Goal: Transaction & Acquisition: Book appointment/travel/reservation

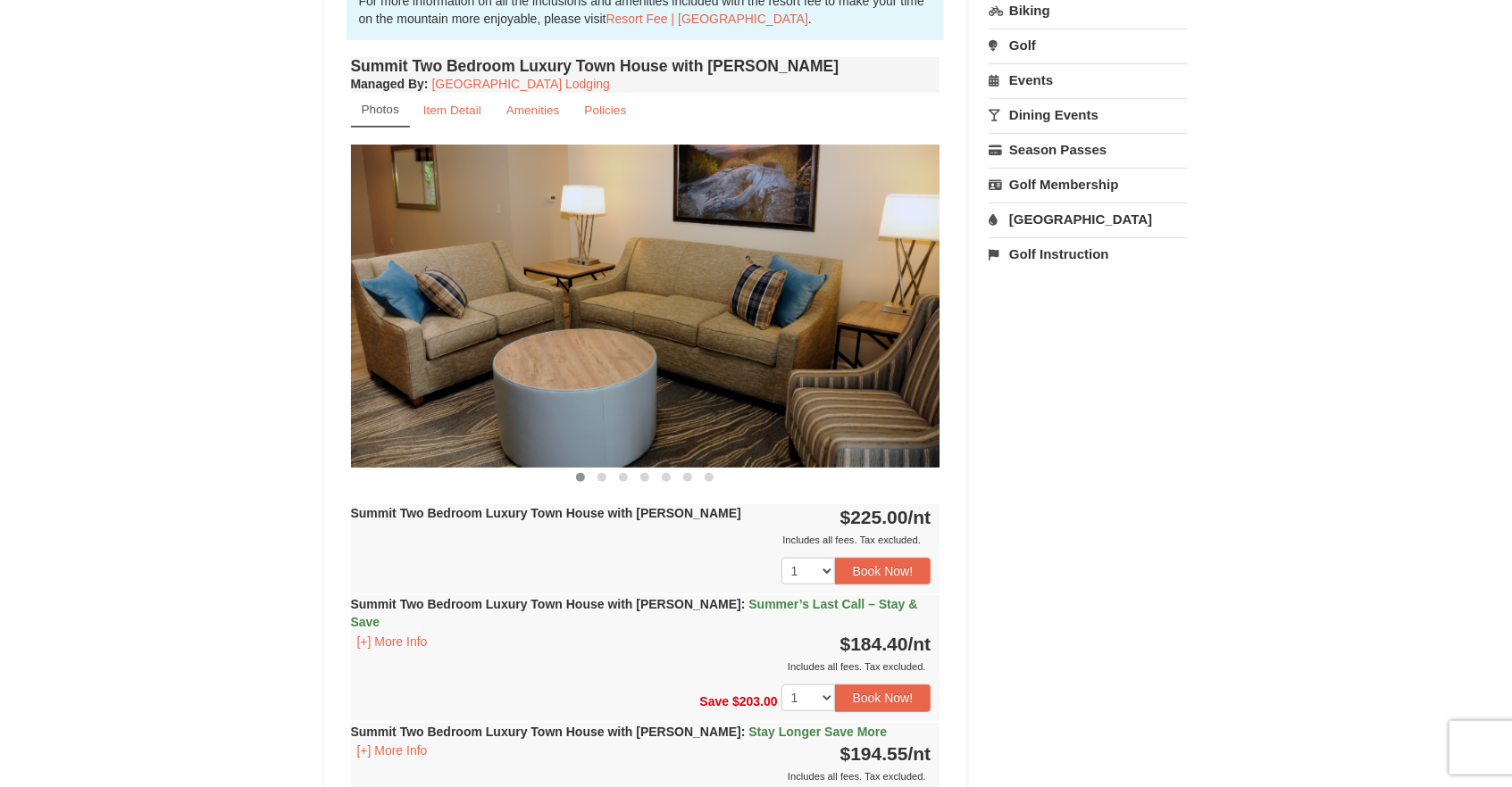
scroll to position [578, 0]
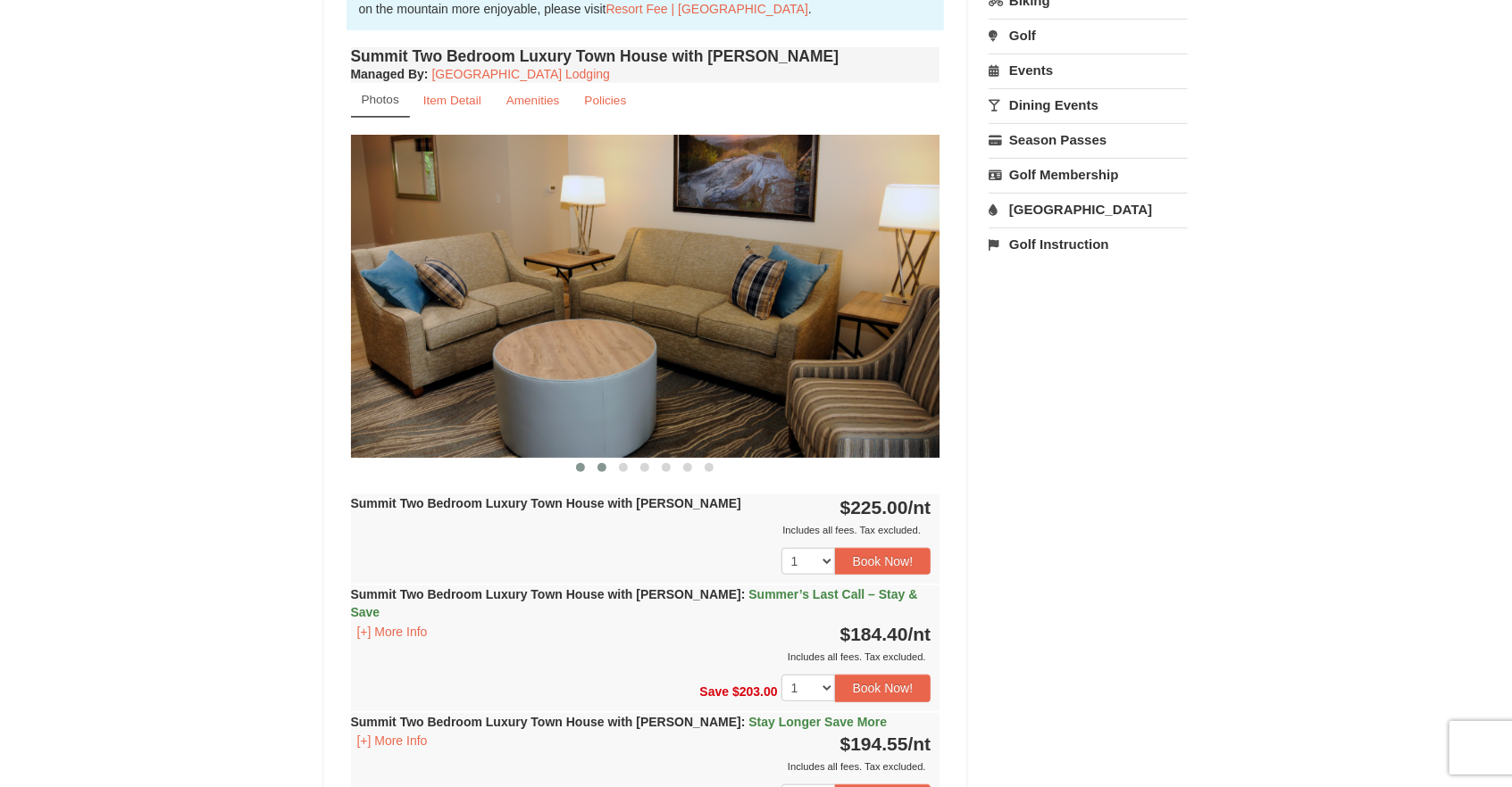
click at [603, 467] on span at bounding box center [602, 468] width 9 height 9
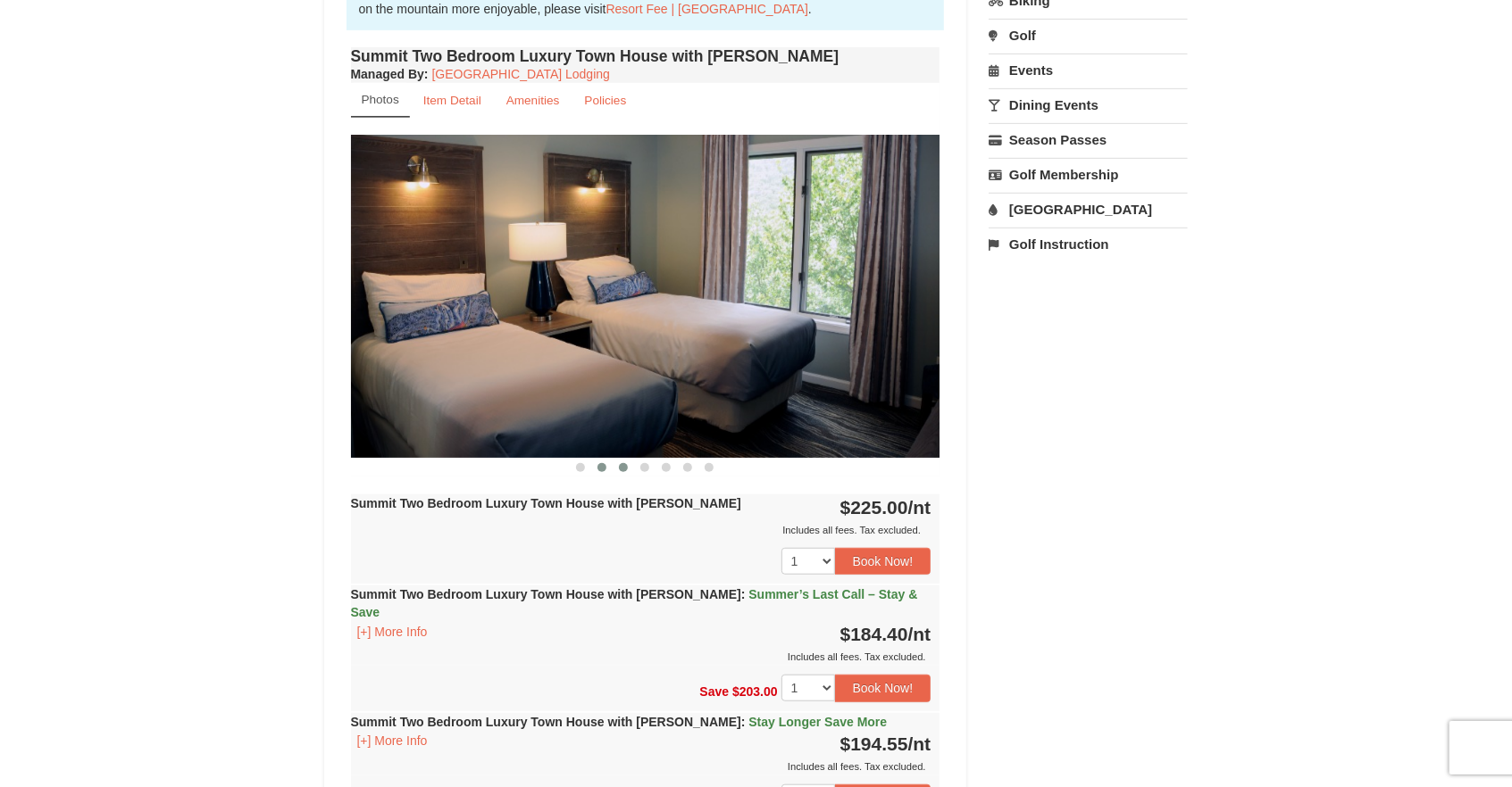
click at [627, 465] on span at bounding box center [623, 468] width 9 height 9
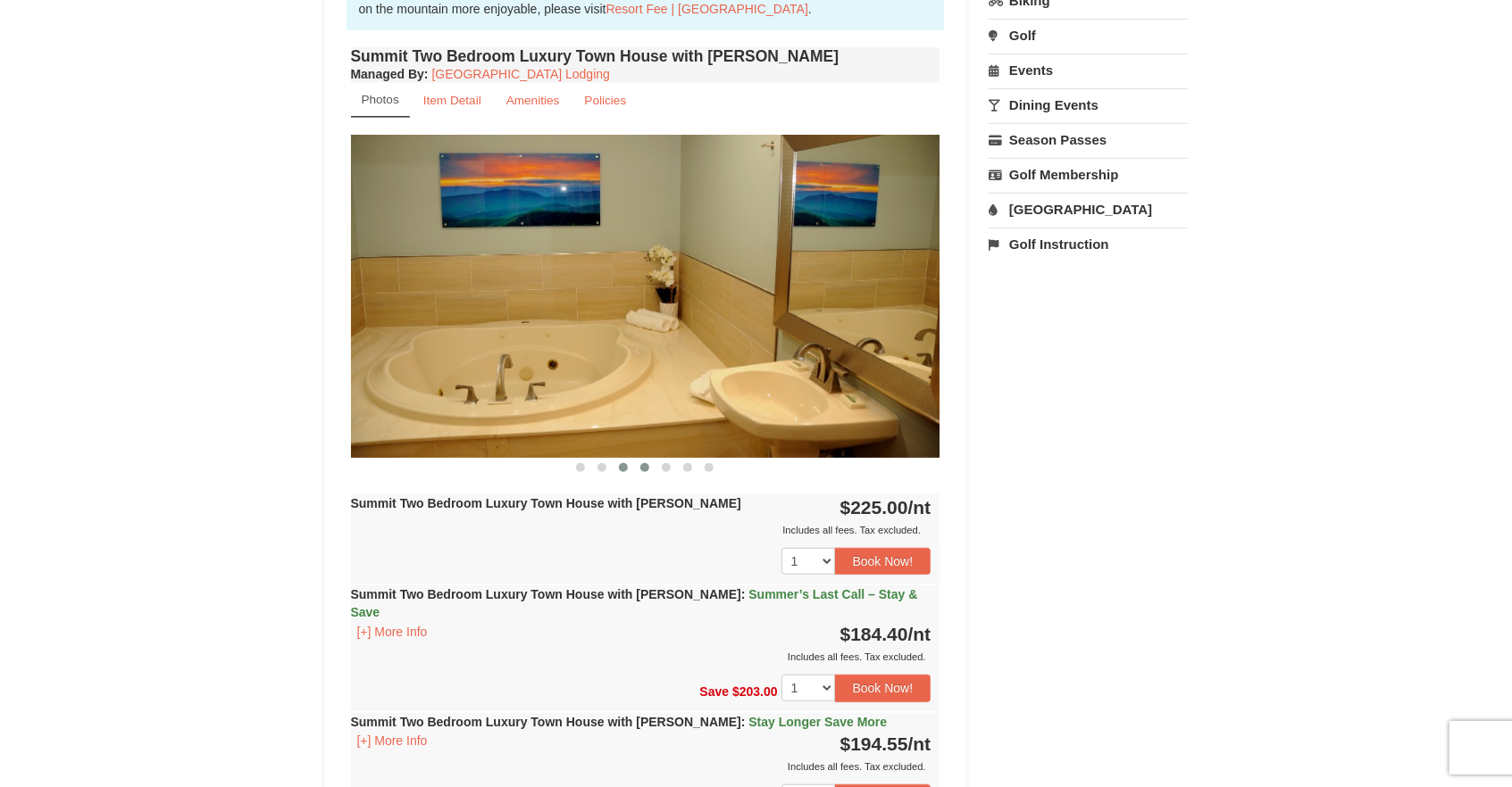
click at [643, 467] on span at bounding box center [645, 468] width 9 height 9
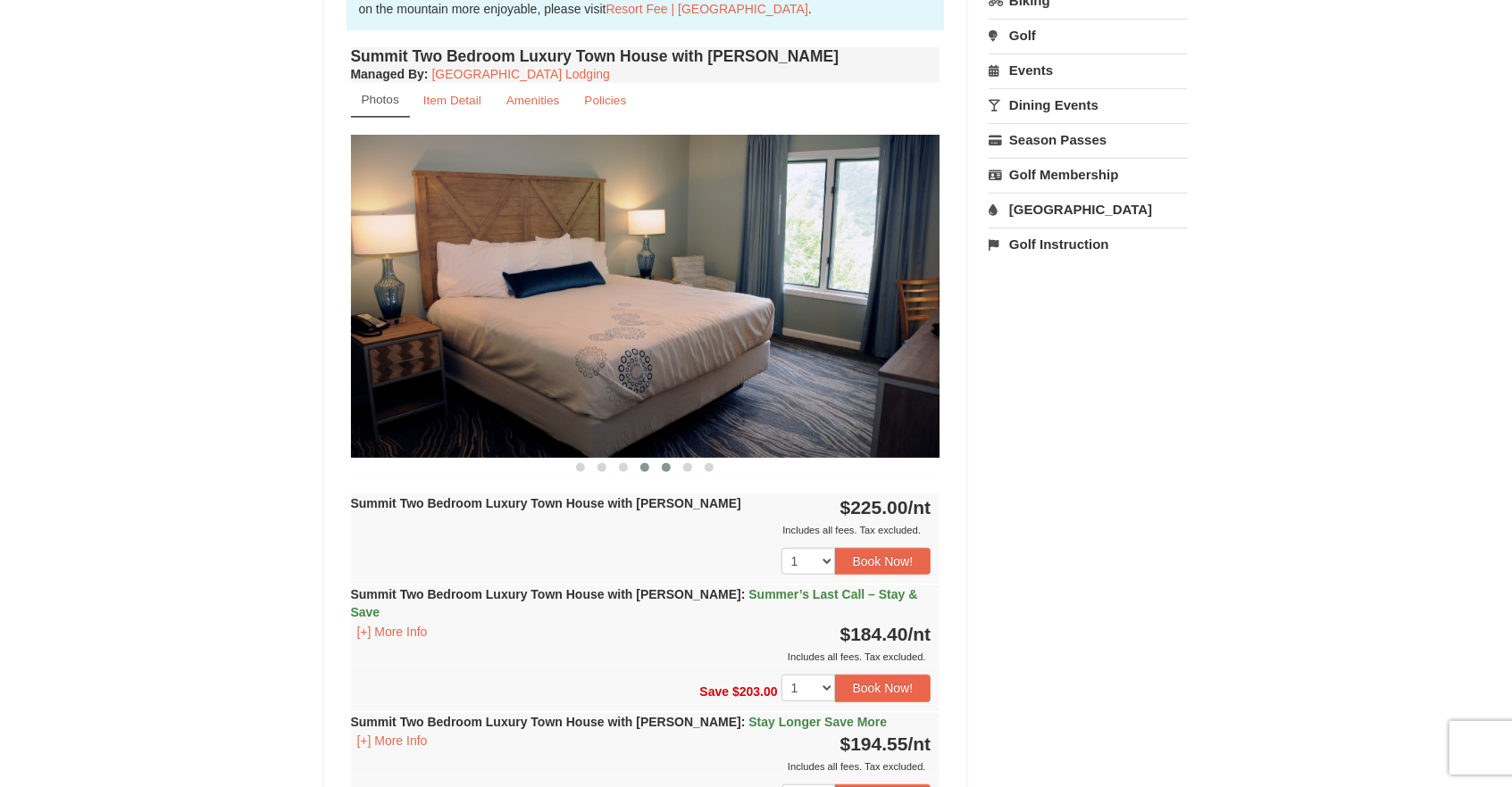
click at [667, 468] on span at bounding box center [666, 468] width 9 height 9
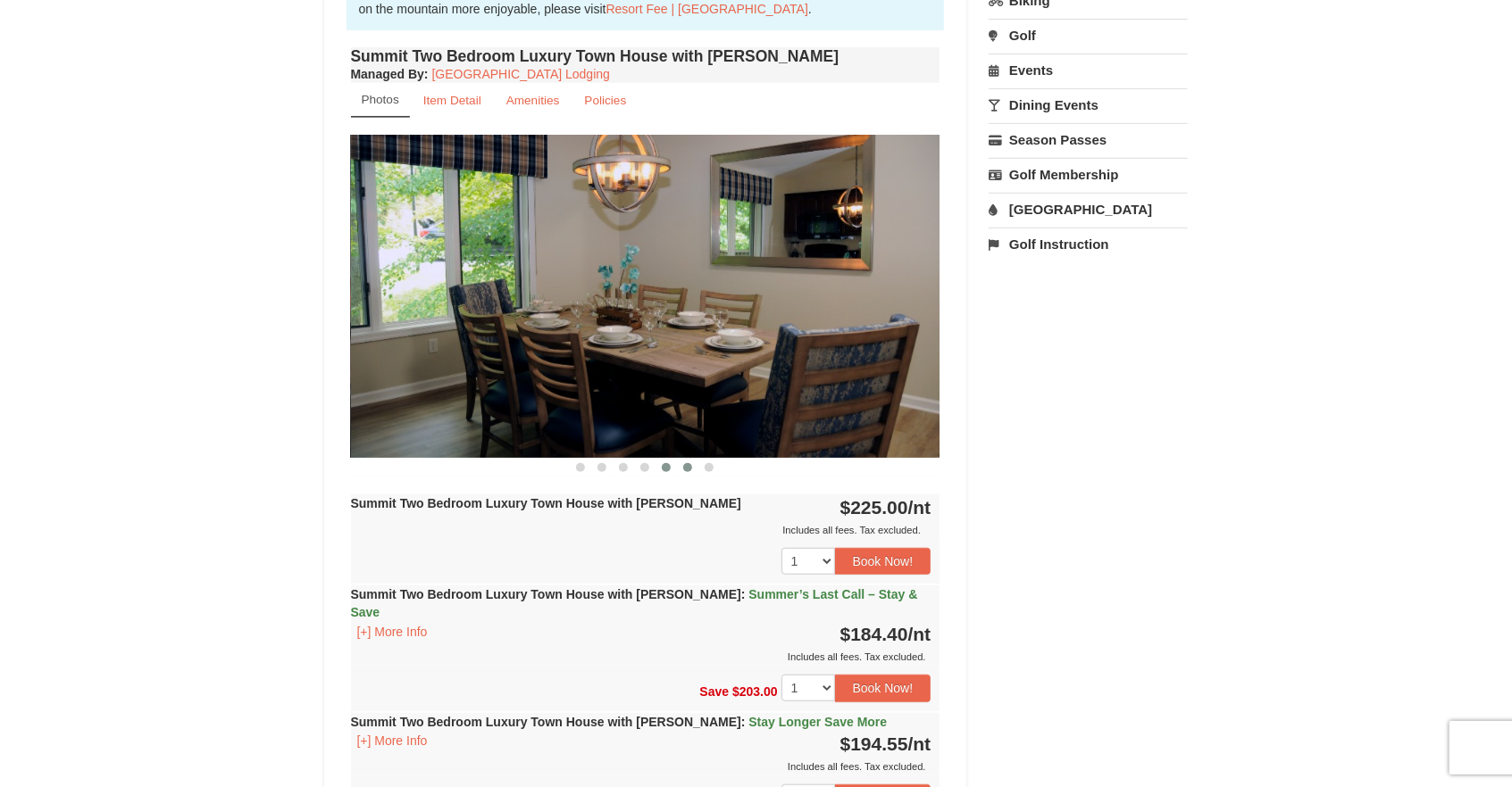
click at [690, 466] on span at bounding box center [688, 468] width 9 height 9
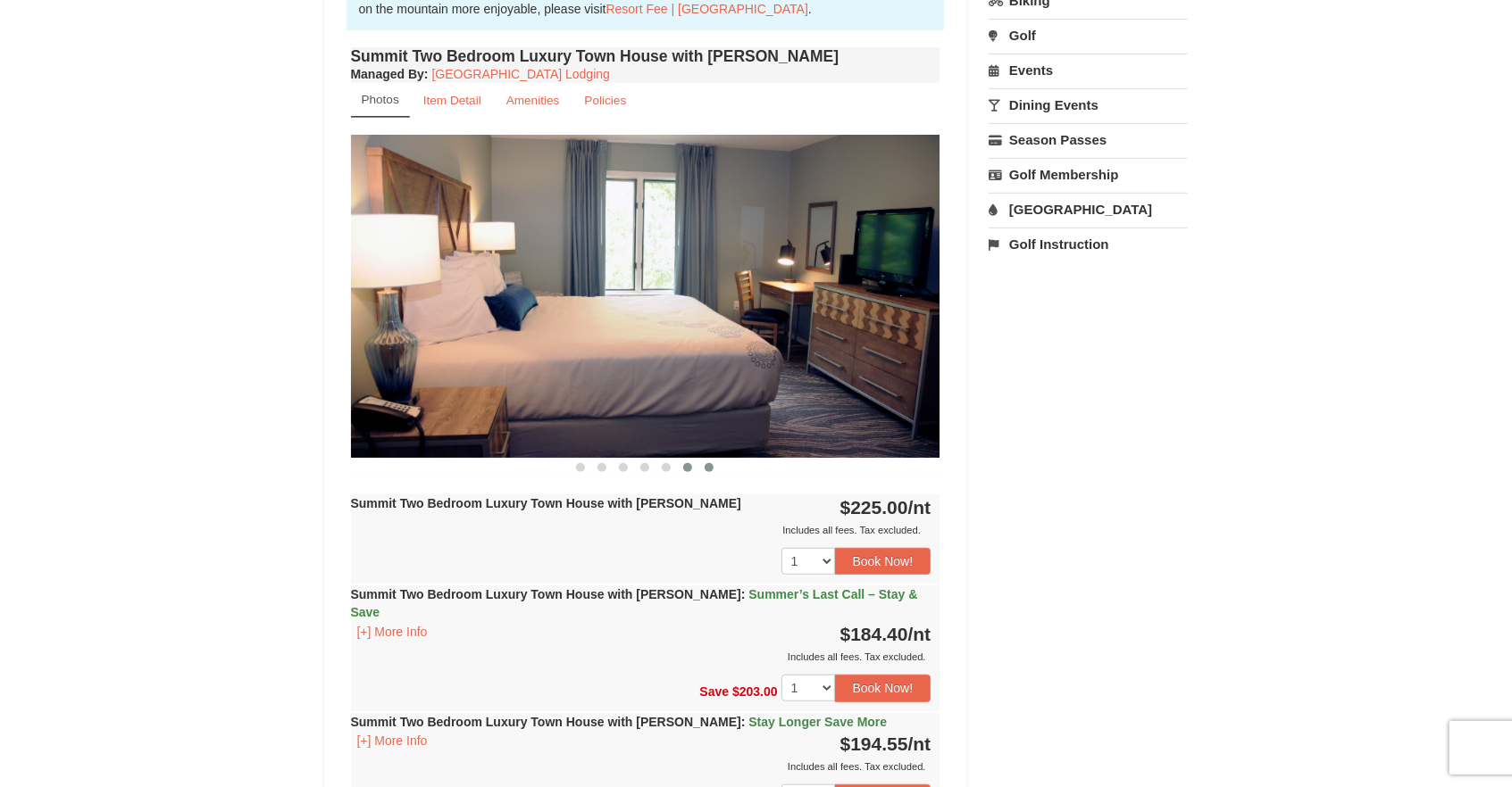
click at [708, 466] on span at bounding box center [709, 468] width 9 height 9
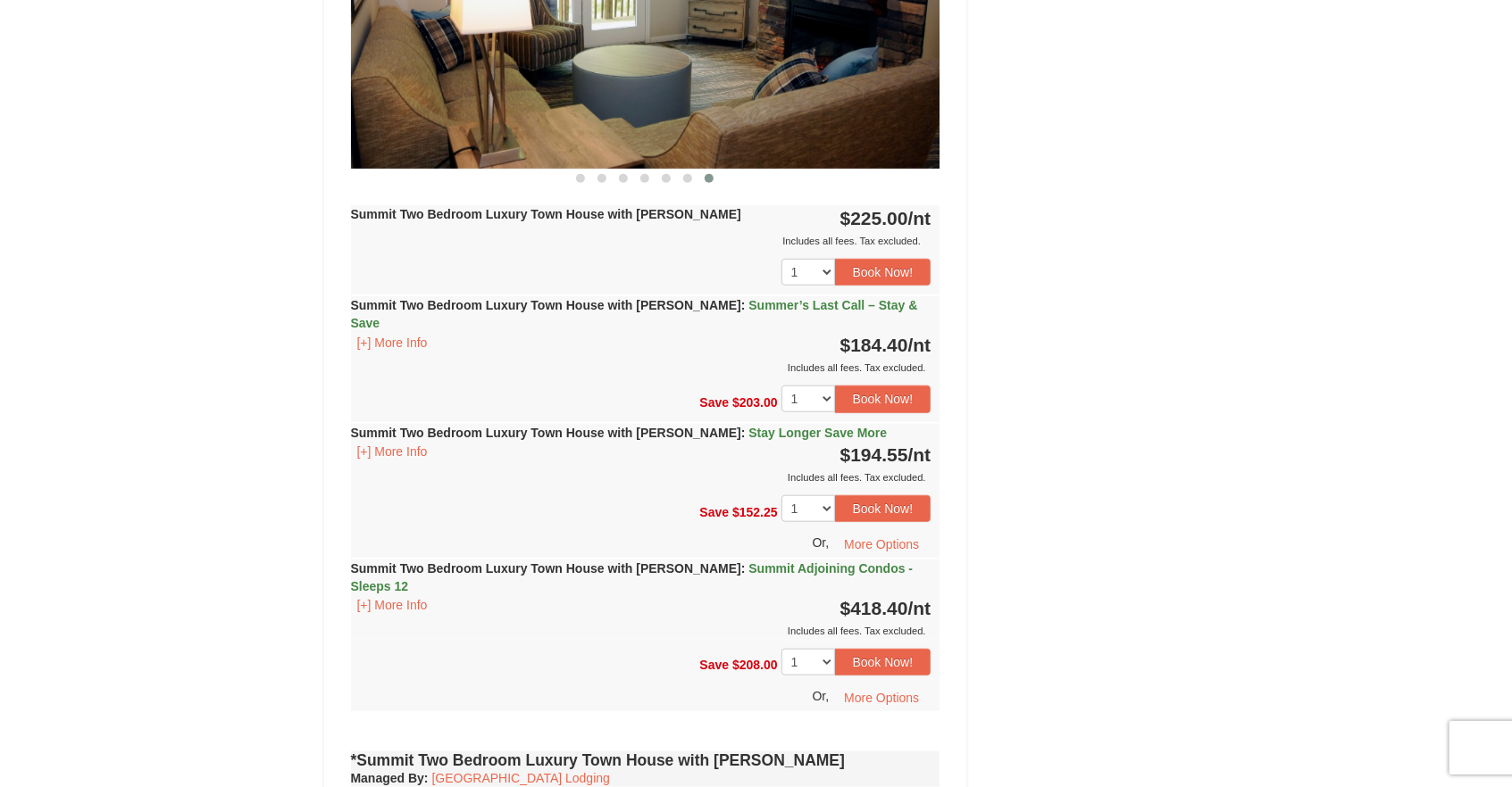
scroll to position [289, 0]
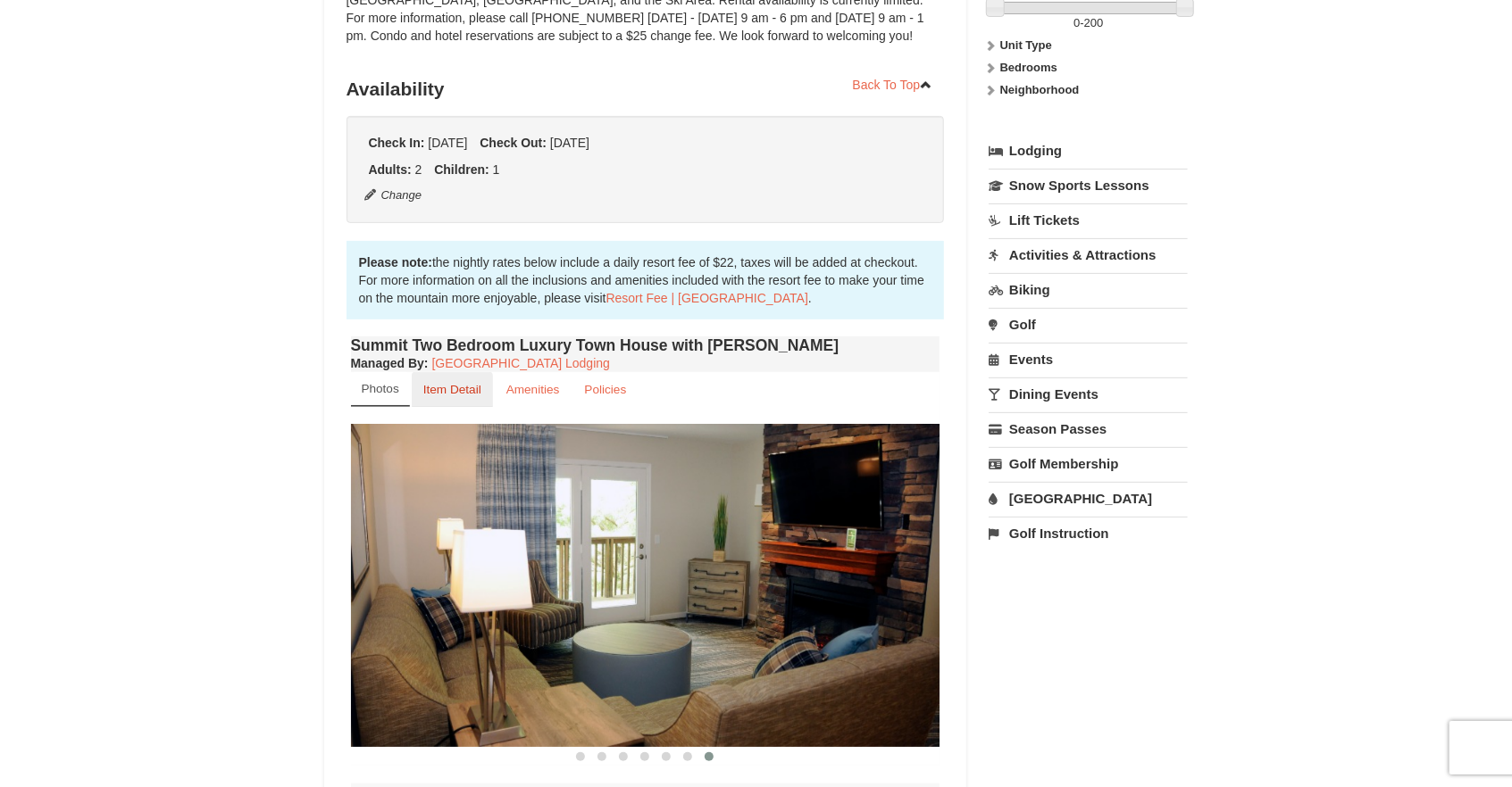
click at [475, 390] on small "Item Detail" at bounding box center [453, 389] width 58 height 14
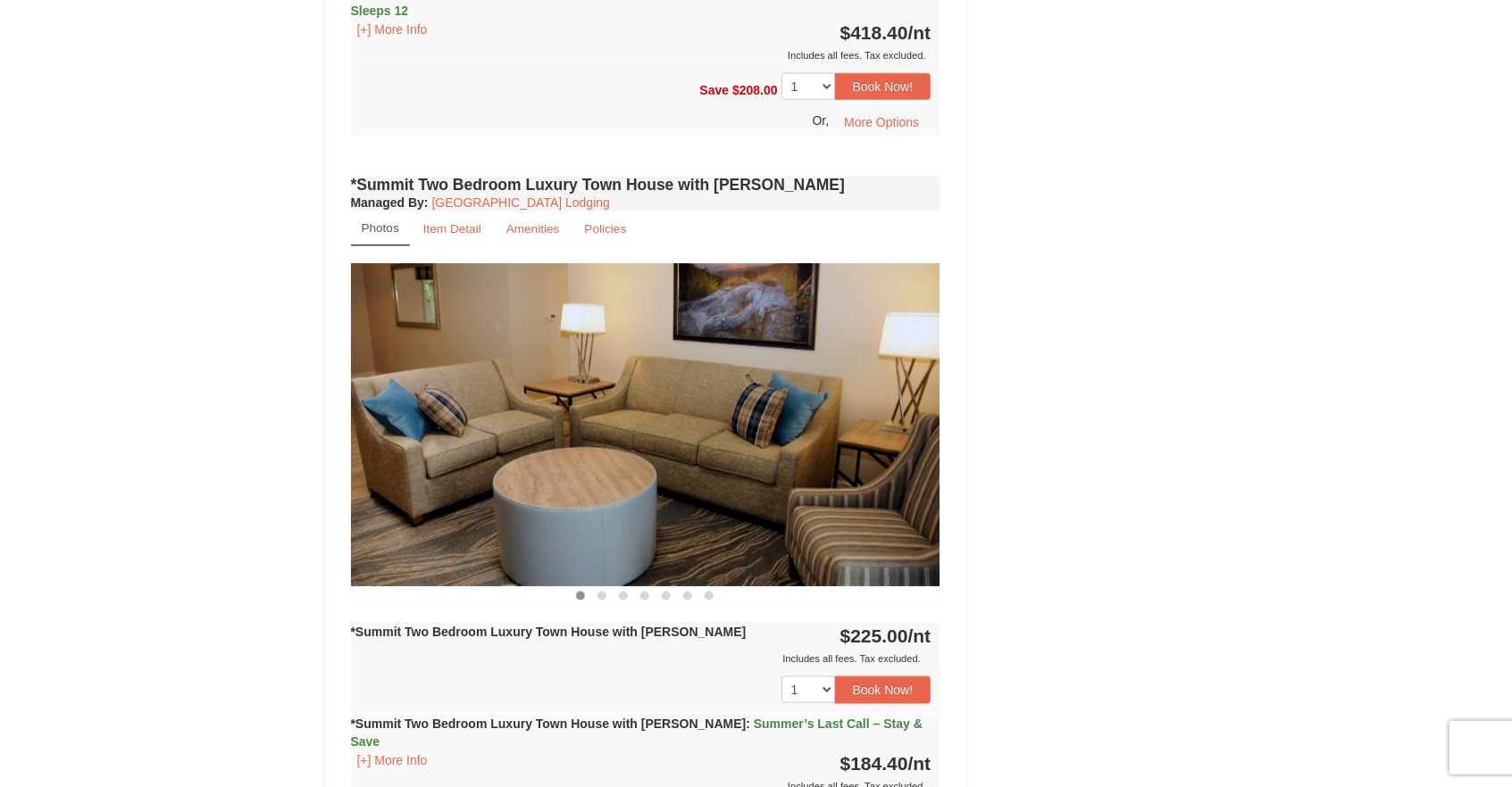
scroll to position [1253, 0]
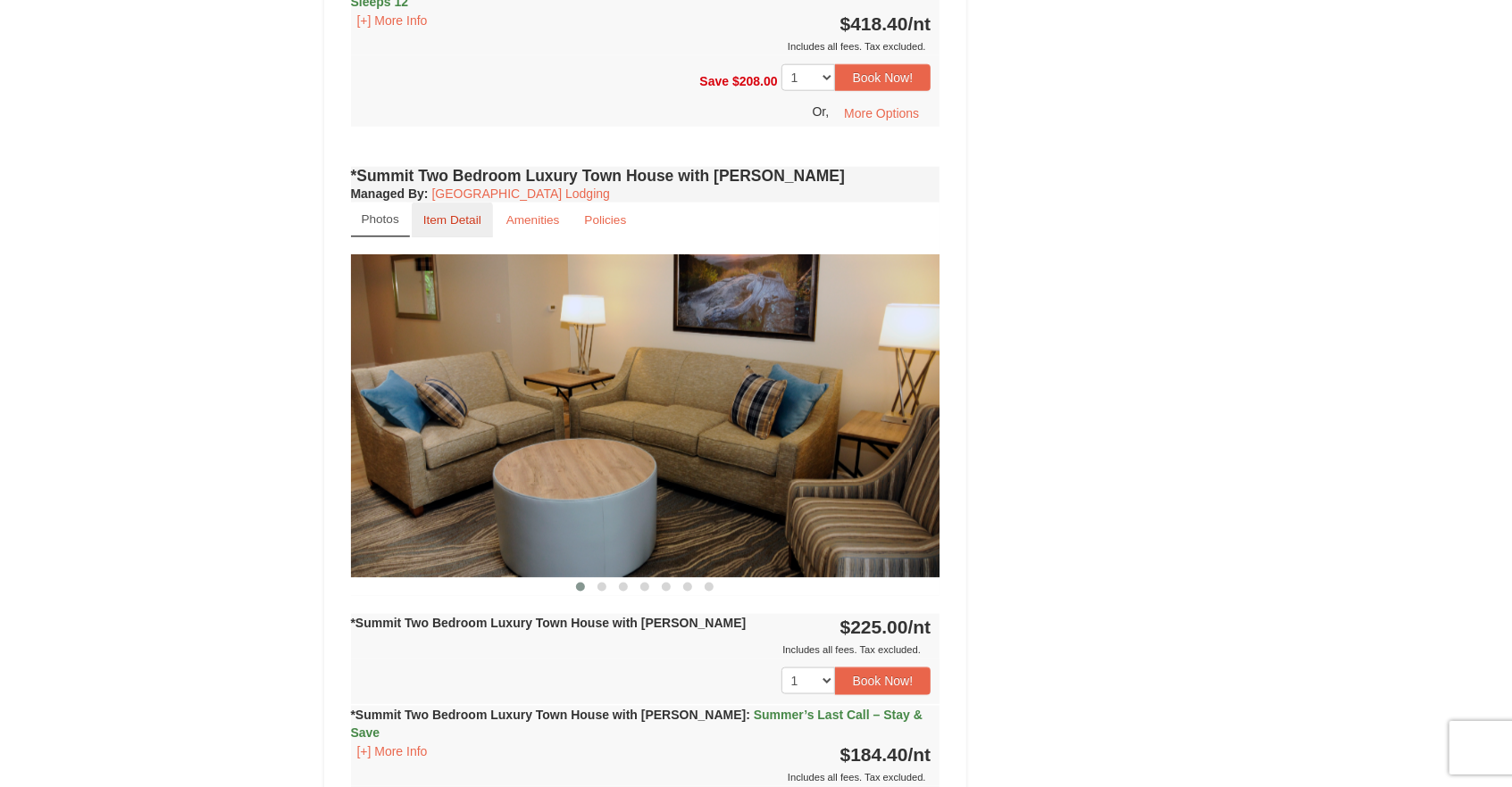
click at [439, 213] on small "Item Detail" at bounding box center [453, 220] width 58 height 14
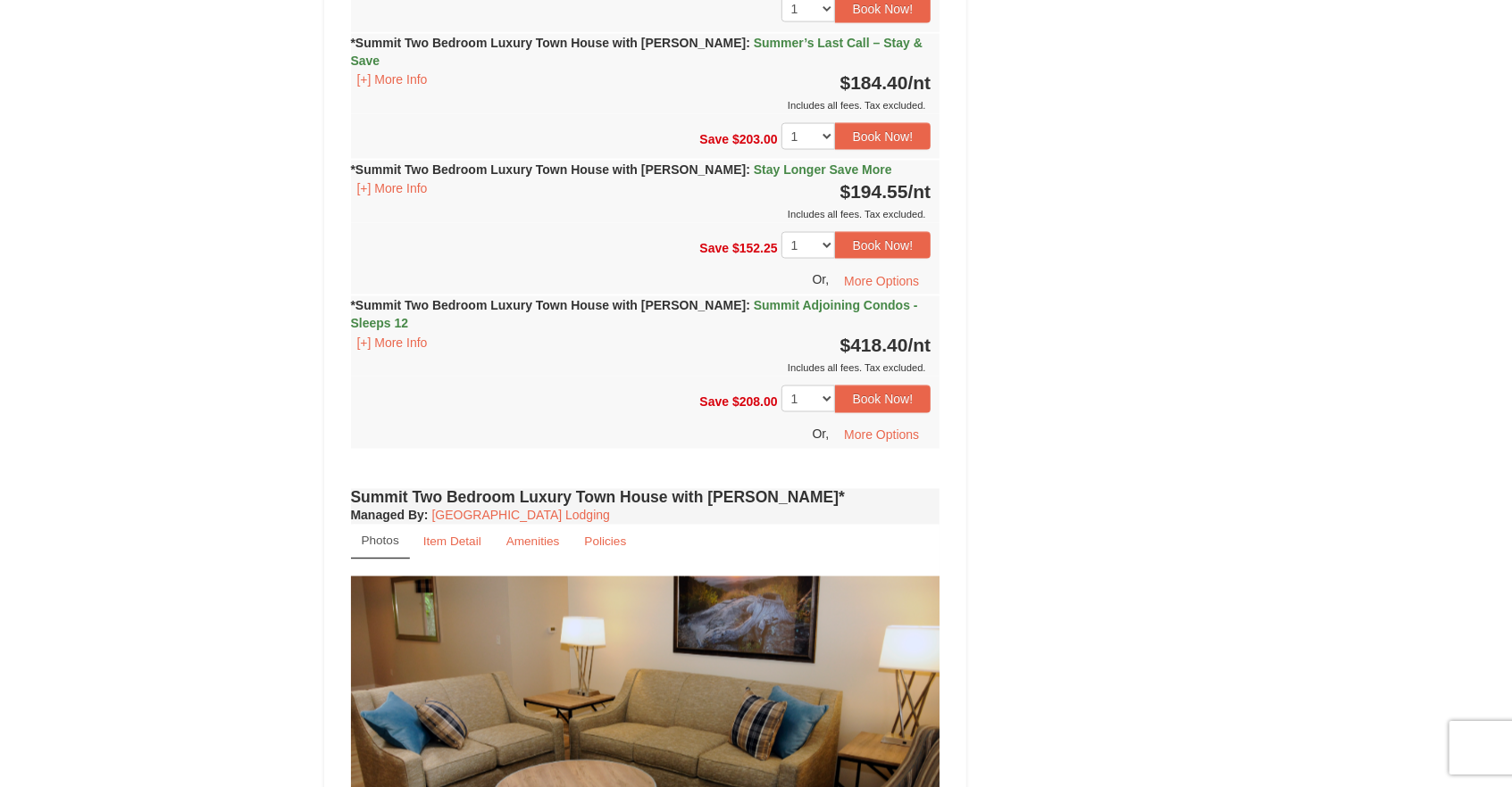
scroll to position [1735, 0]
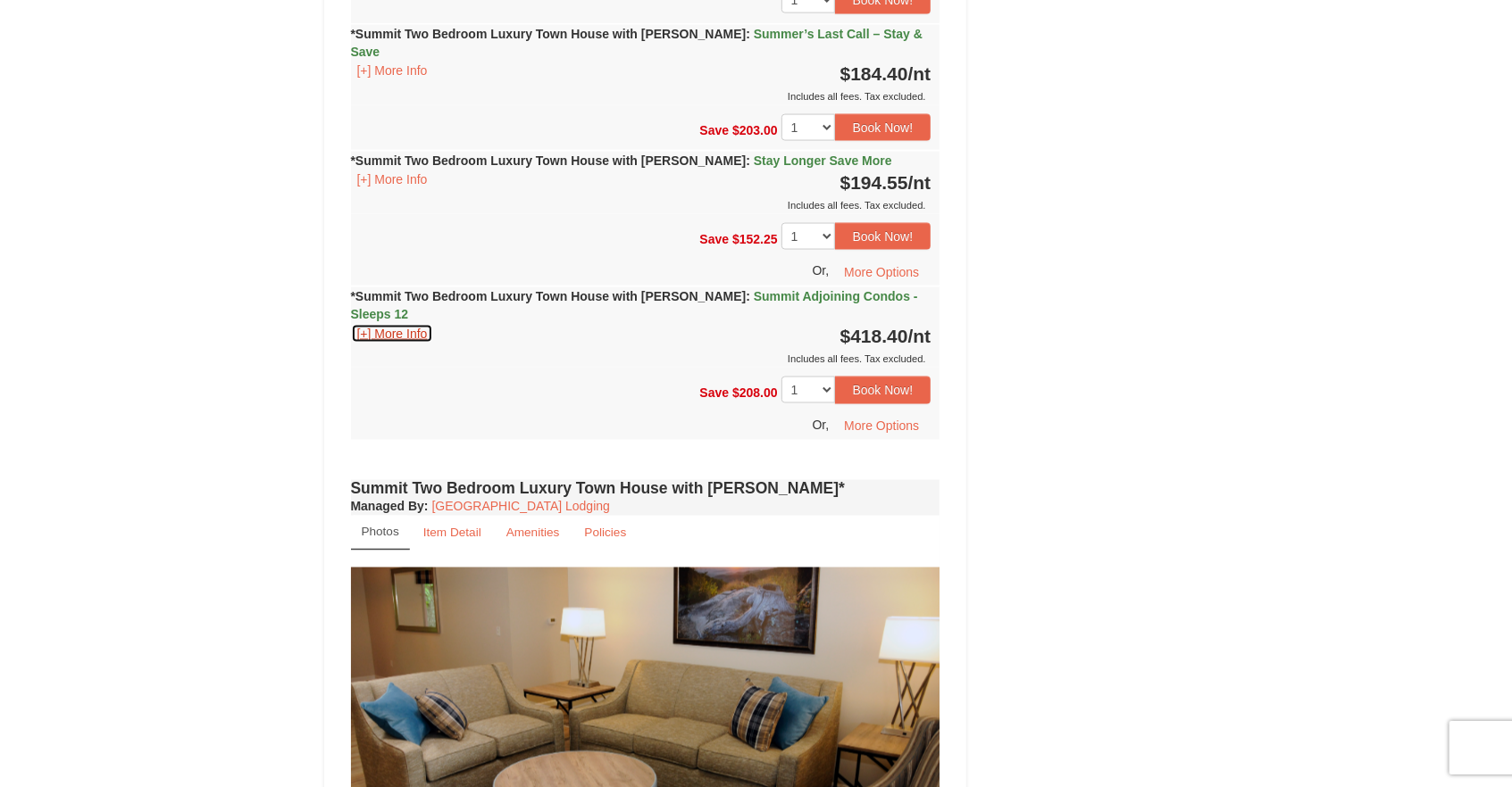
click at [382, 324] on button "[+] More Info" at bounding box center [392, 334] width 83 height 20
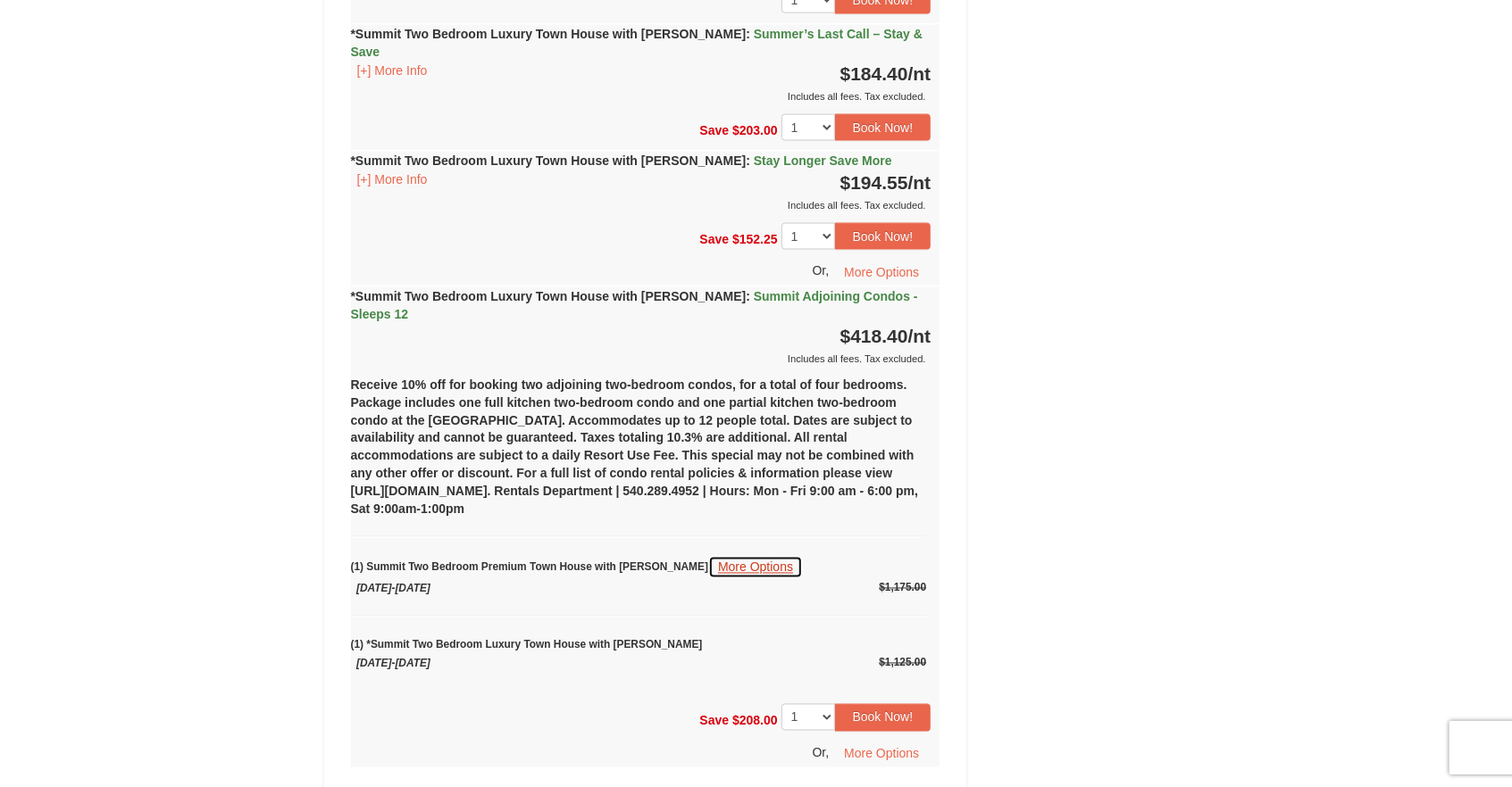
click at [708, 556] on button "More Options" at bounding box center [756, 567] width 95 height 23
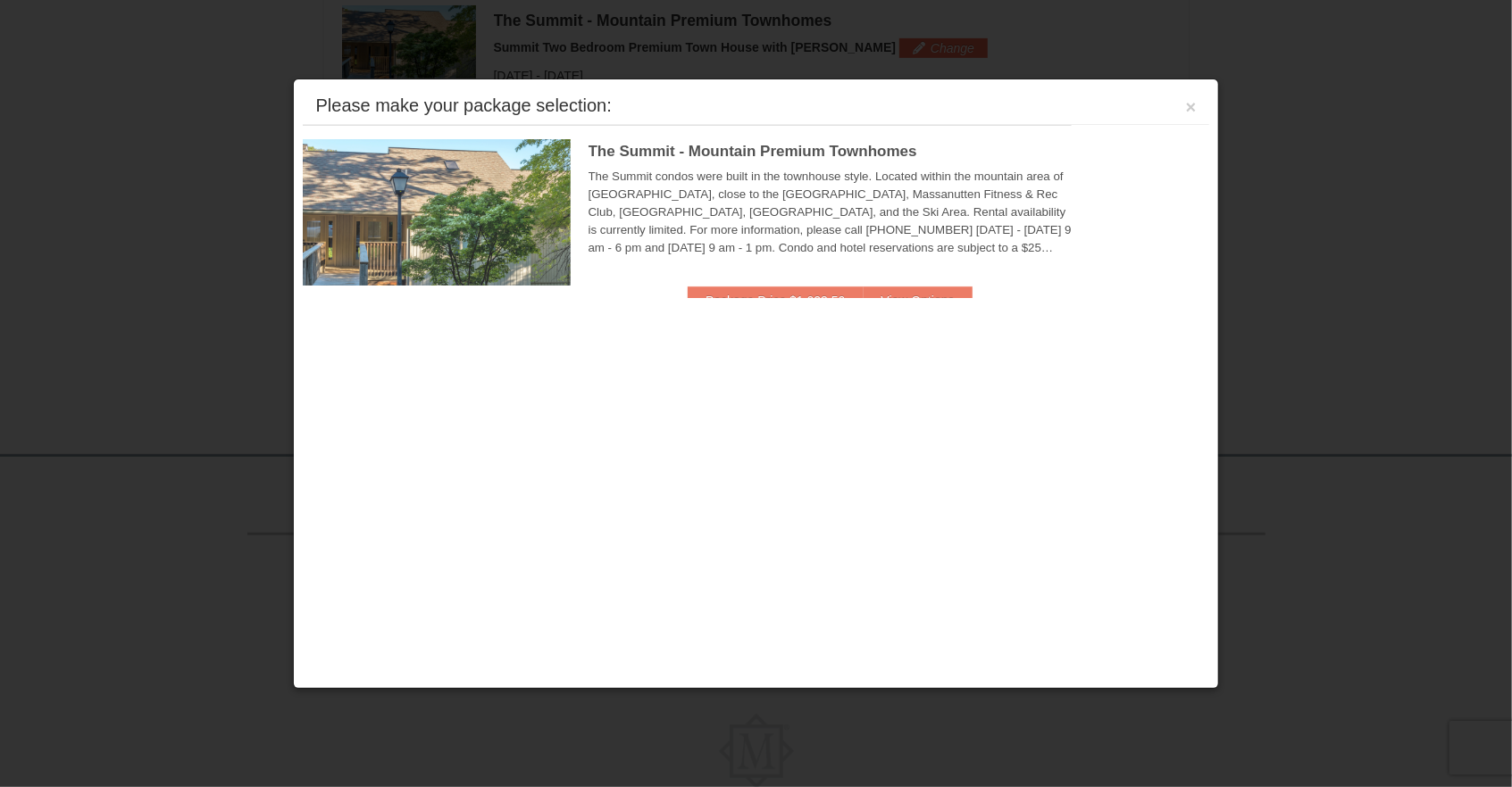
scroll to position [545, 0]
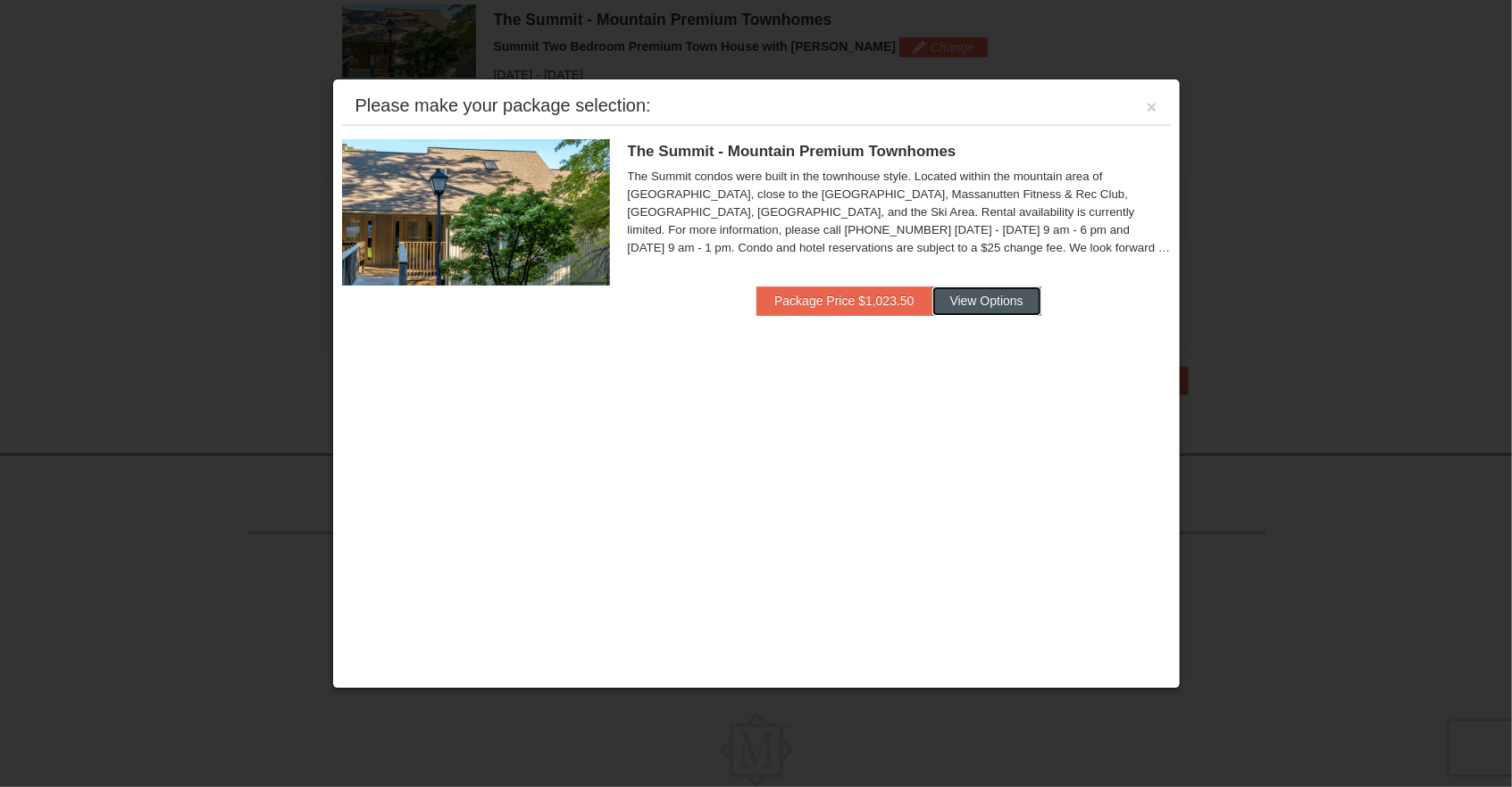
click at [996, 304] on button "View Options" at bounding box center [986, 300] width 109 height 28
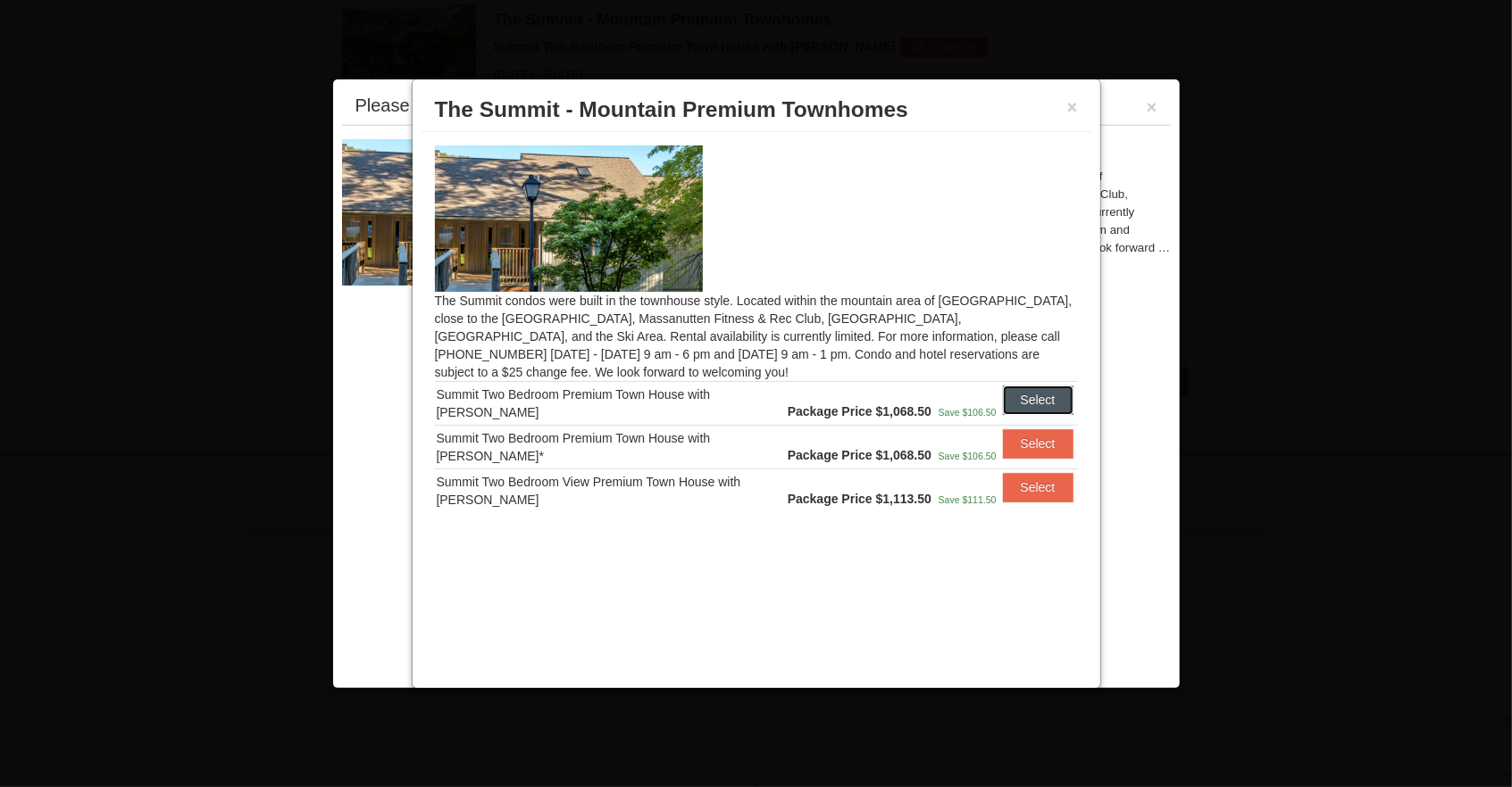
click at [1038, 400] on button "Select" at bounding box center [1038, 399] width 70 height 28
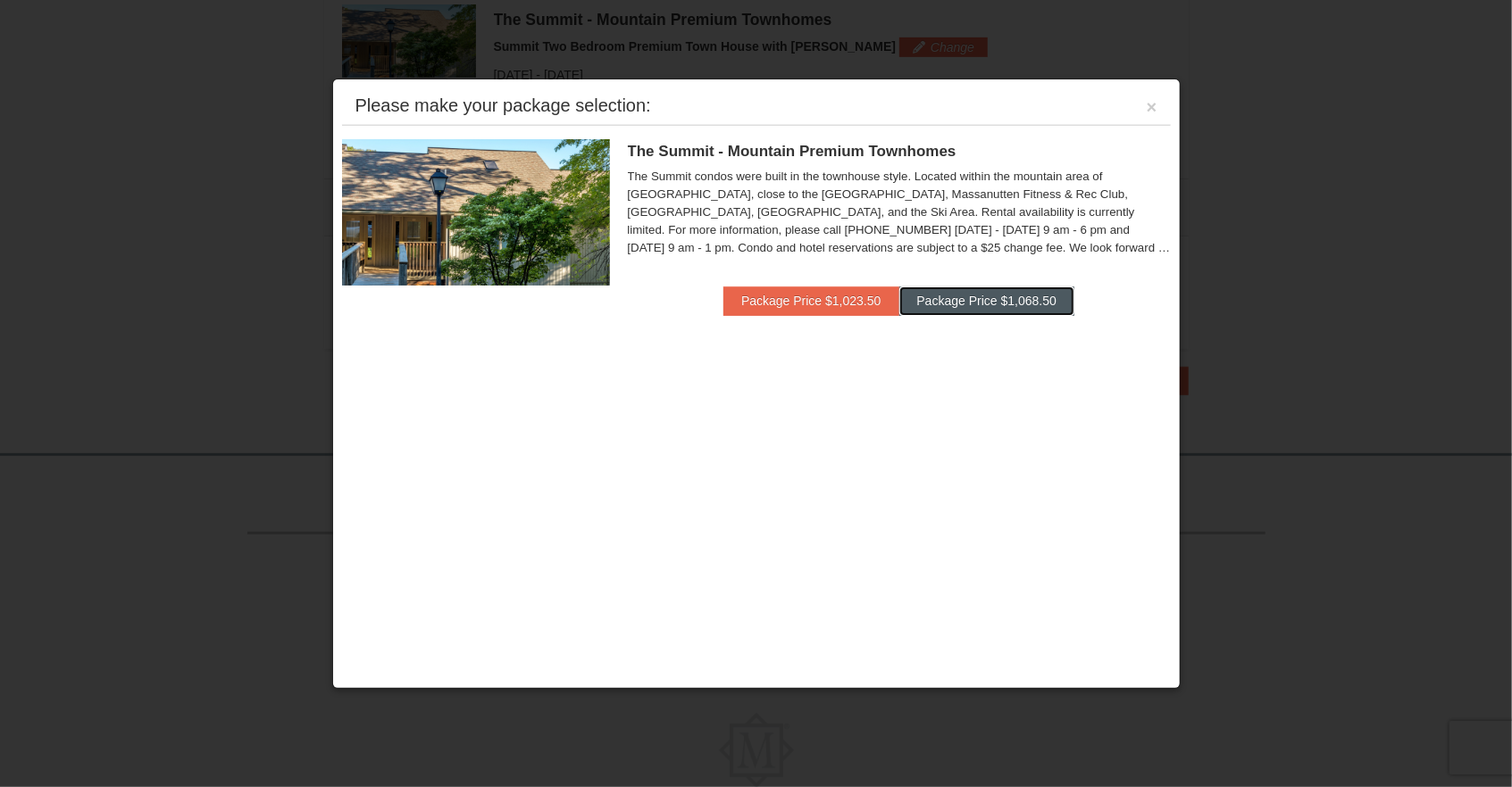
click at [965, 308] on button "Package Price $1,068.50" at bounding box center [987, 300] width 175 height 28
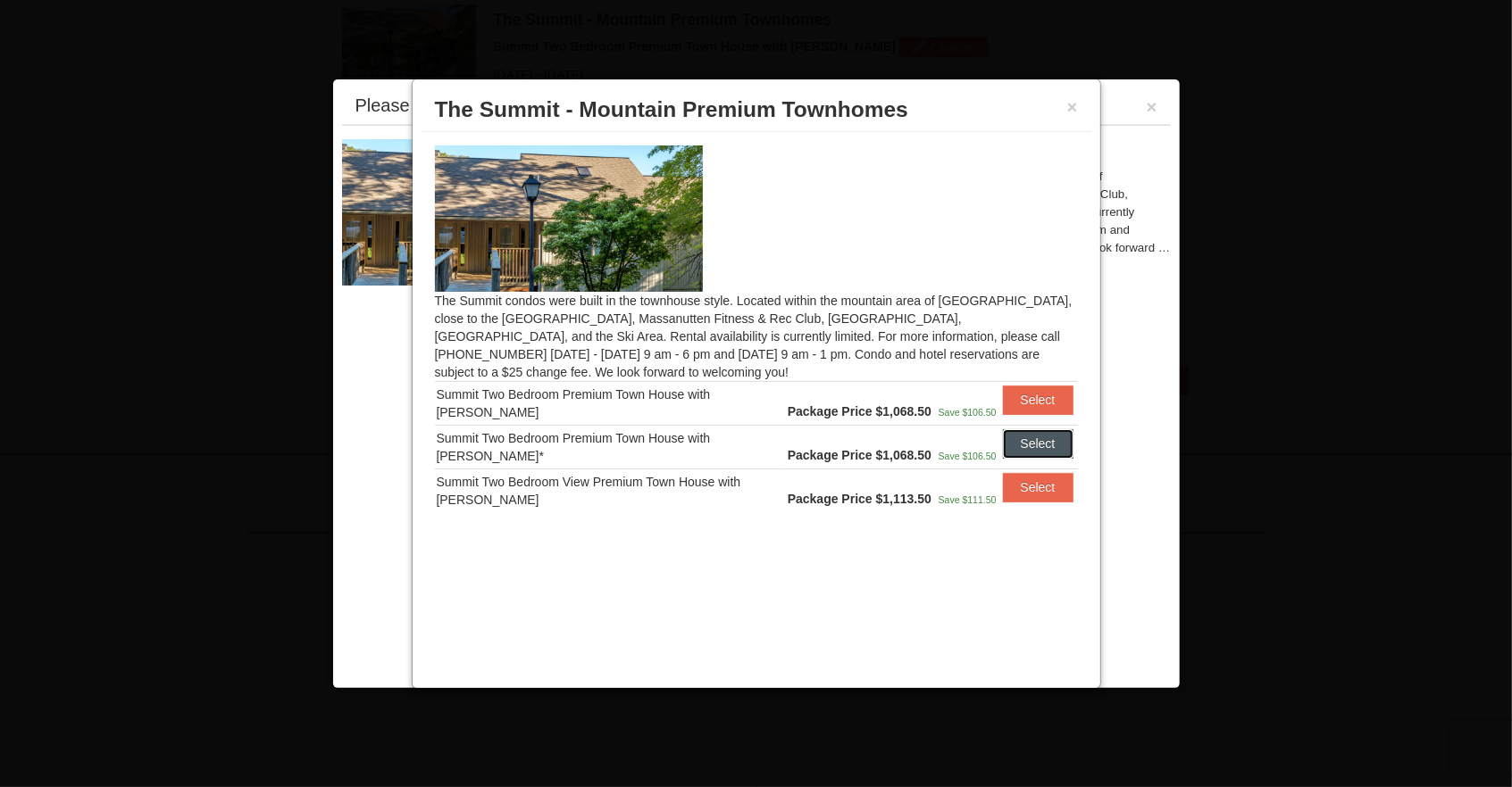
click at [1040, 452] on button "Select" at bounding box center [1038, 443] width 70 height 28
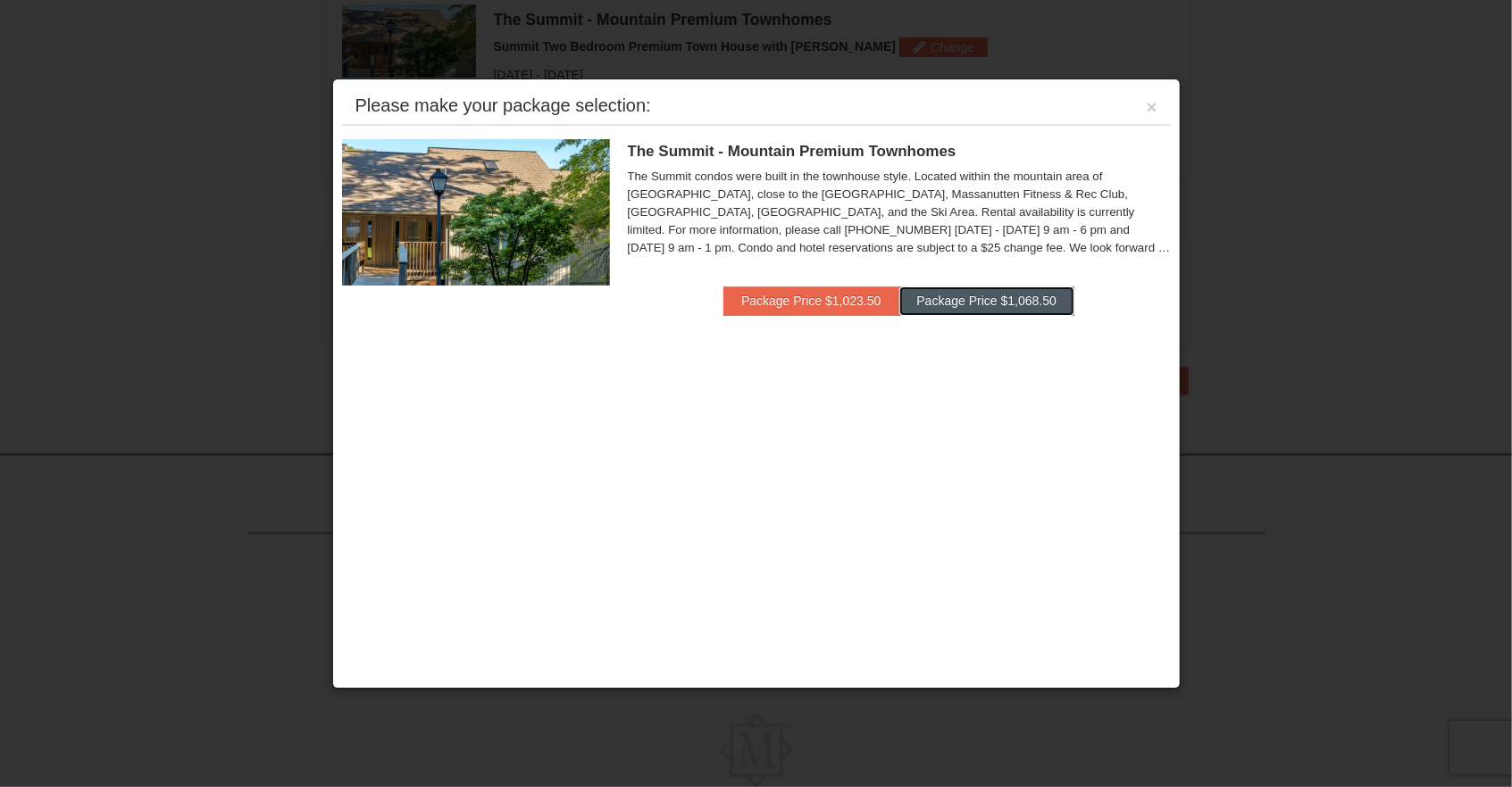
click at [1016, 298] on button "Package Price $1,068.50" at bounding box center [987, 300] width 175 height 28
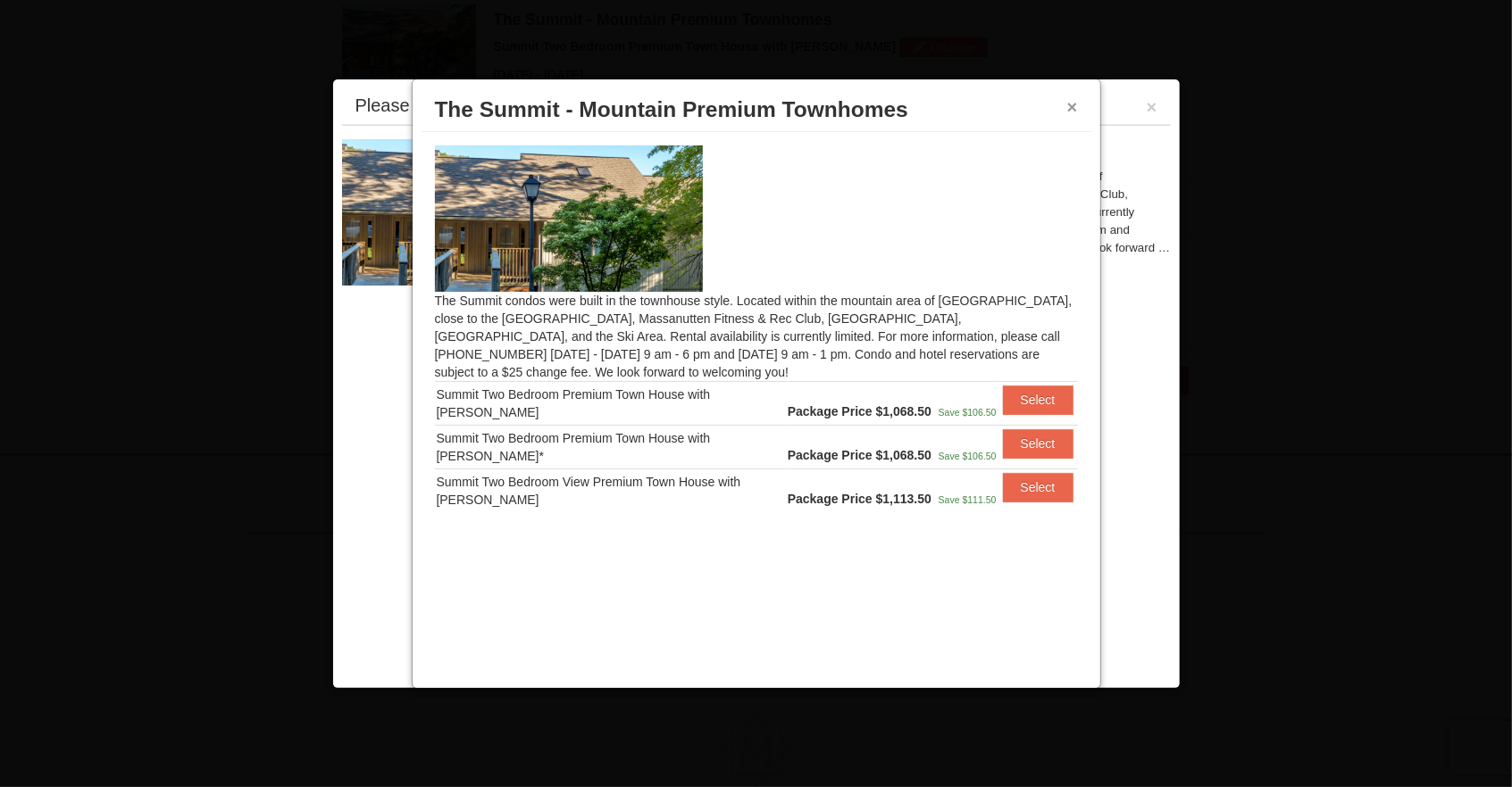
click at [1075, 105] on button "×" at bounding box center [1073, 108] width 11 height 18
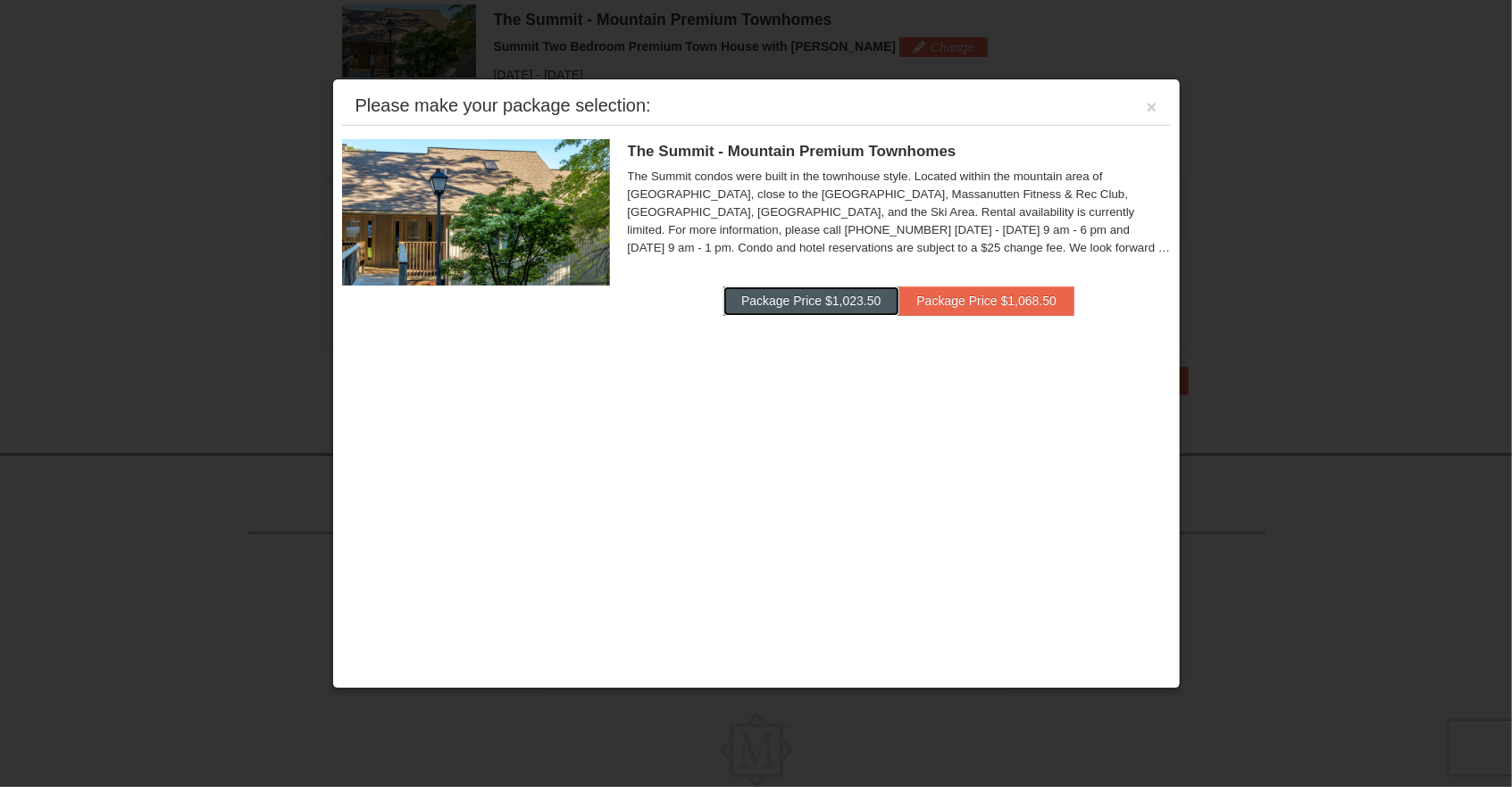
click at [797, 301] on button "Package Price $1,023.50" at bounding box center [811, 300] width 175 height 28
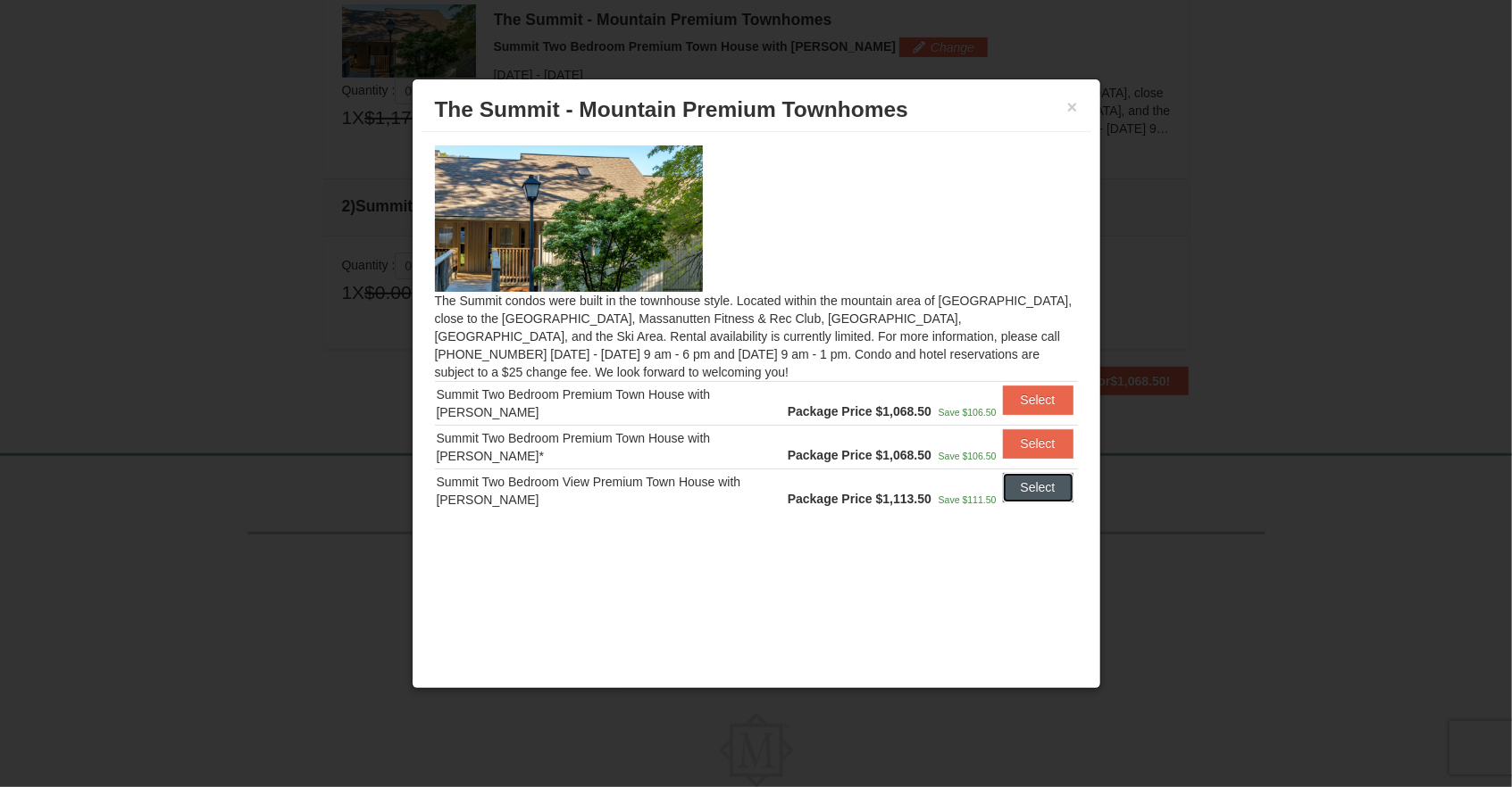
click at [1028, 494] on button "Select" at bounding box center [1038, 487] width 70 height 28
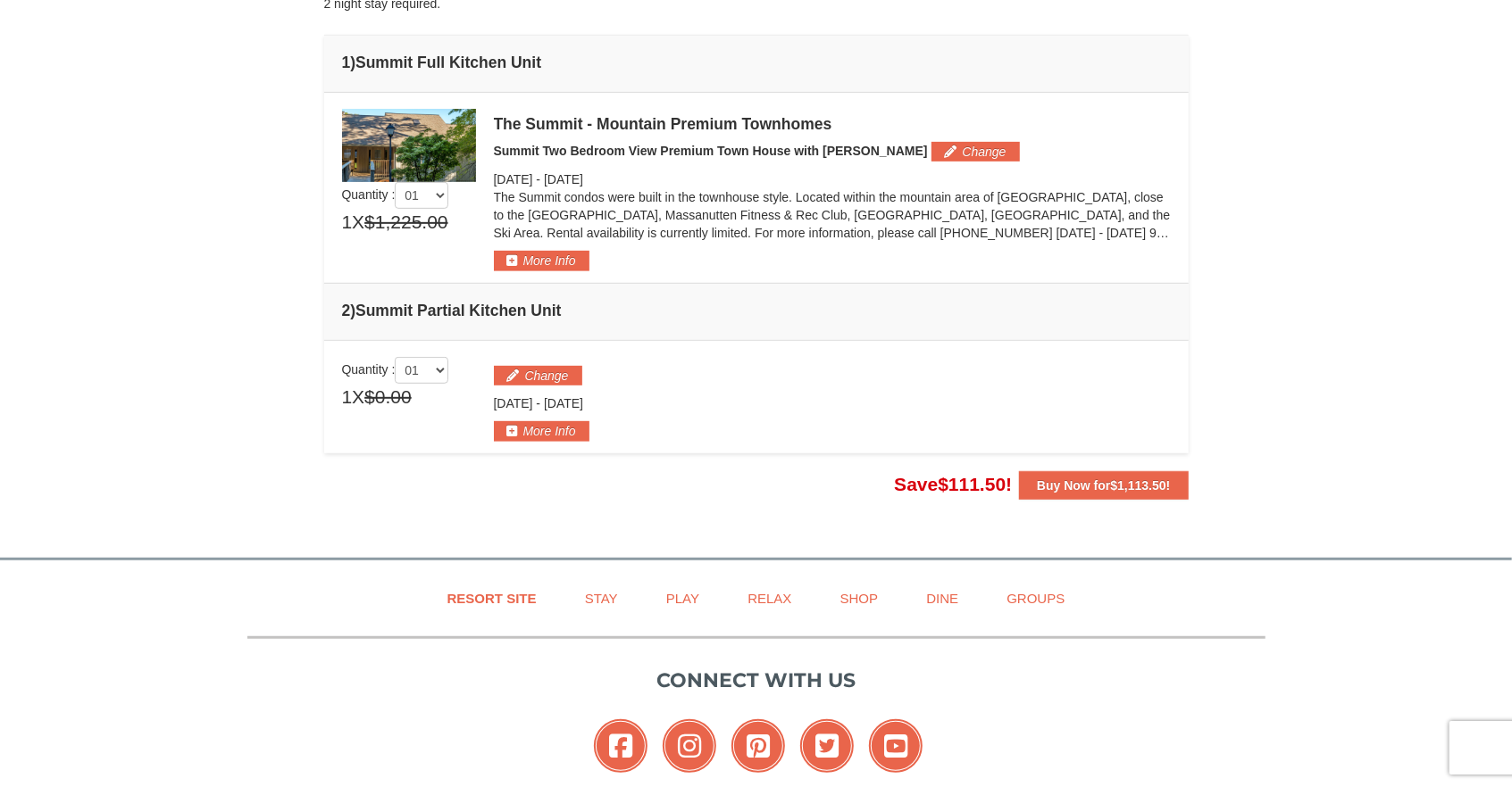
scroll to position [353, 0]
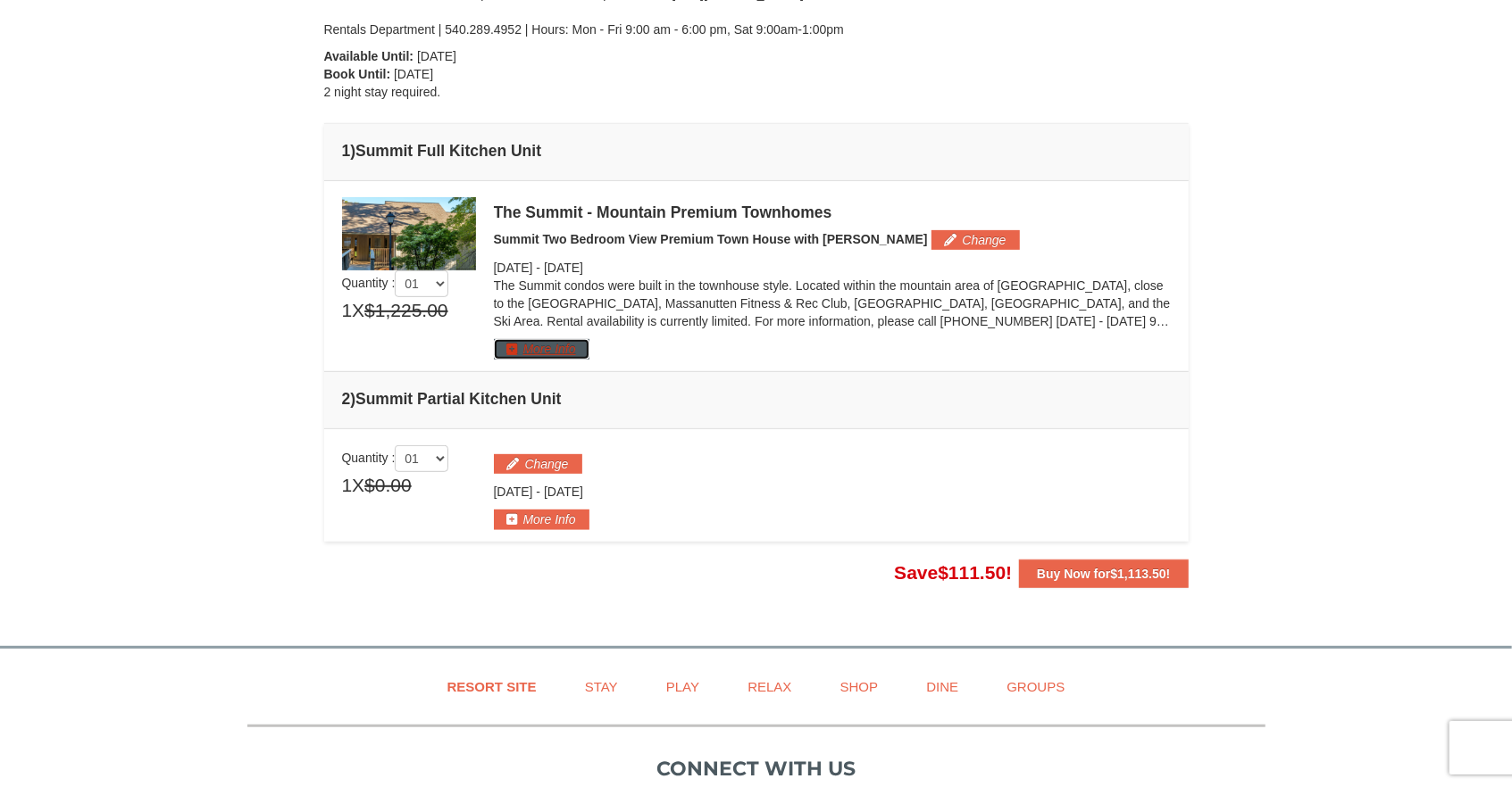
click at [557, 355] on button "More Info" at bounding box center [541, 349] width 96 height 20
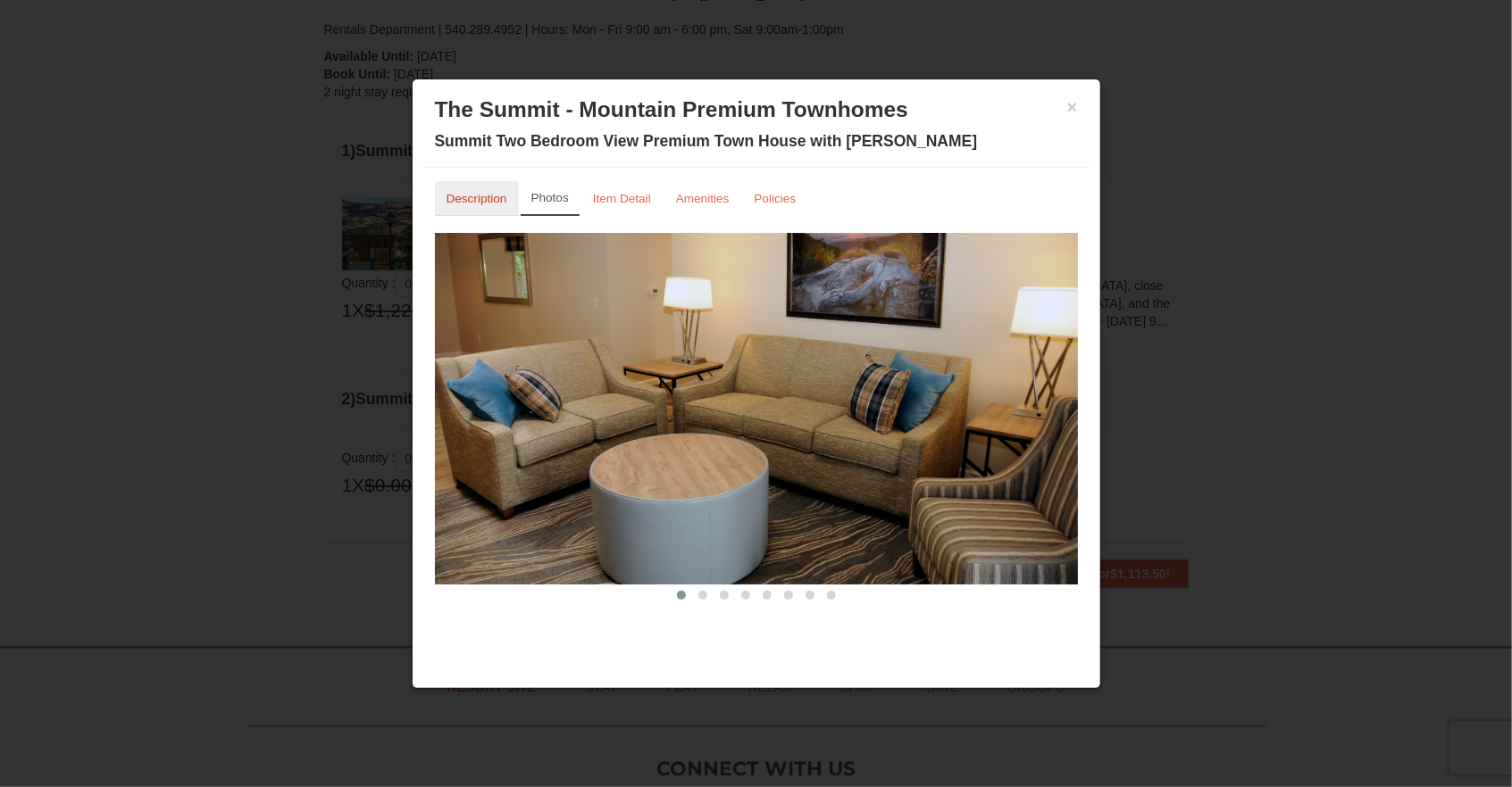
click at [487, 208] on link "Description" at bounding box center [477, 199] width 84 height 35
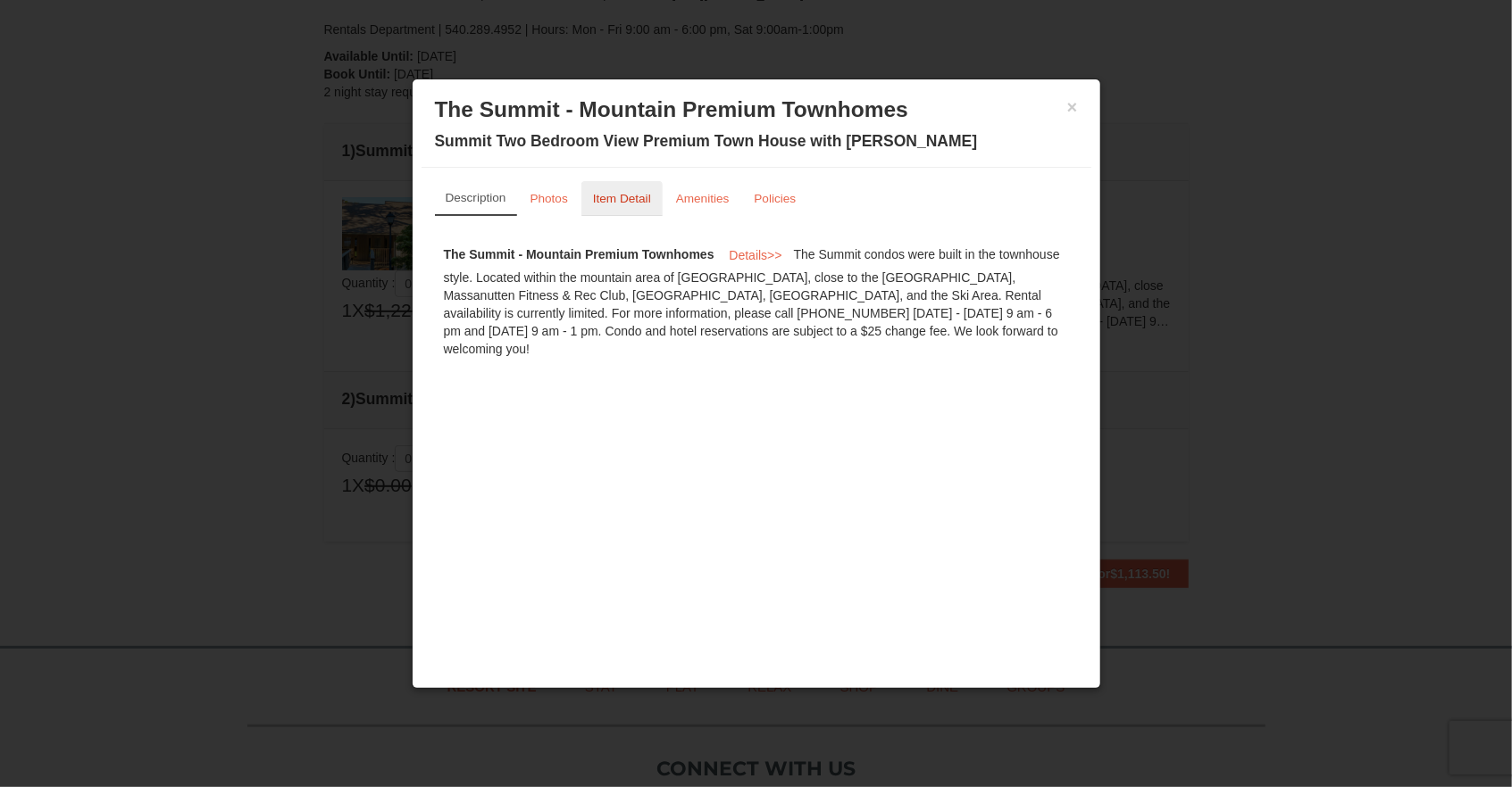
click at [613, 196] on small "Item Detail" at bounding box center [622, 198] width 58 height 14
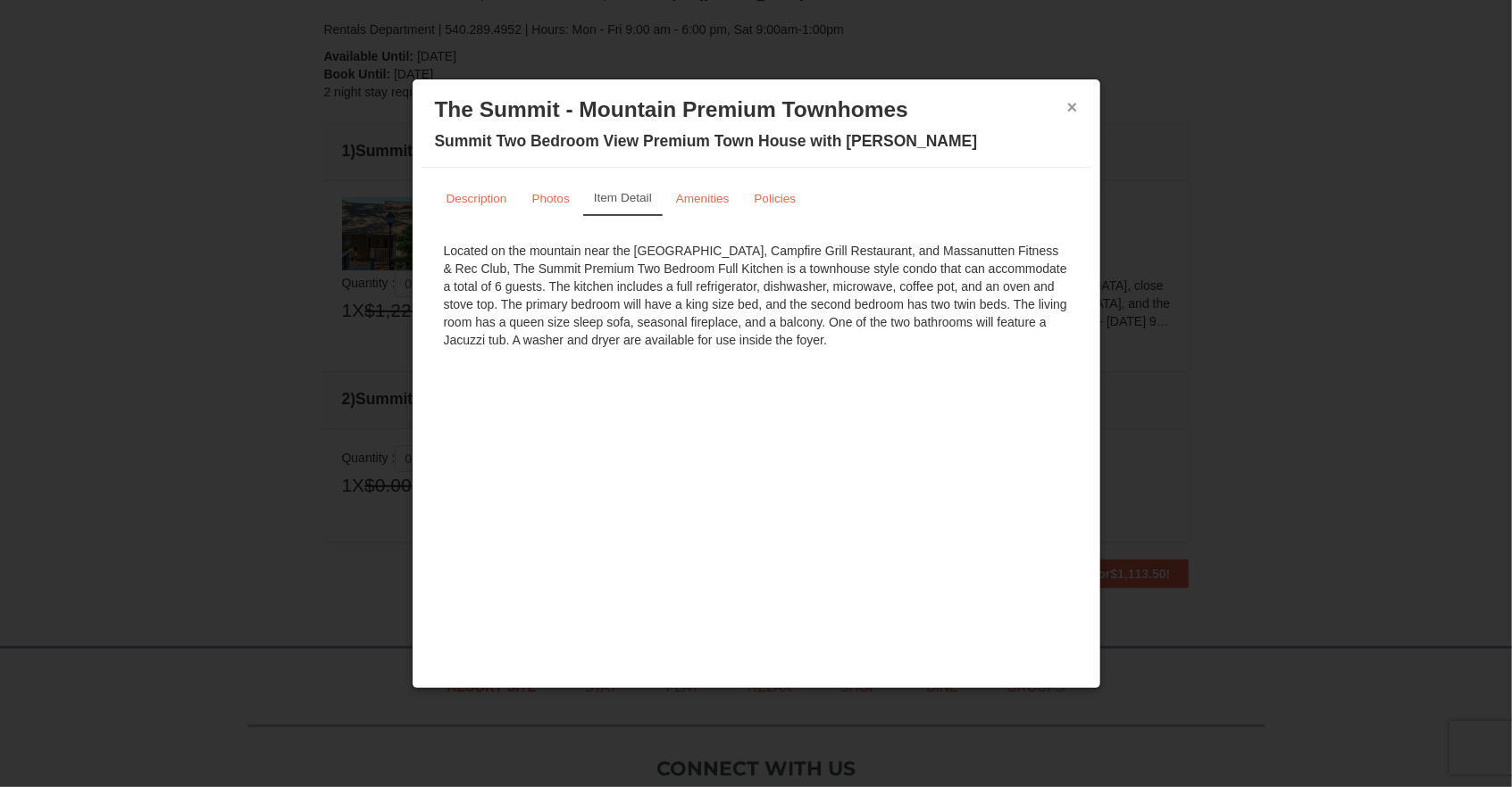
click at [1076, 109] on button "×" at bounding box center [1073, 108] width 11 height 18
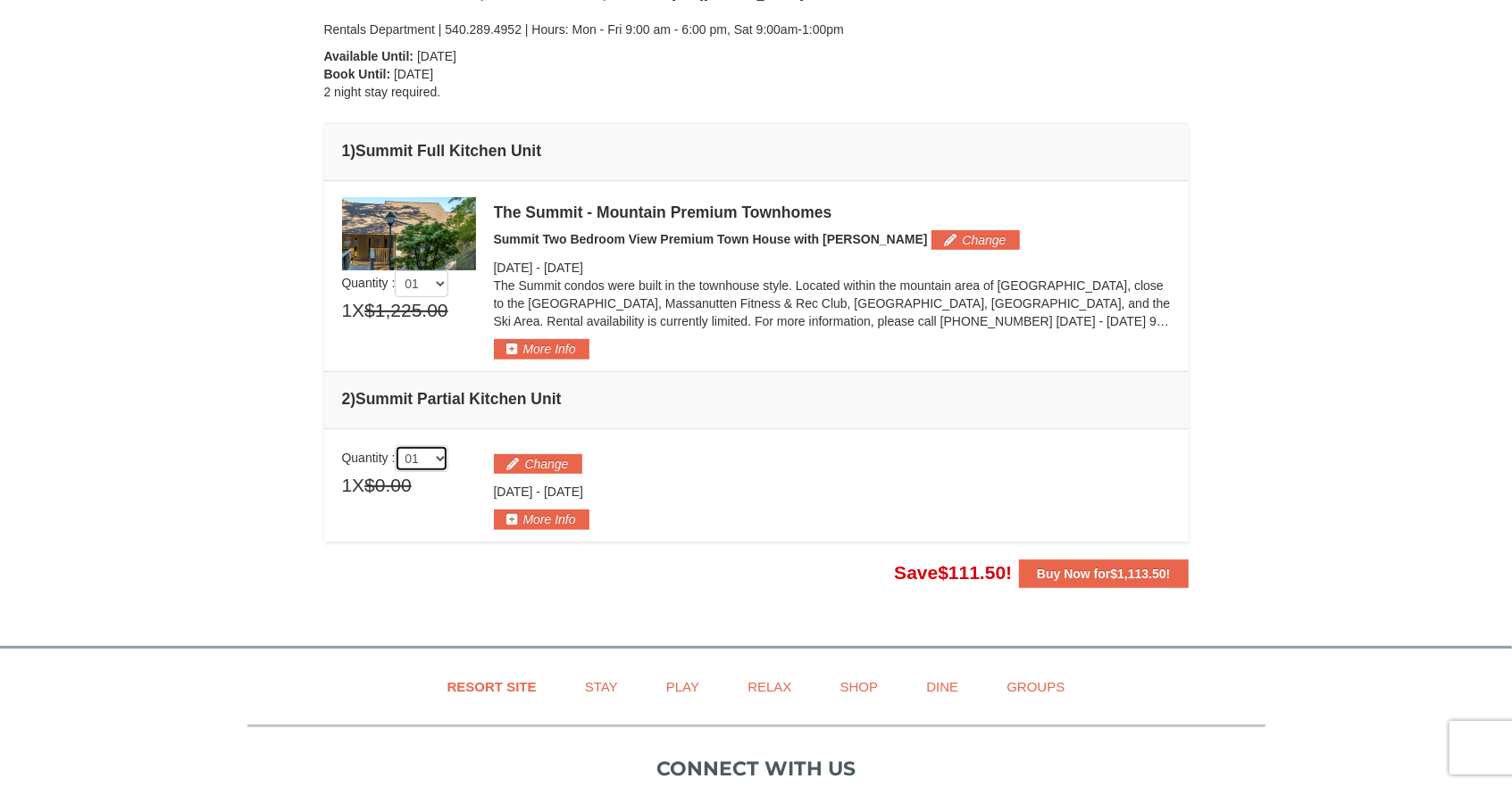
click at [395, 445] on select "01 02 03 04 05" at bounding box center [422, 458] width 54 height 26
click at [446, 459] on select "01 02 03 04 05" at bounding box center [422, 458] width 54 height 26
click at [563, 469] on button "Change" at bounding box center [537, 464] width 89 height 20
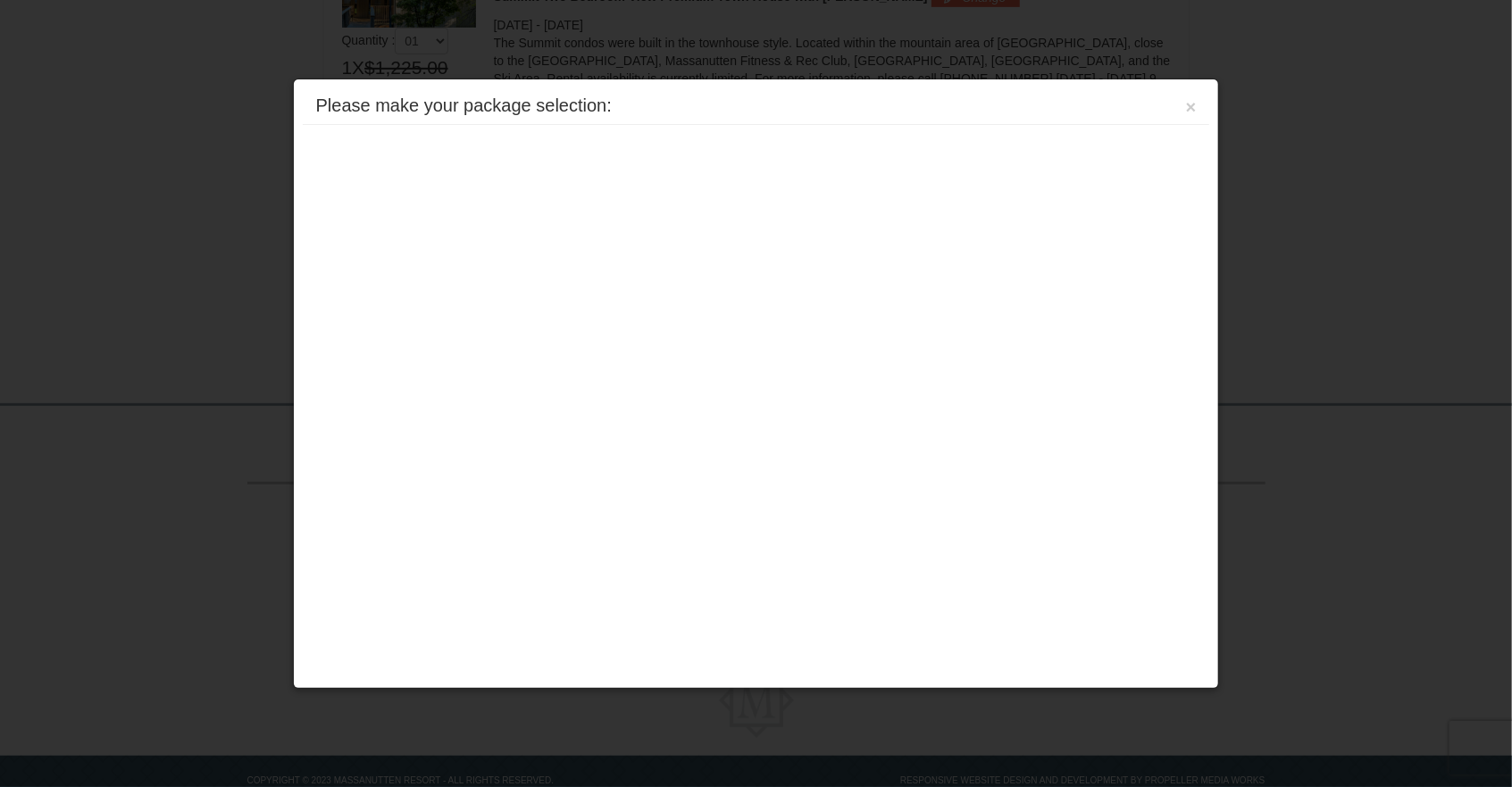
scroll to position [638, 0]
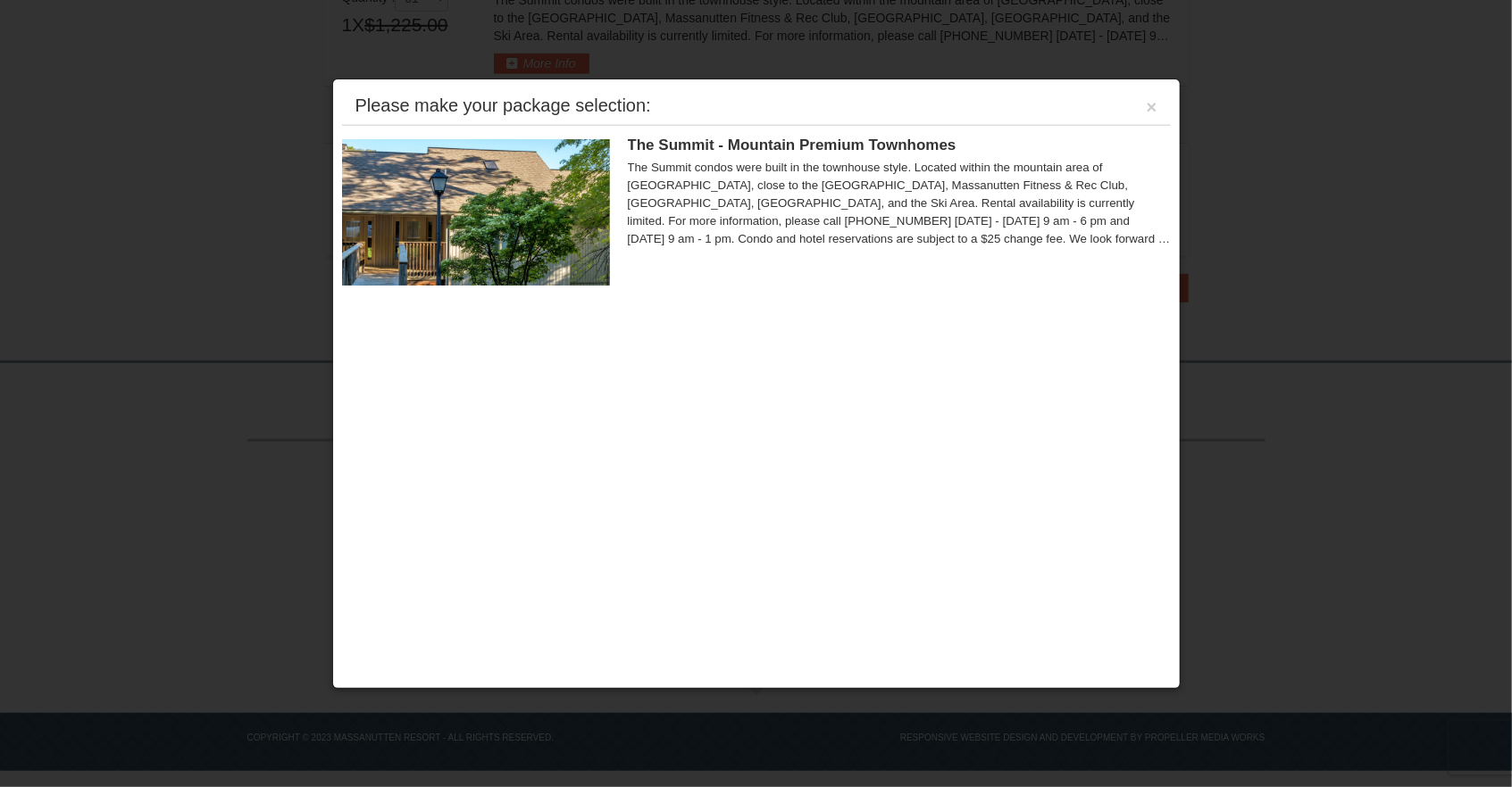
click at [505, 241] on img at bounding box center [476, 212] width 268 height 147
click at [1152, 103] on button "×" at bounding box center [1152, 108] width 11 height 18
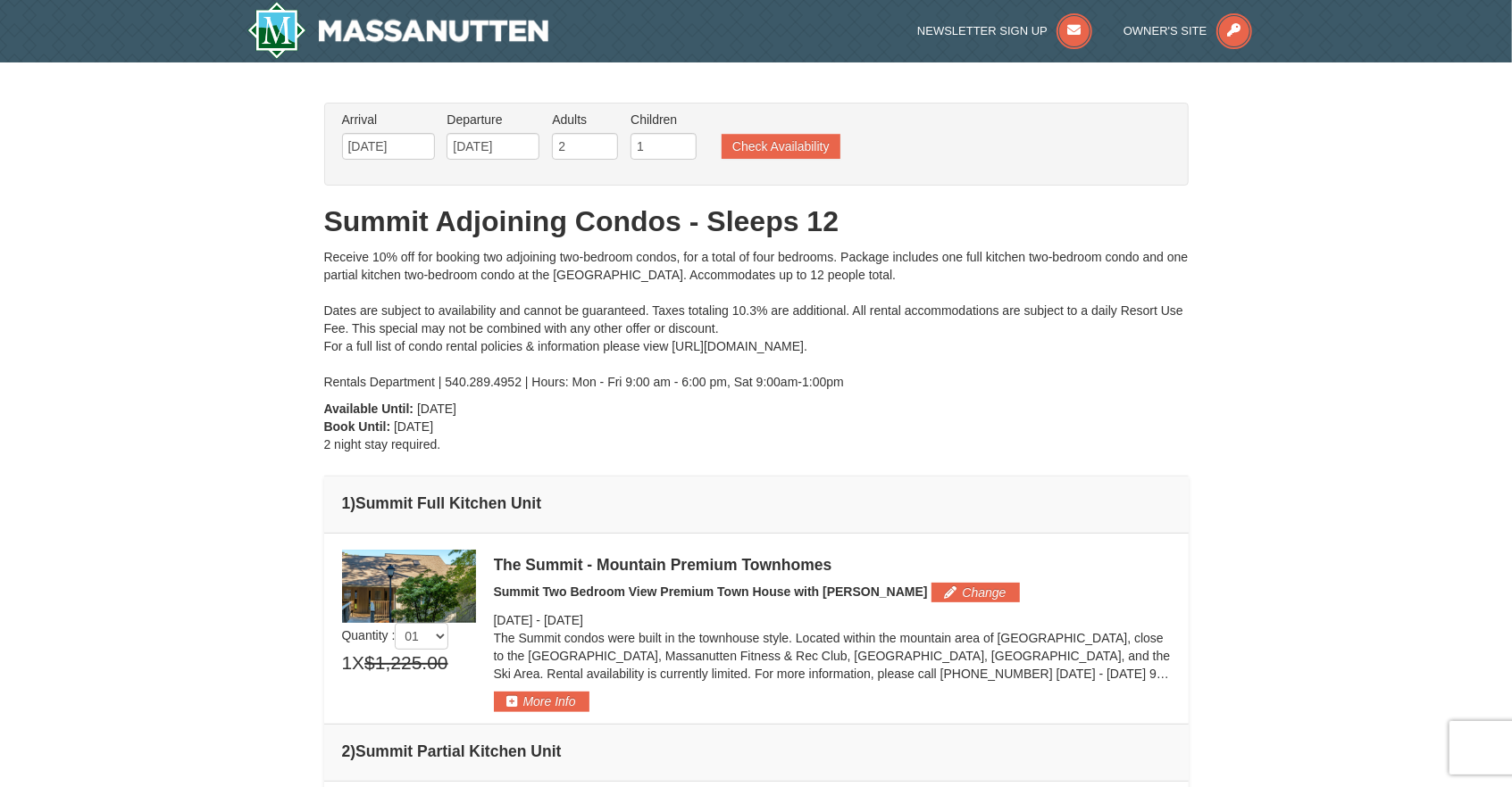
scroll to position [289, 0]
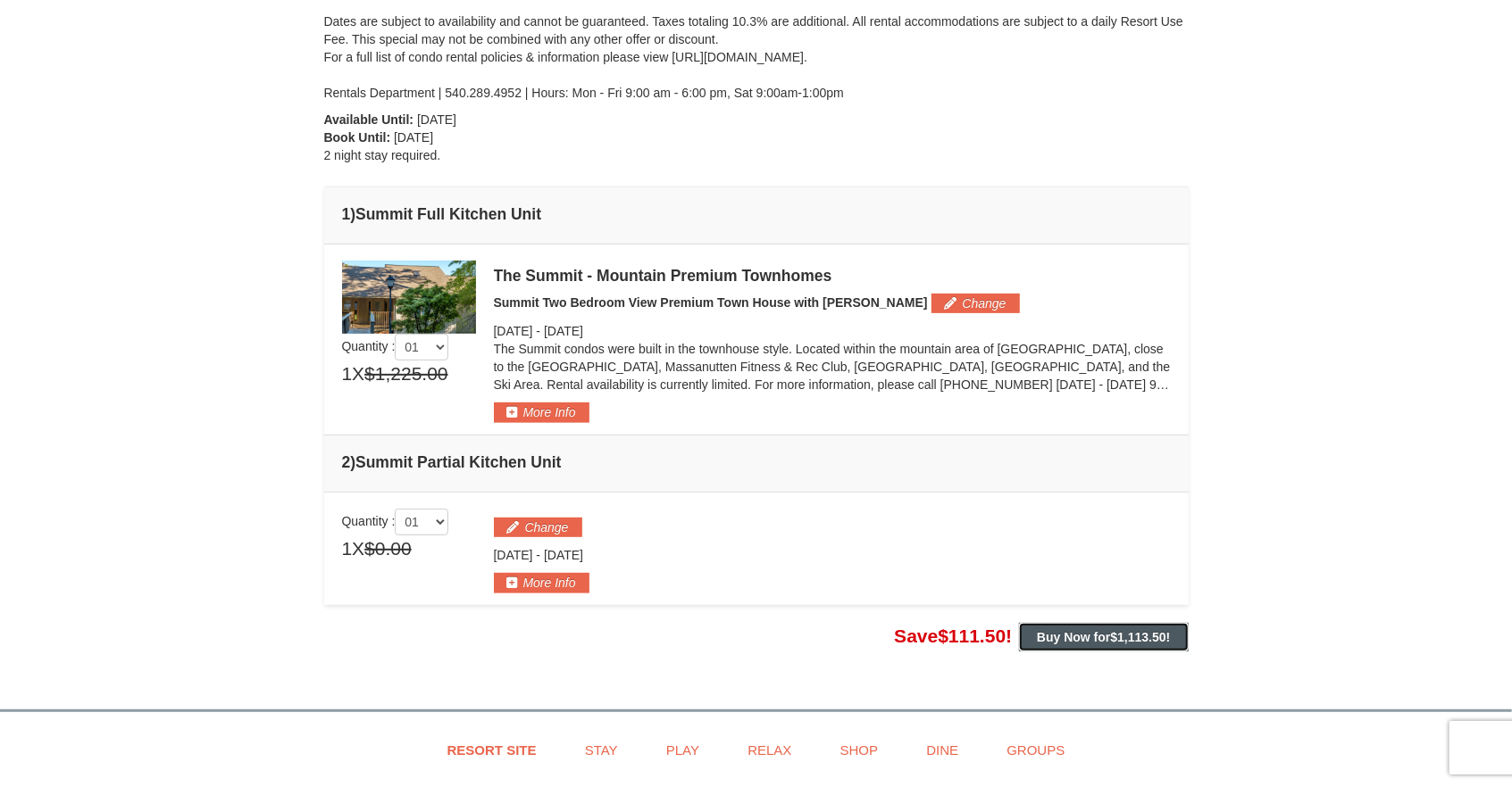
click at [1116, 637] on span "$1,113.50" at bounding box center [1138, 637] width 56 height 15
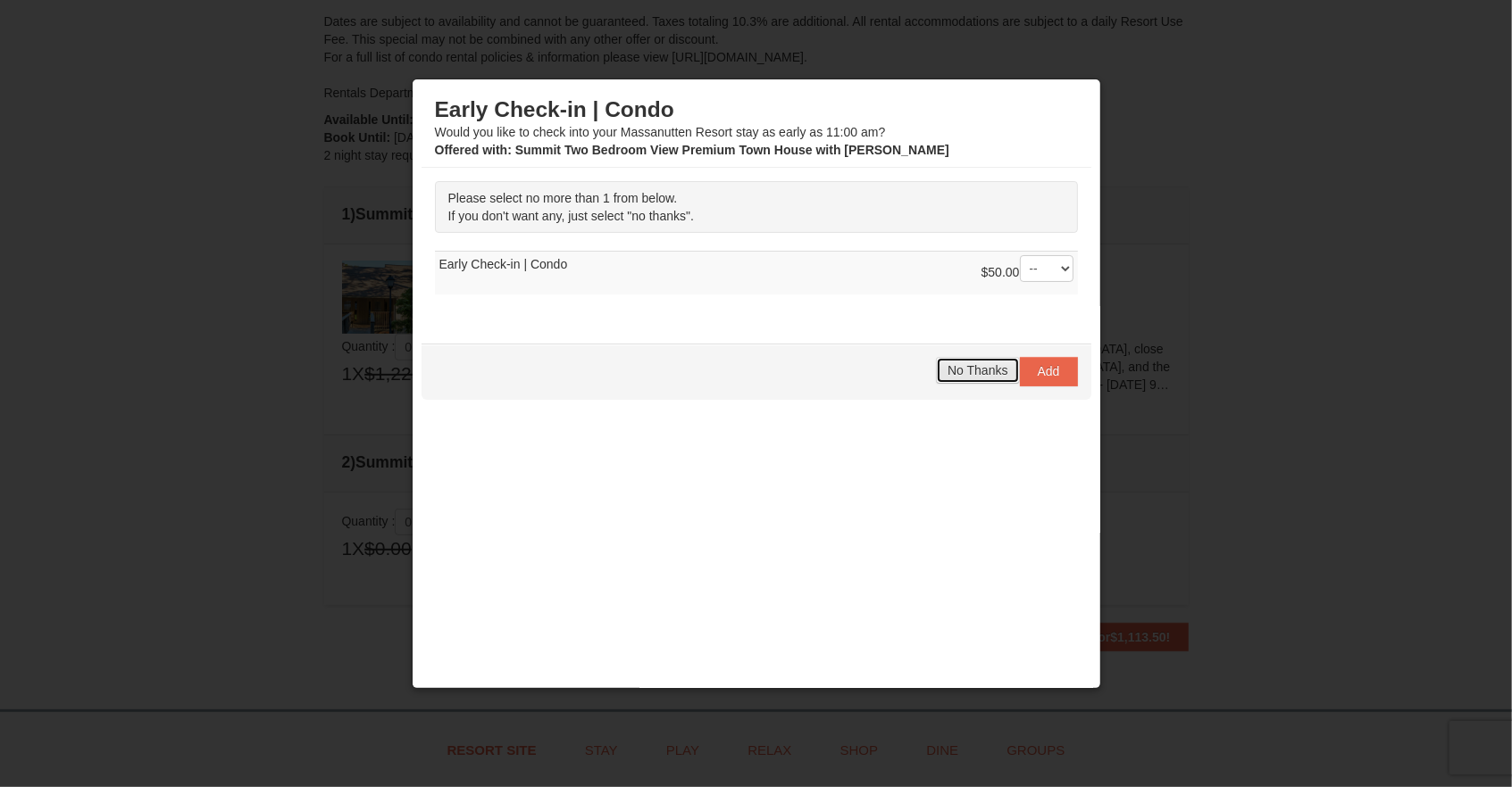
click at [990, 371] on span "No Thanks" at bounding box center [977, 370] width 60 height 15
click at [969, 375] on span "No Thanks" at bounding box center [977, 370] width 60 height 15
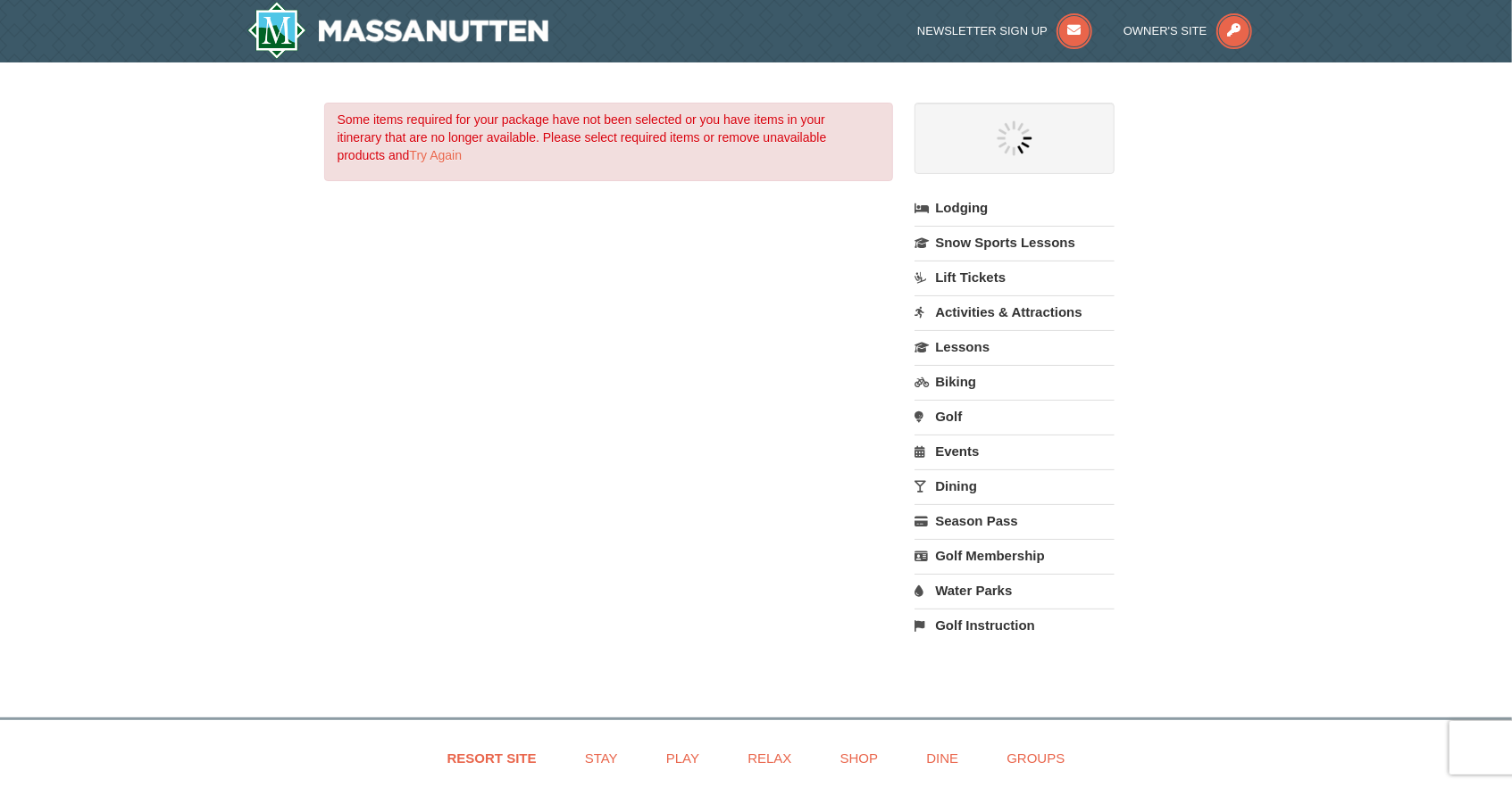
select select "9"
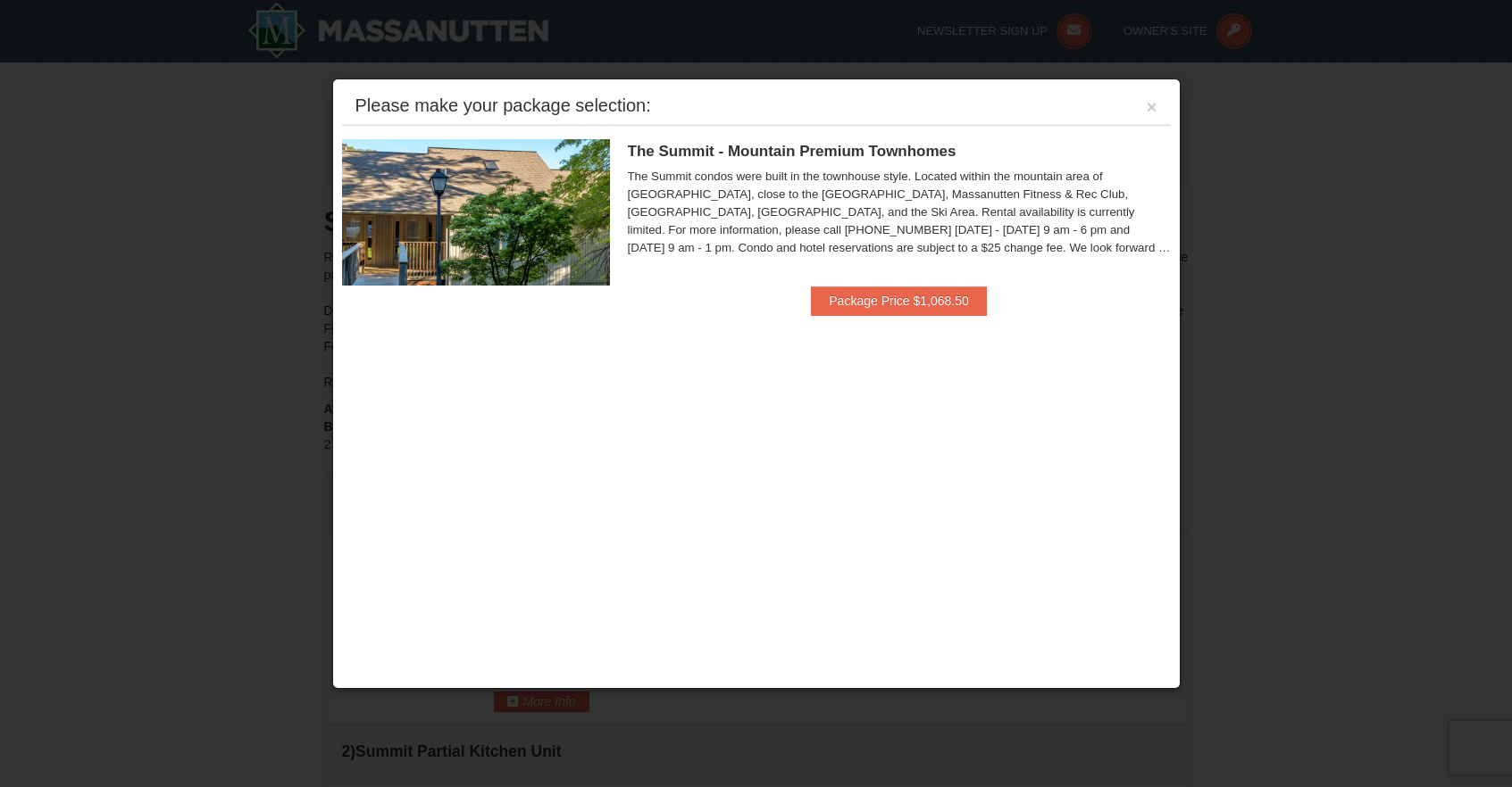
scroll to position [544, 0]
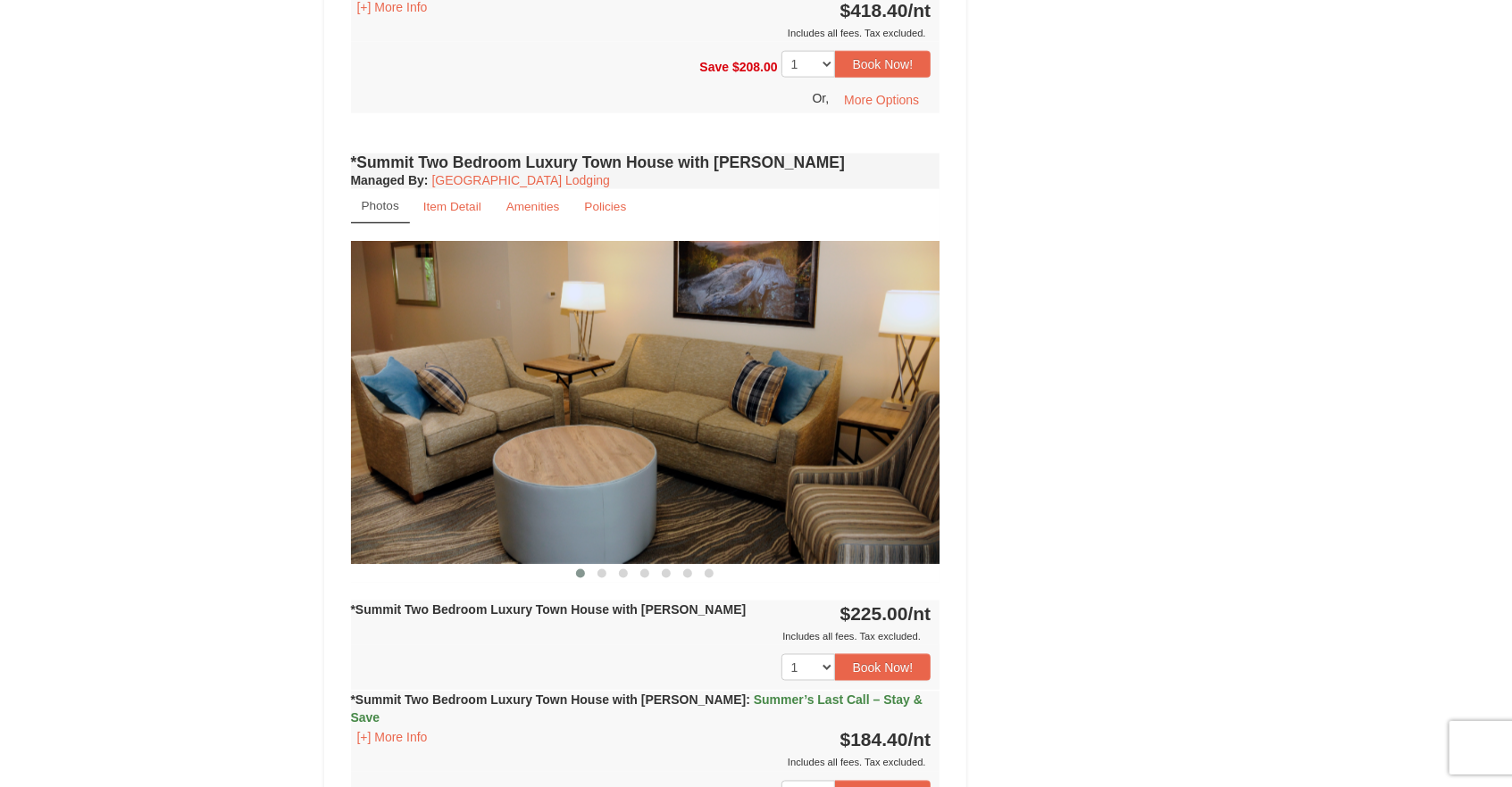
scroll to position [1176, 0]
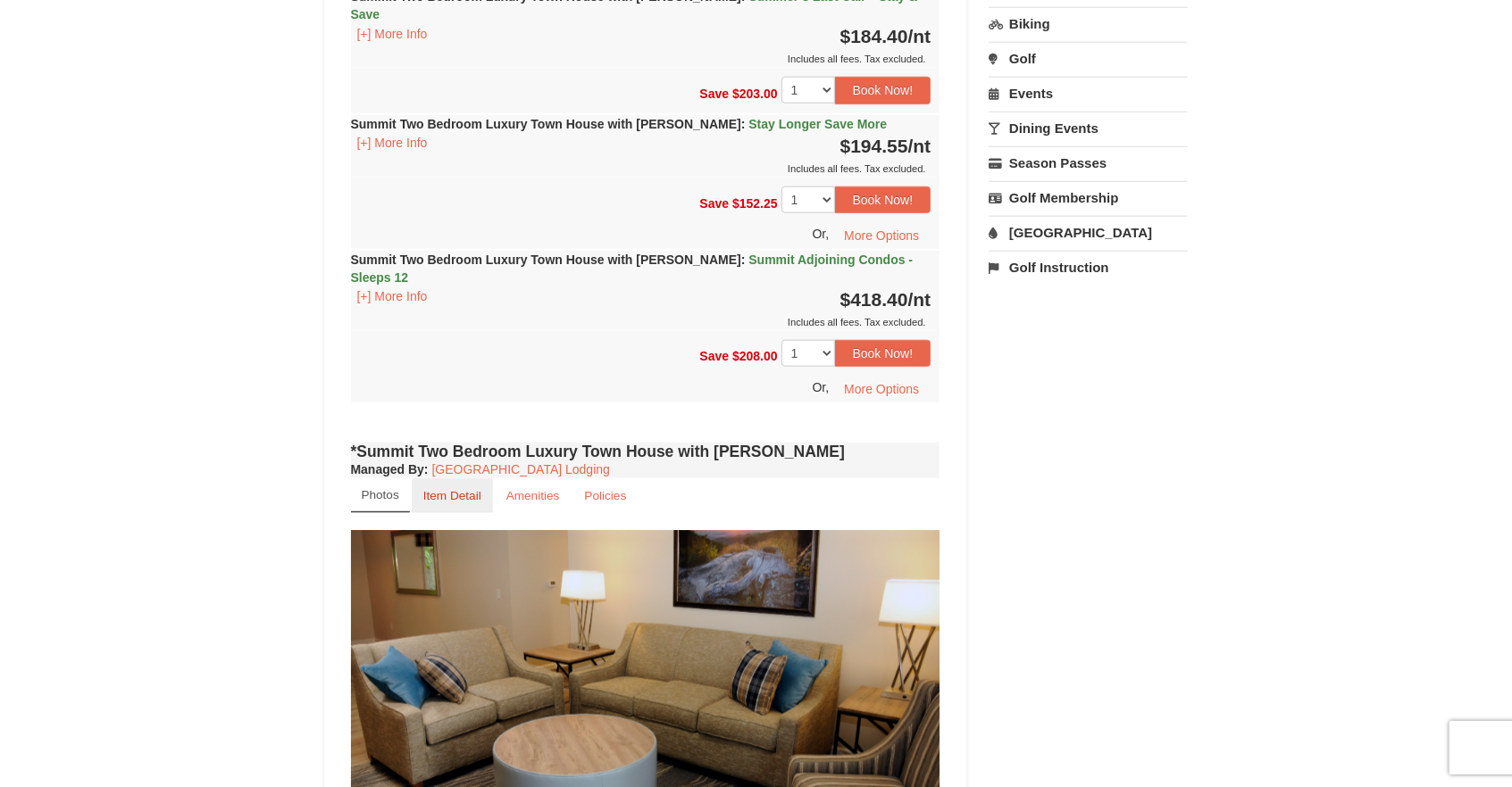
click at [484, 479] on link "Item Detail" at bounding box center [452, 496] width 81 height 35
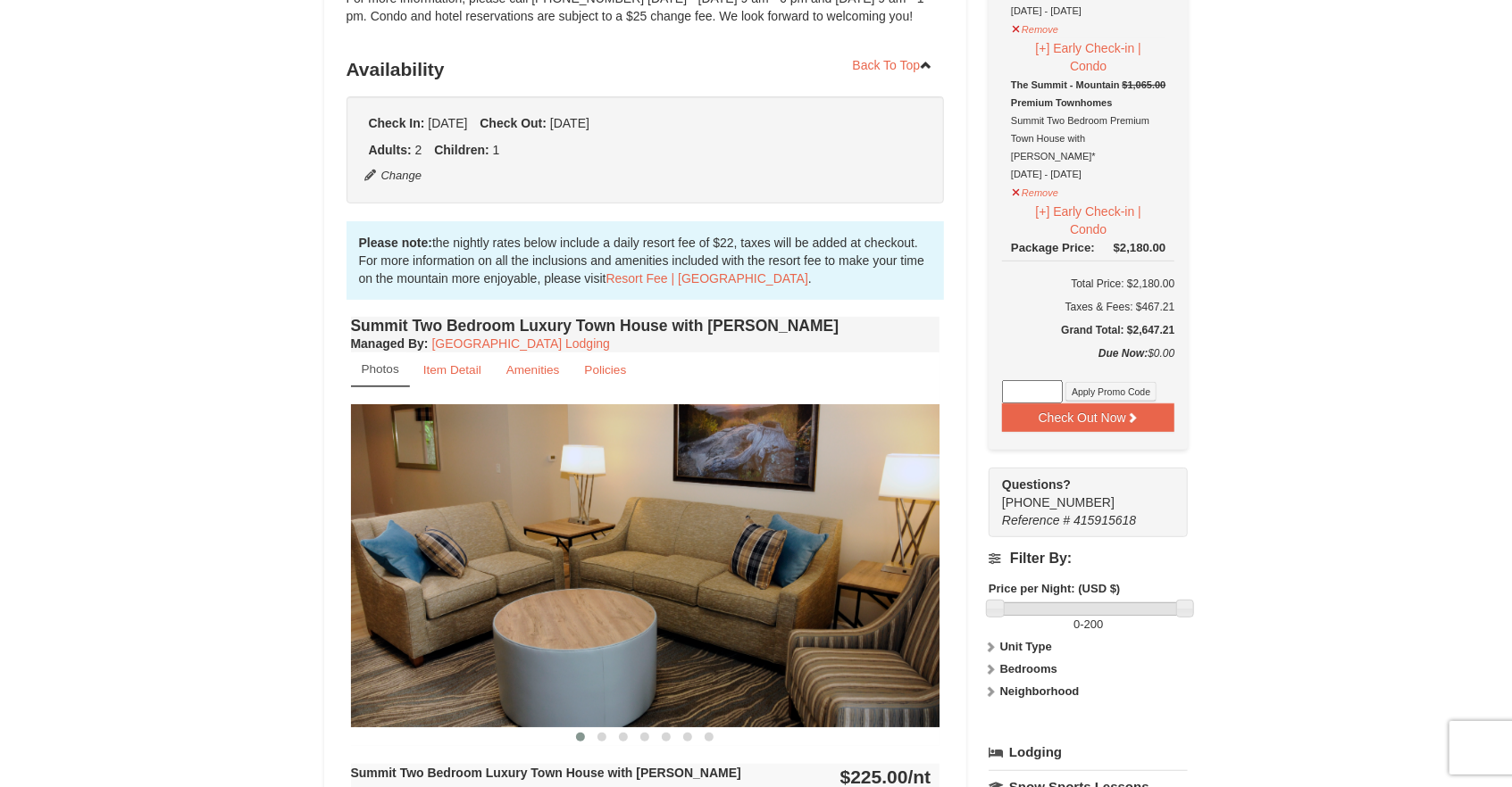
scroll to position [0, 0]
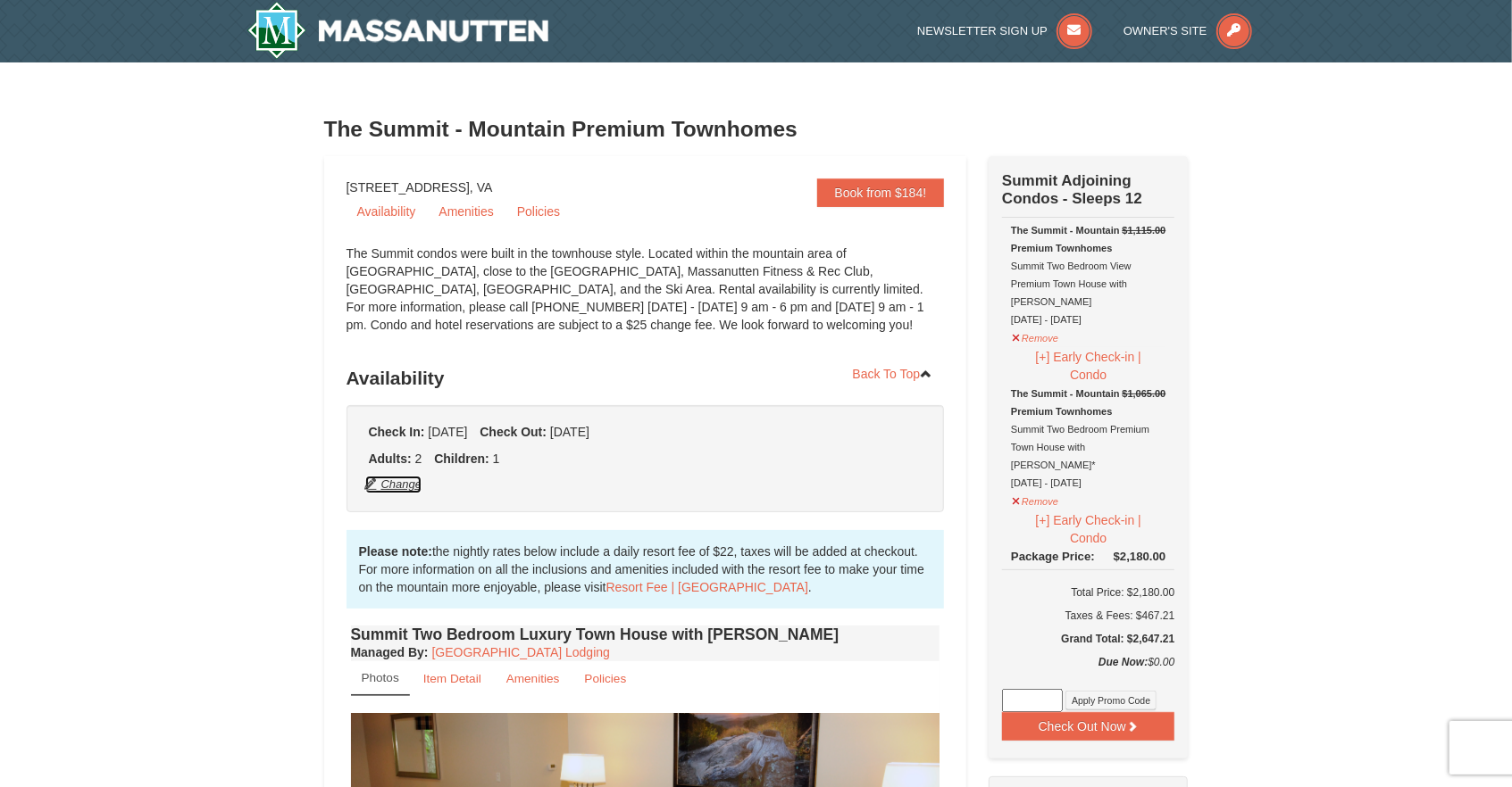
click at [401, 486] on button "Change" at bounding box center [393, 485] width 59 height 20
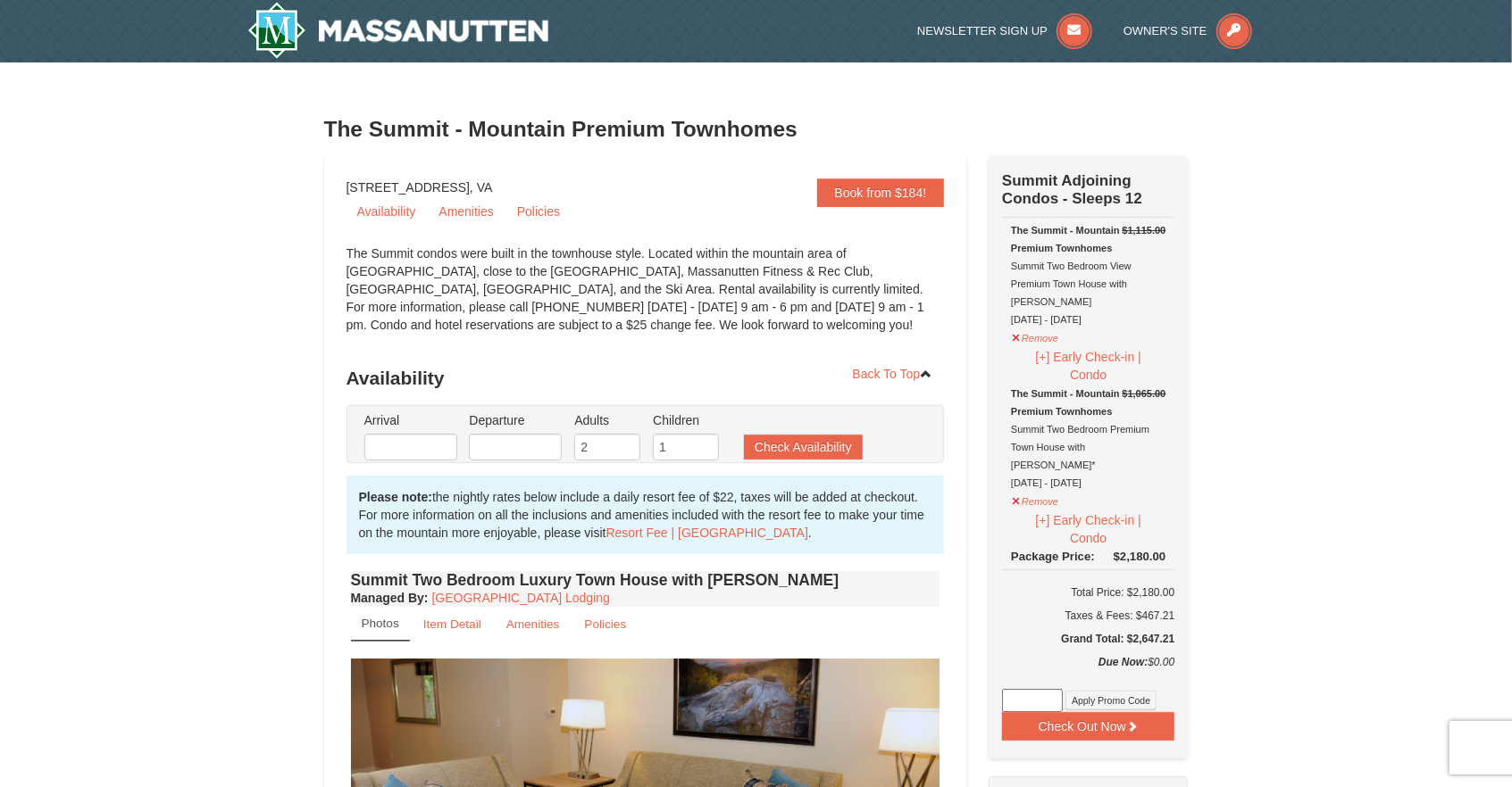
type input "09/08/2025"
type input "09/13/2025"
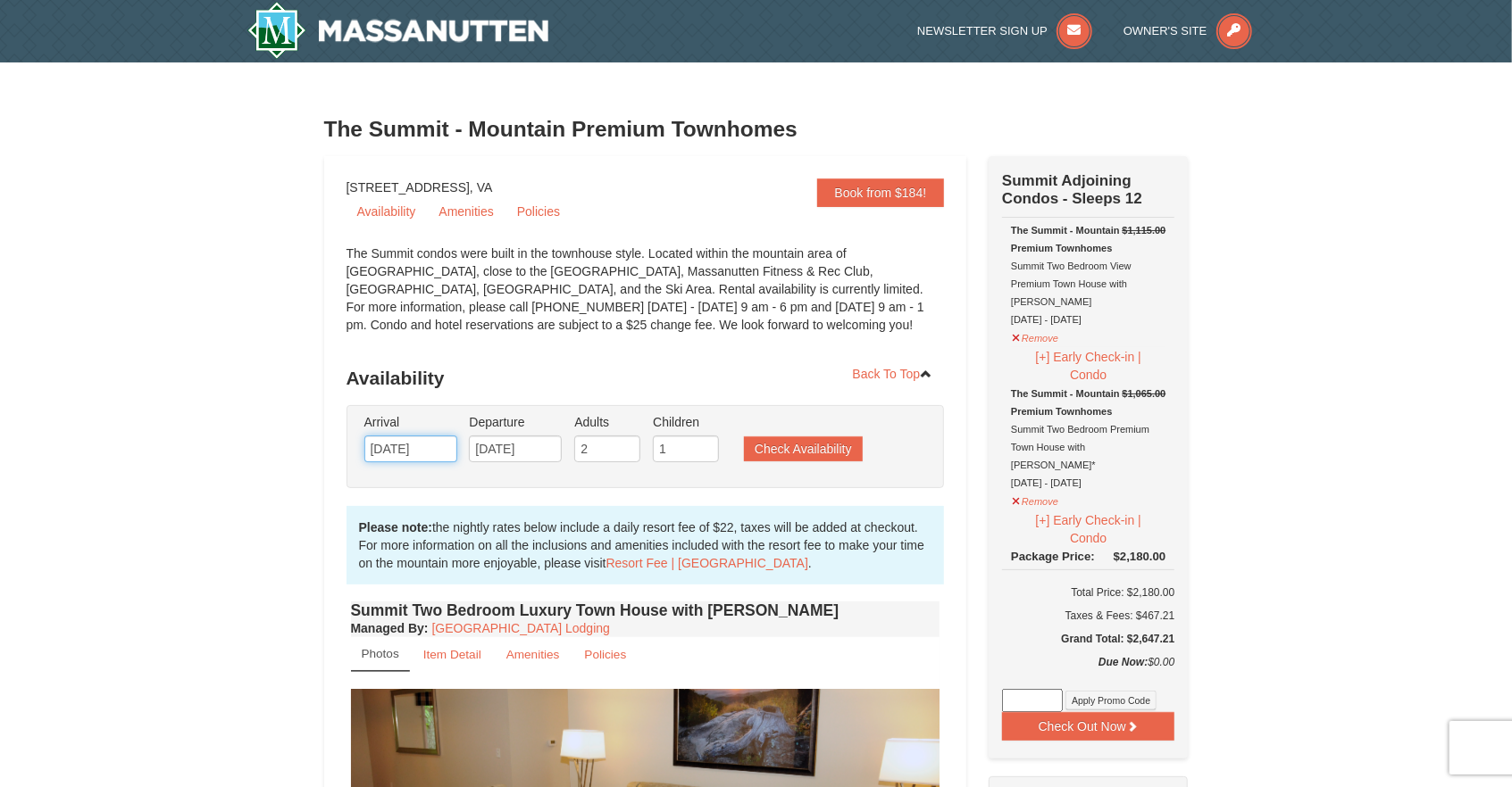
click at [432, 451] on input "09/08/2025" at bounding box center [411, 449] width 93 height 26
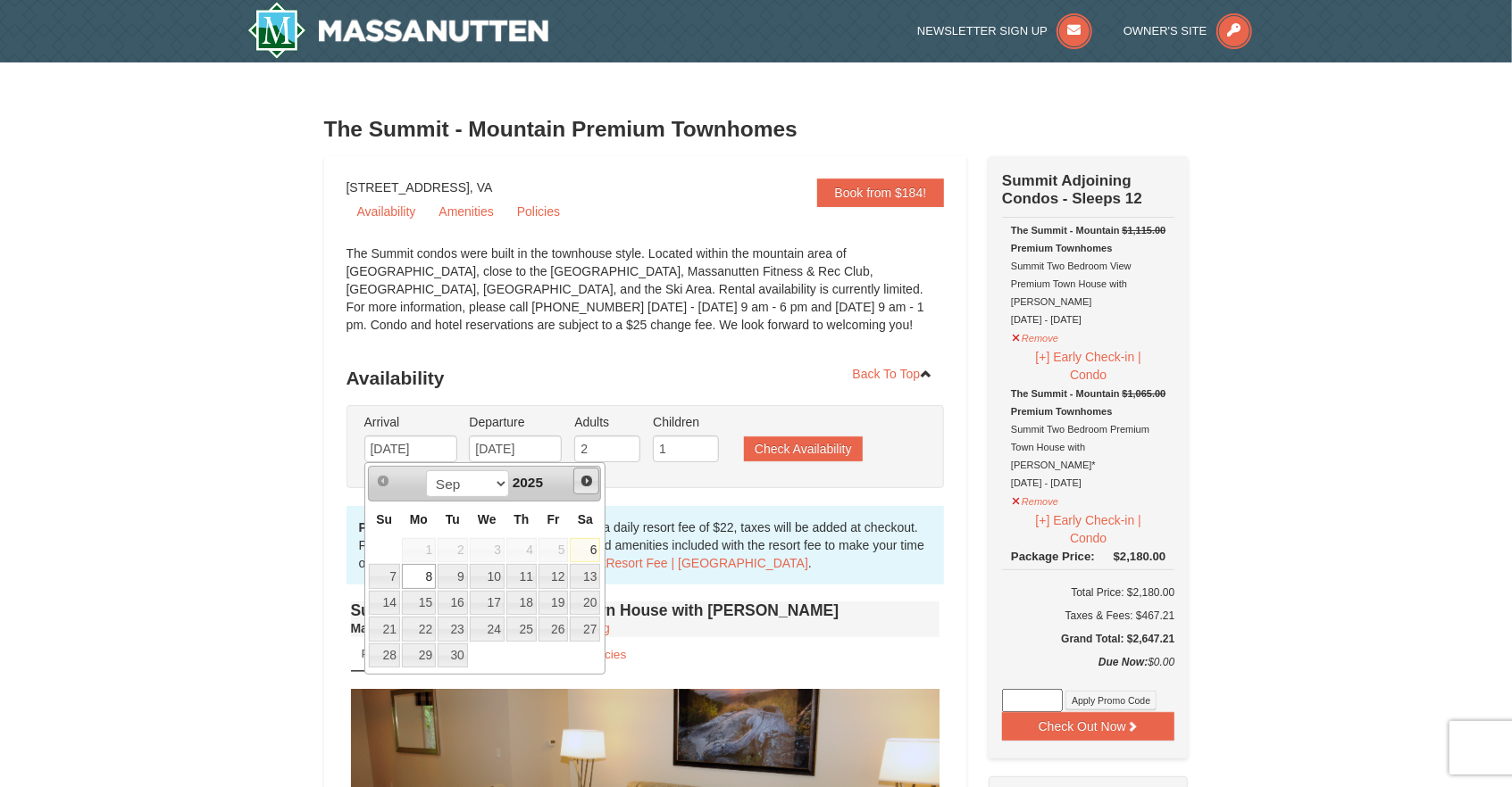
click at [586, 482] on span "Next" at bounding box center [587, 482] width 15 height 15
click at [561, 624] on link "26" at bounding box center [553, 628] width 30 height 25
type input "12/26/2025"
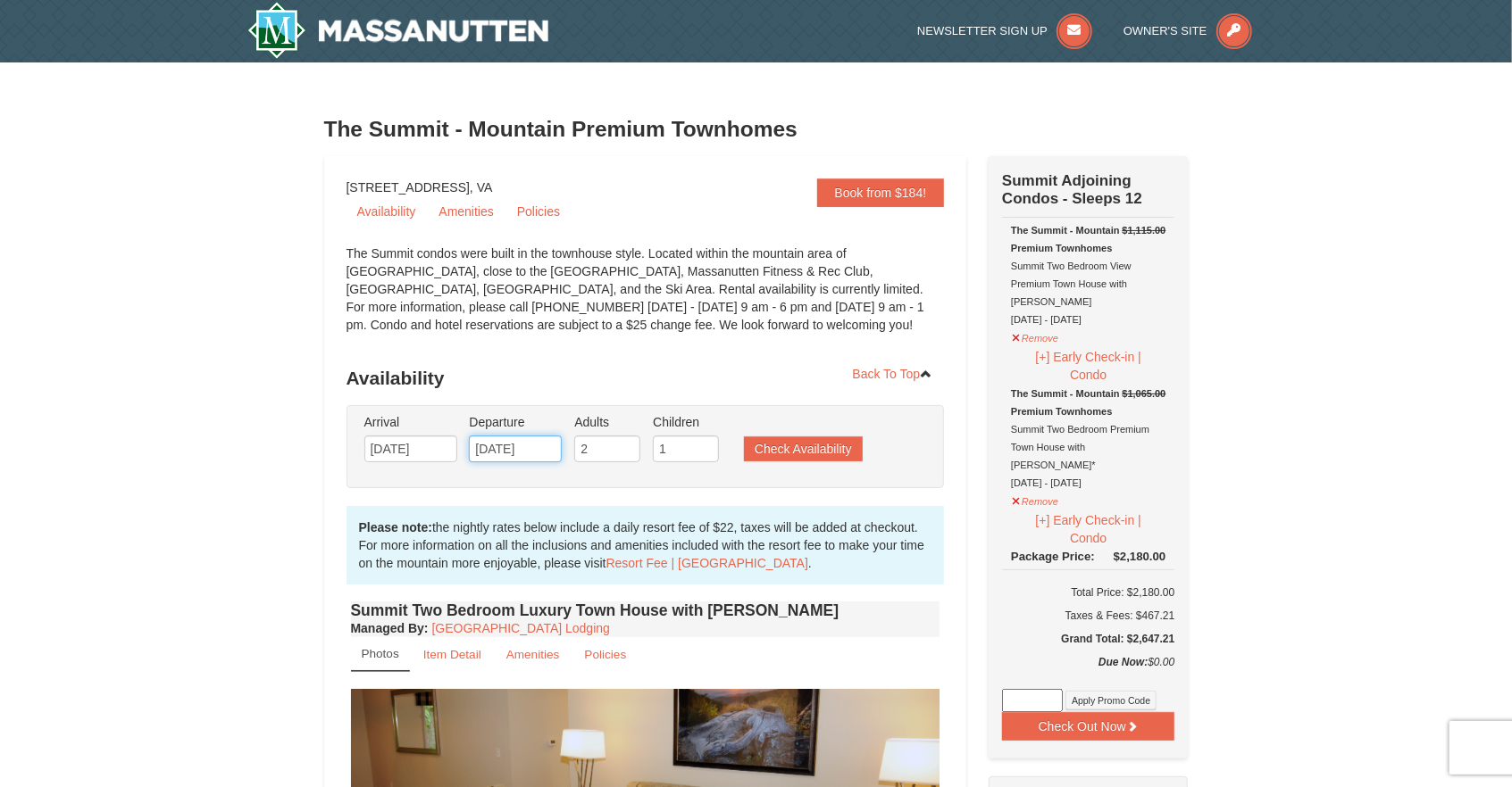
click at [549, 451] on input "09/13/2025" at bounding box center [516, 449] width 93 height 26
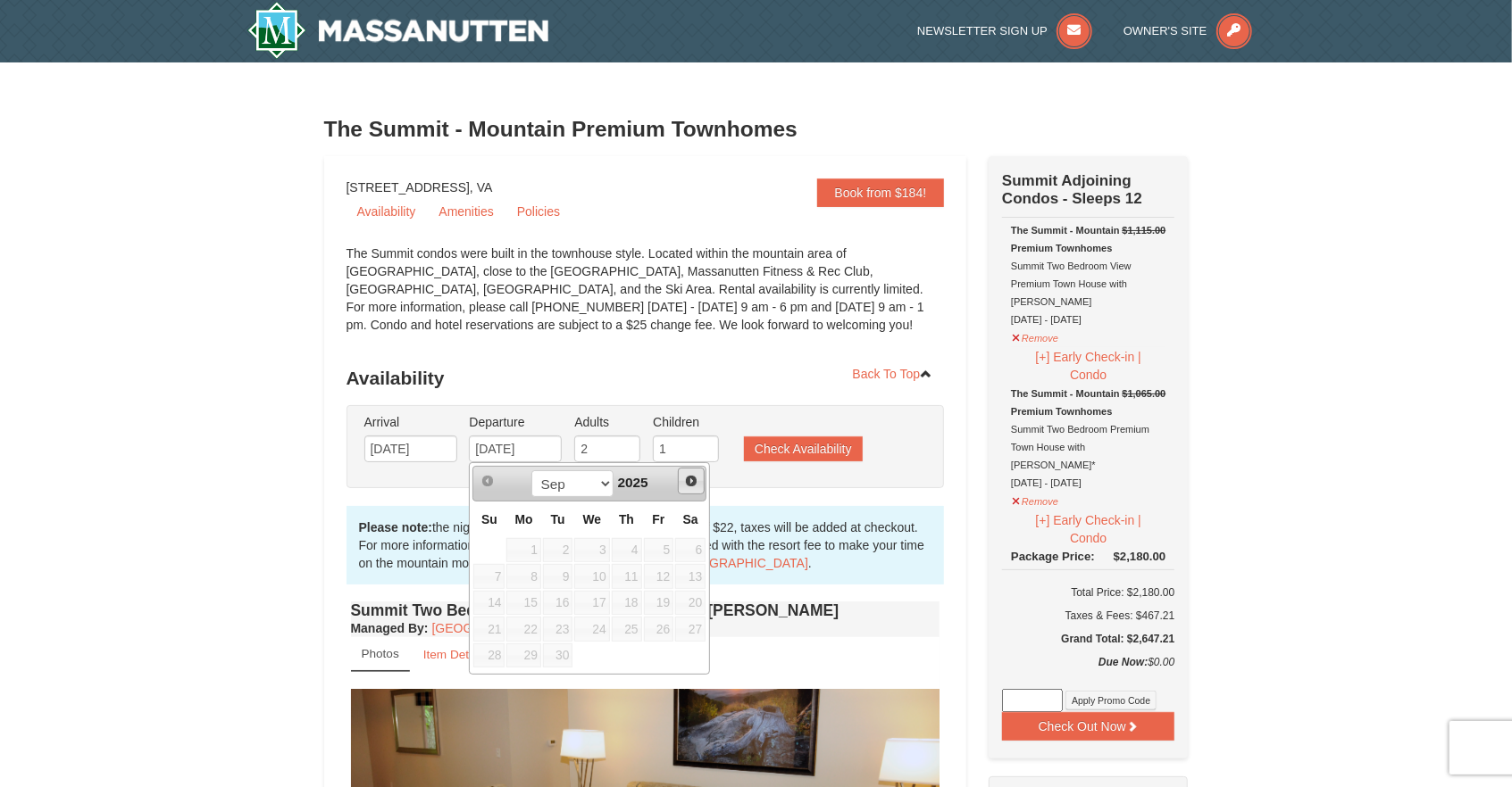
click at [691, 479] on span "Next" at bounding box center [692, 482] width 15 height 15
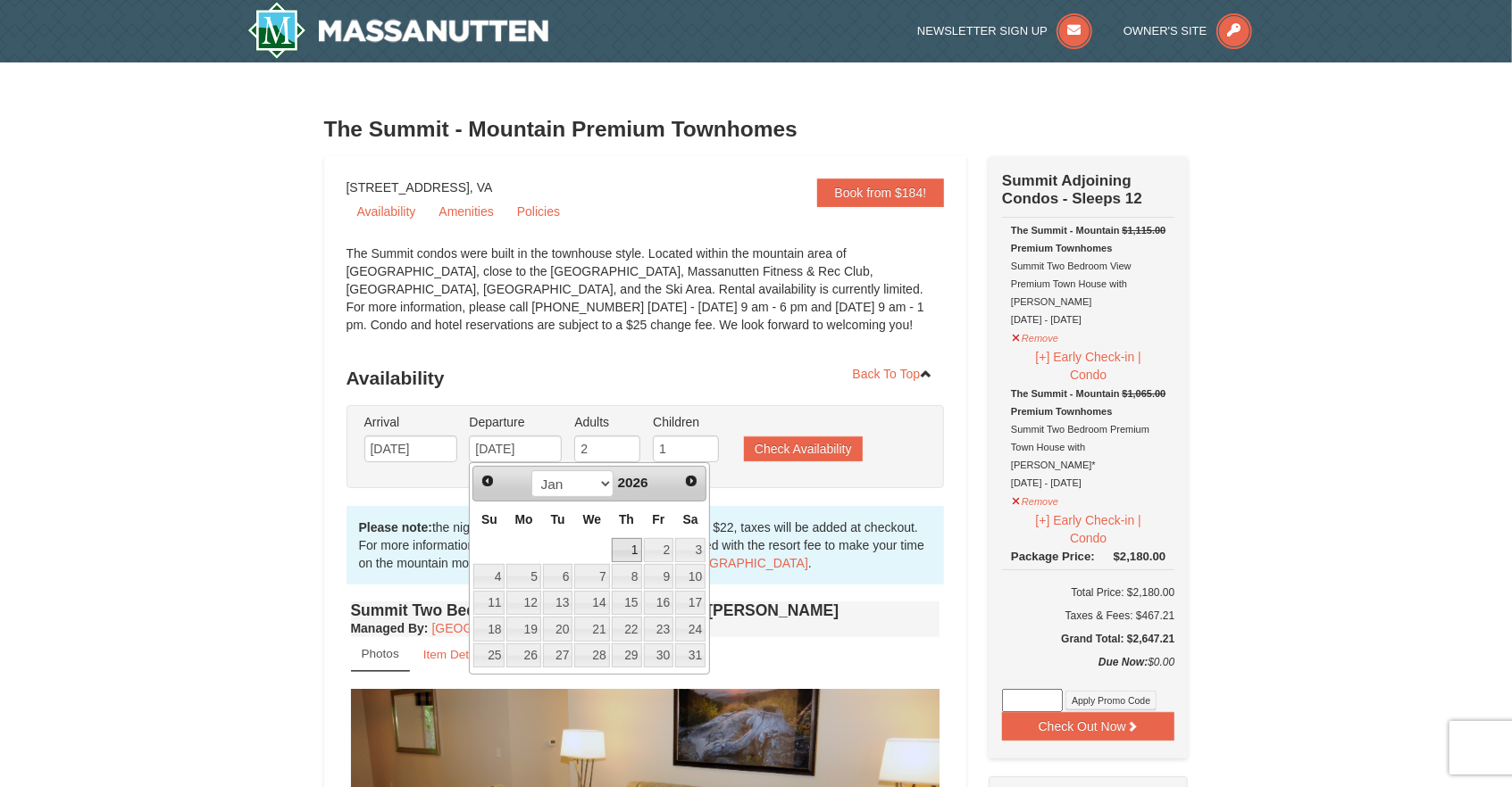
click at [633, 551] on link "1" at bounding box center [626, 550] width 30 height 25
type input "[DATE]"
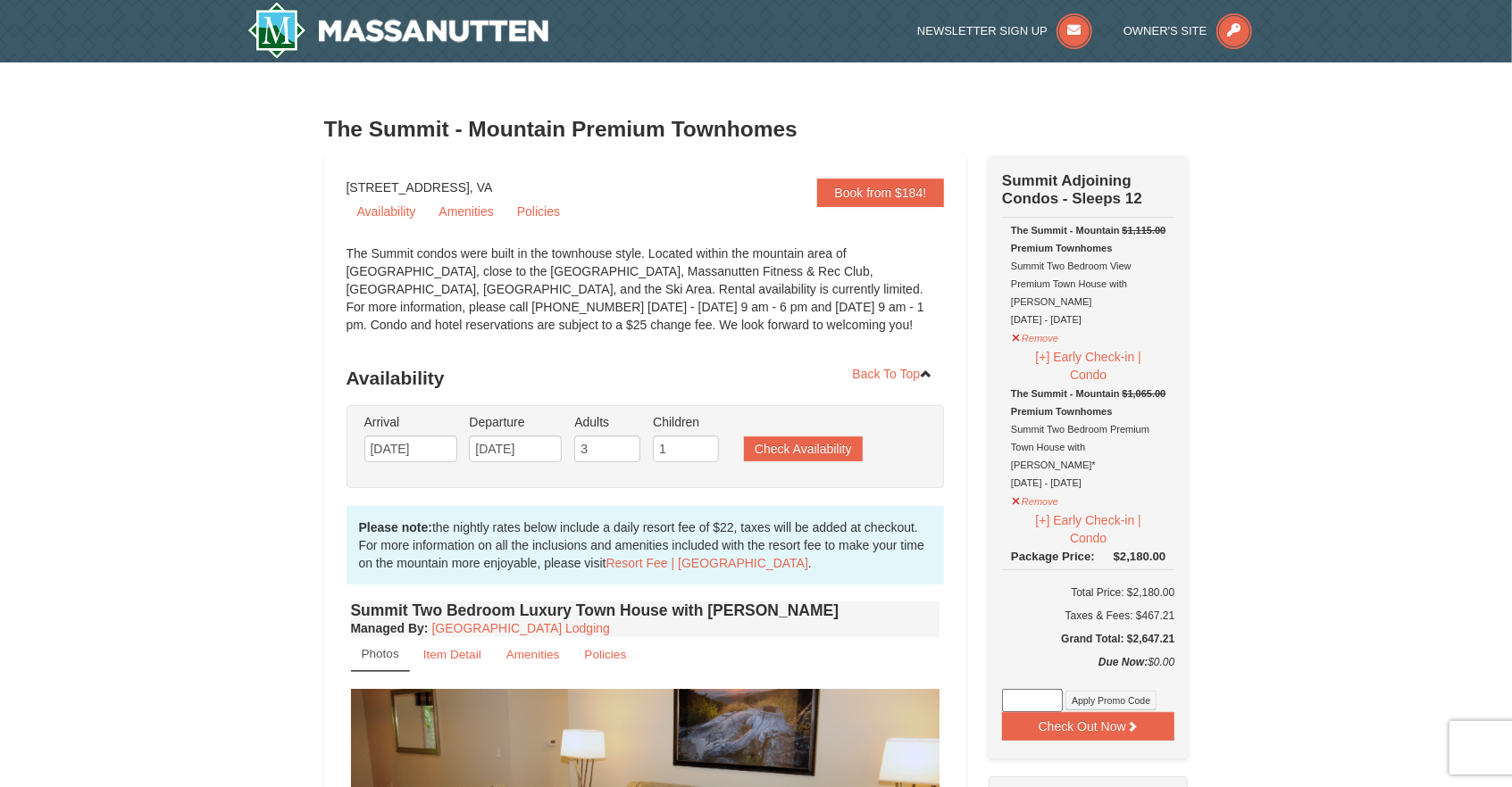
click at [627, 444] on input "3" at bounding box center [607, 449] width 66 height 26
type input "4"
click at [627, 444] on input "4" at bounding box center [607, 449] width 66 height 26
click at [821, 449] on button "Check Availability" at bounding box center [803, 449] width 119 height 25
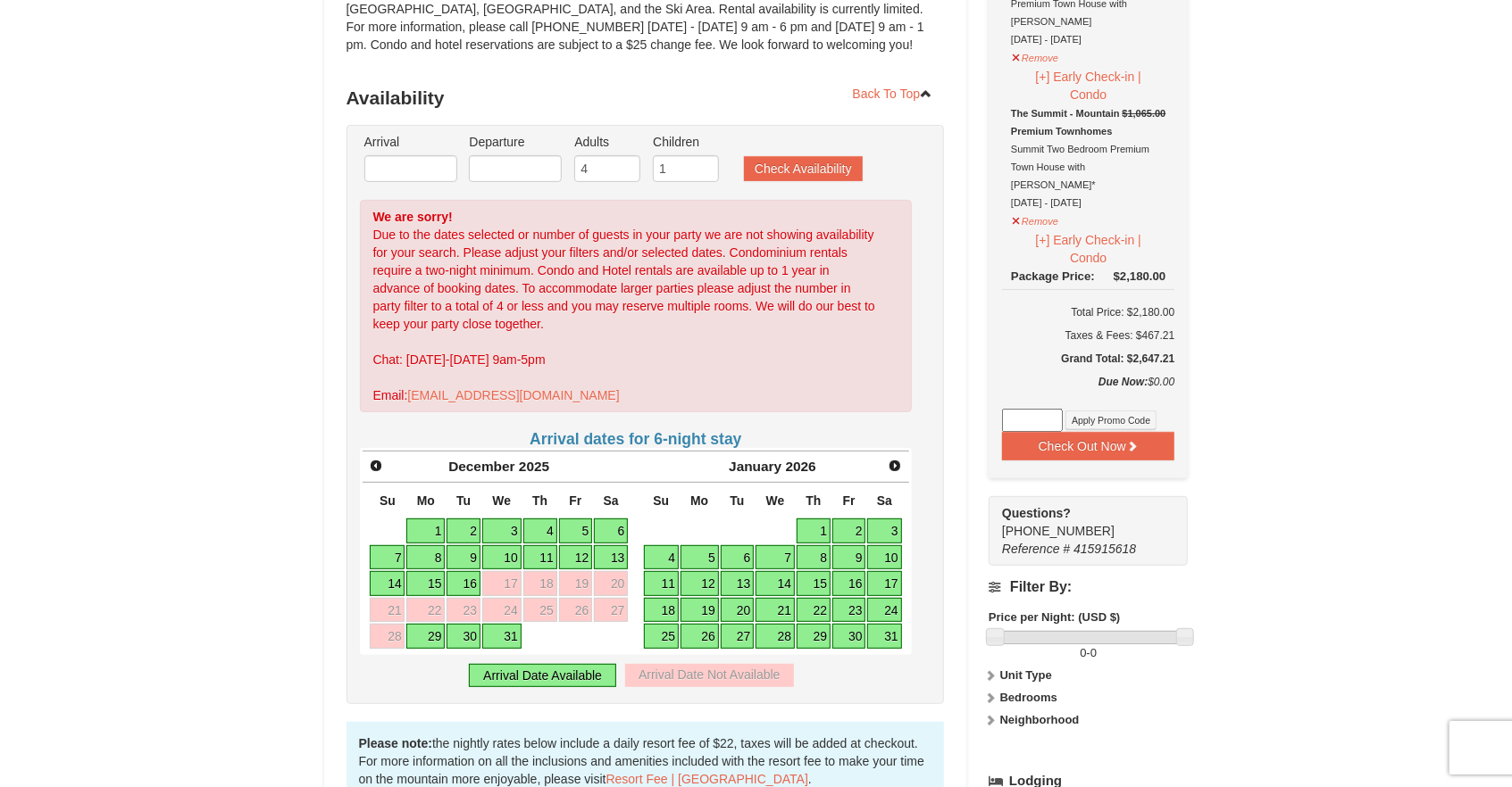
scroll to position [294, 0]
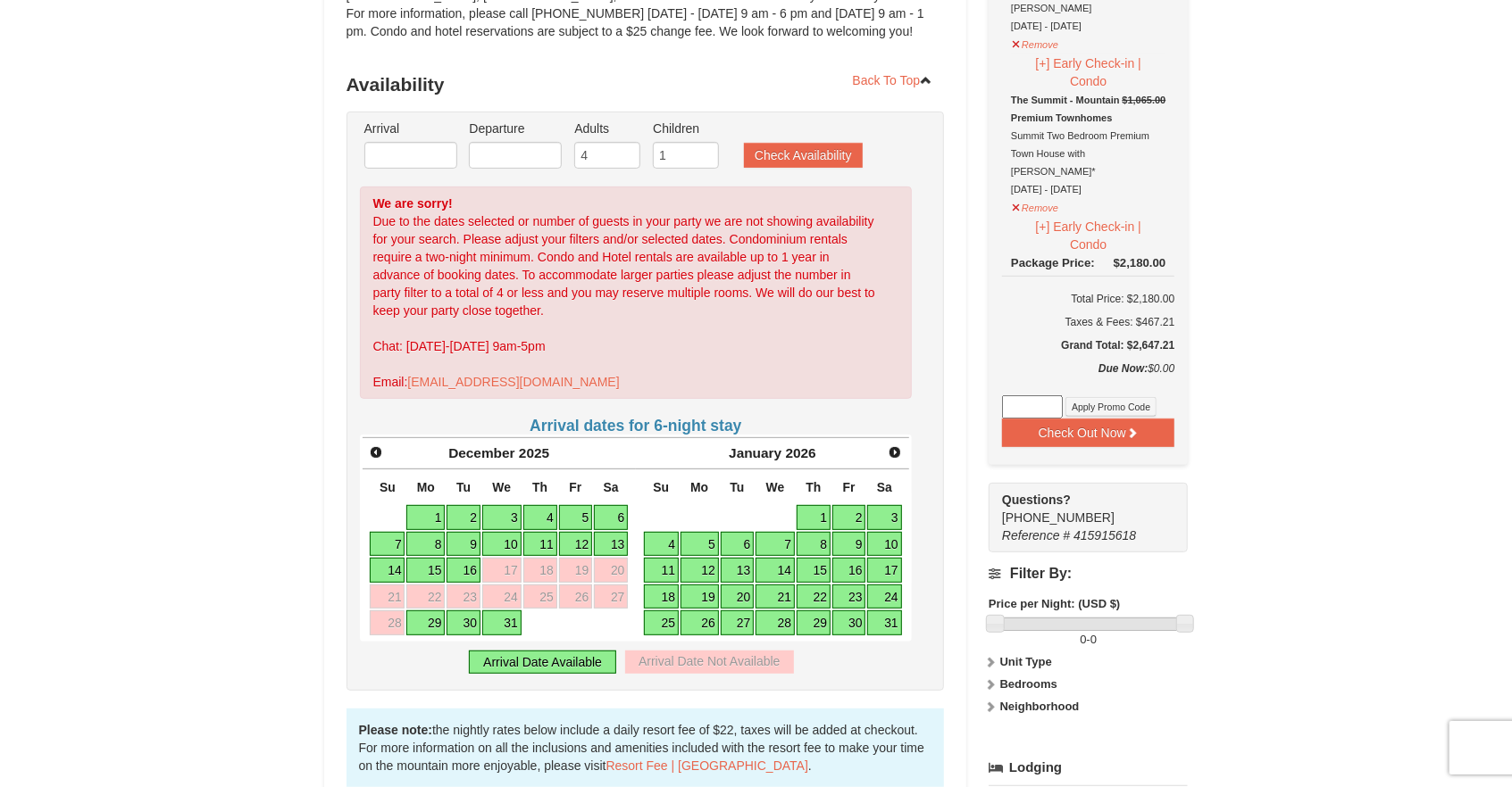
click at [426, 622] on link "29" at bounding box center [425, 622] width 38 height 25
type input "[DATE]"
click at [819, 516] on link "1" at bounding box center [813, 517] width 34 height 25
type input "[DATE]"
click at [804, 157] on button "Check Availability" at bounding box center [803, 155] width 119 height 25
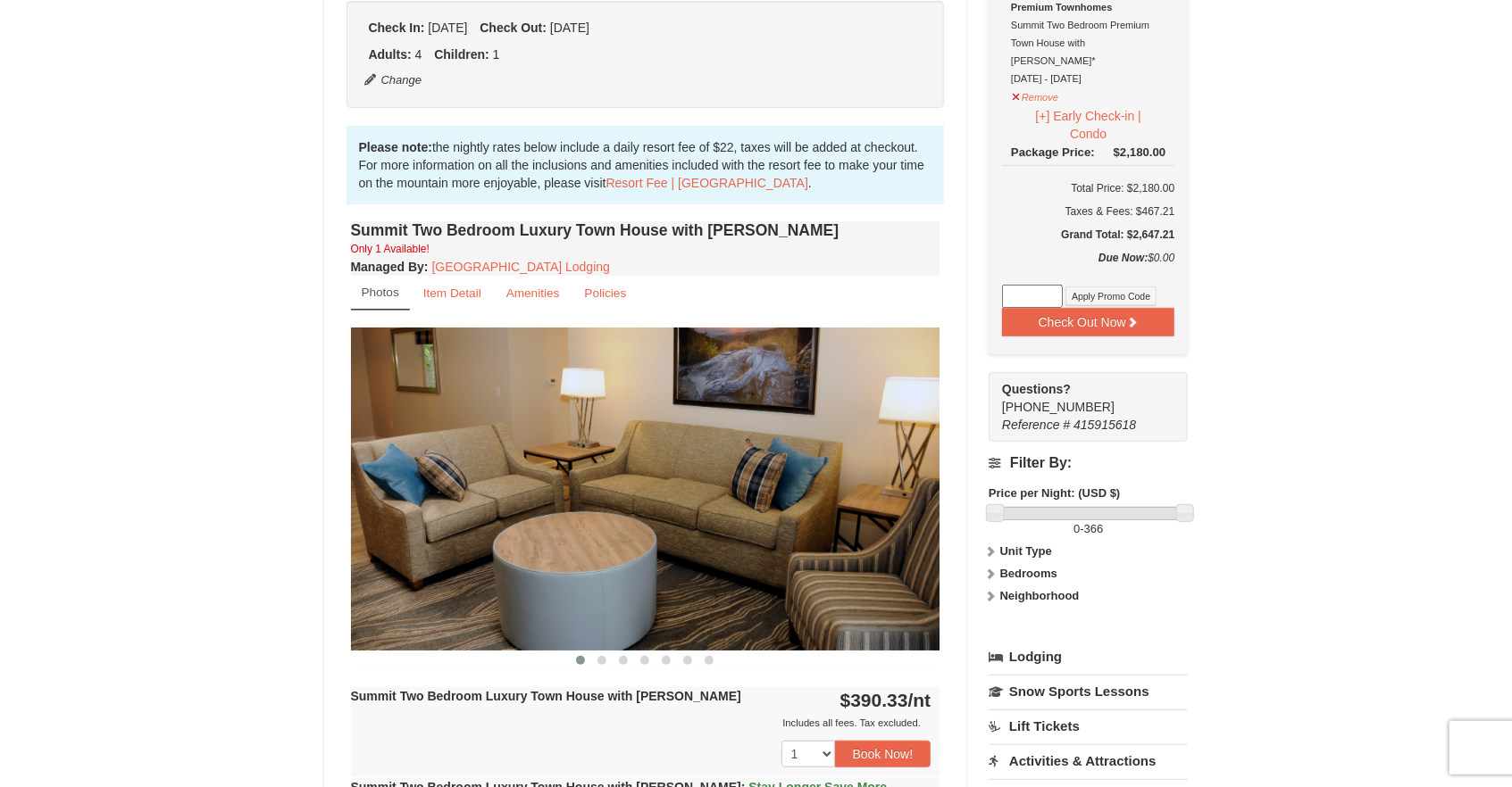
scroll to position [360, 0]
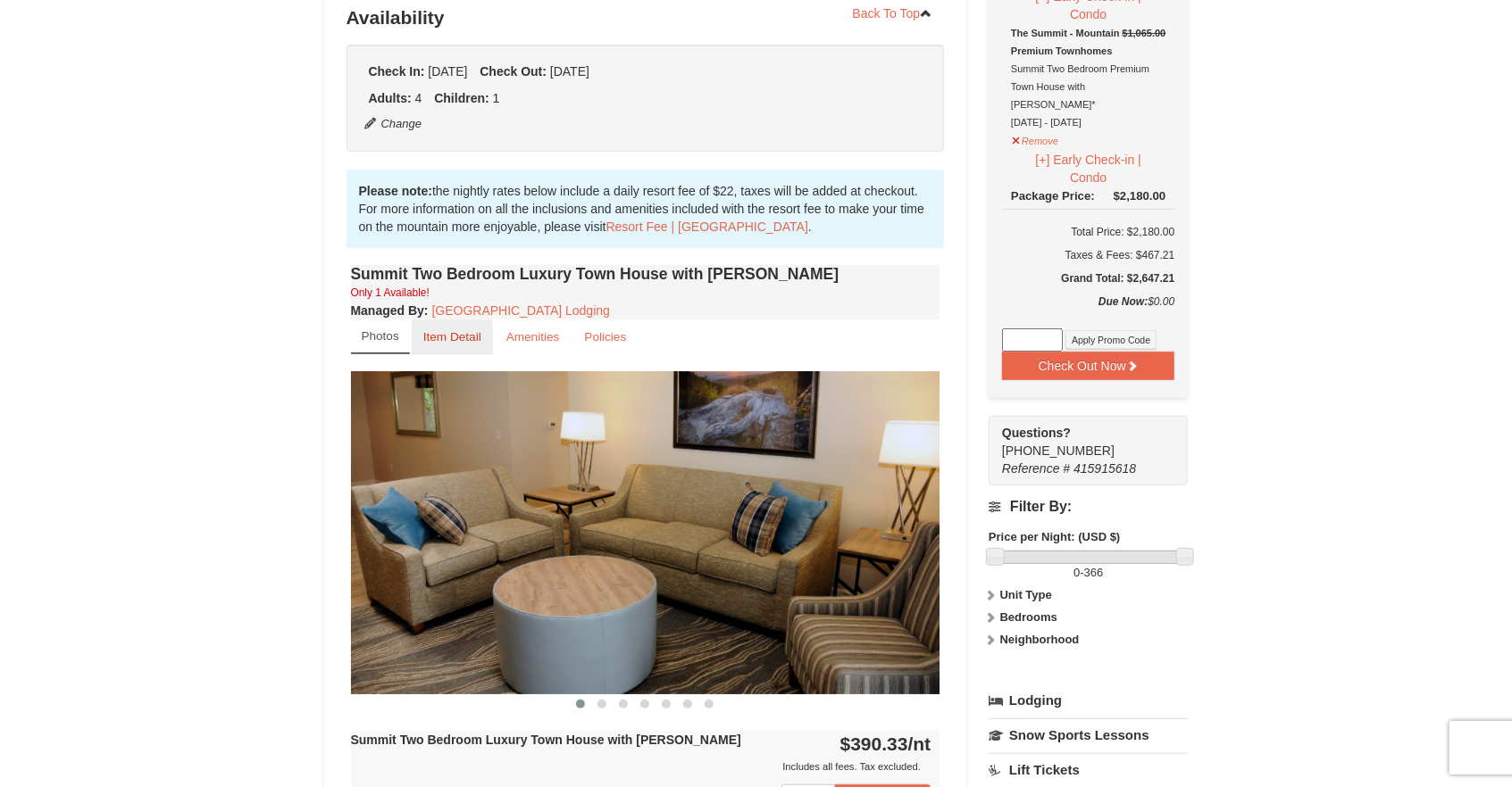
click at [472, 338] on small "Item Detail" at bounding box center [453, 337] width 58 height 14
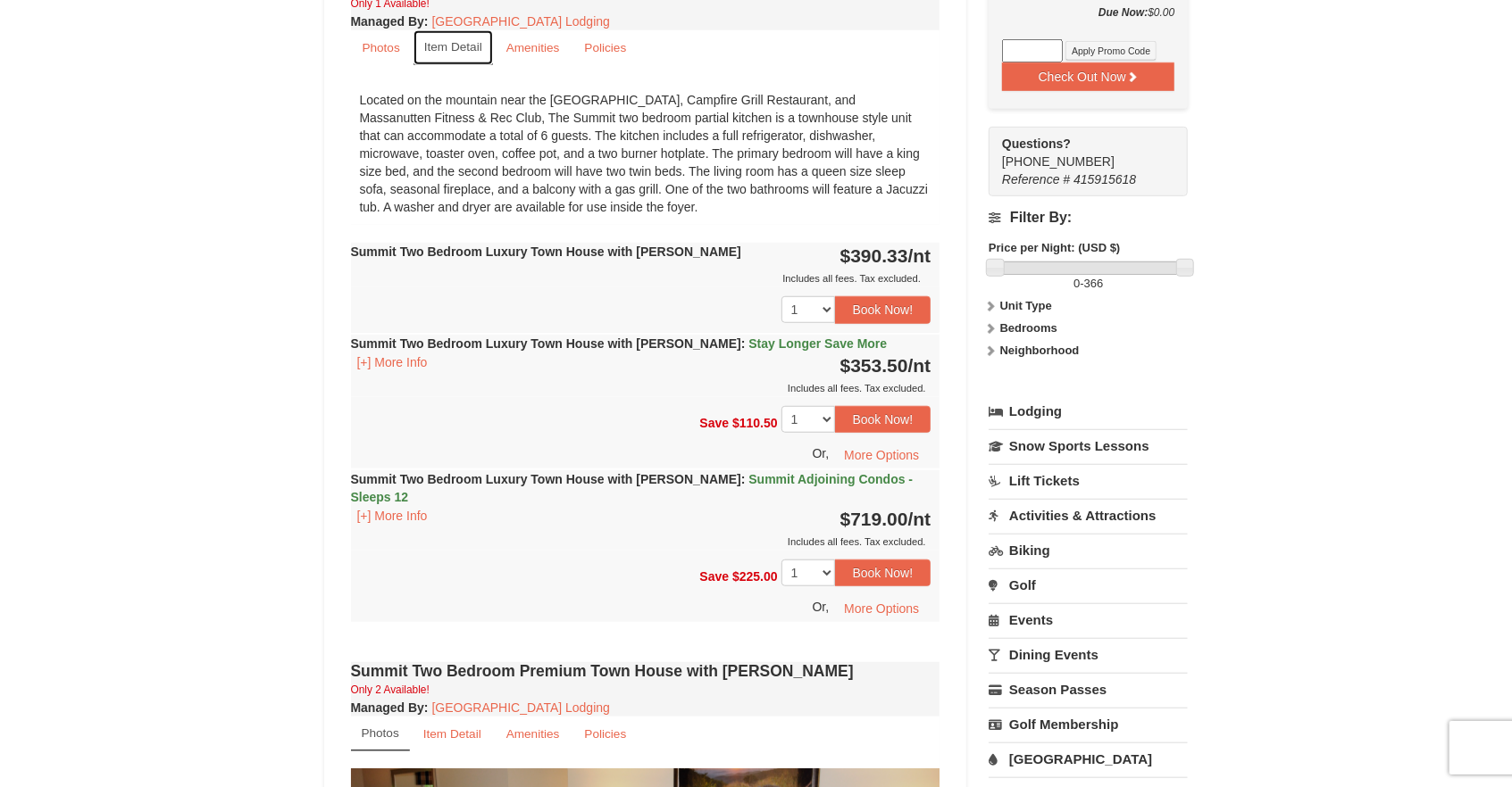
scroll to position [746, 0]
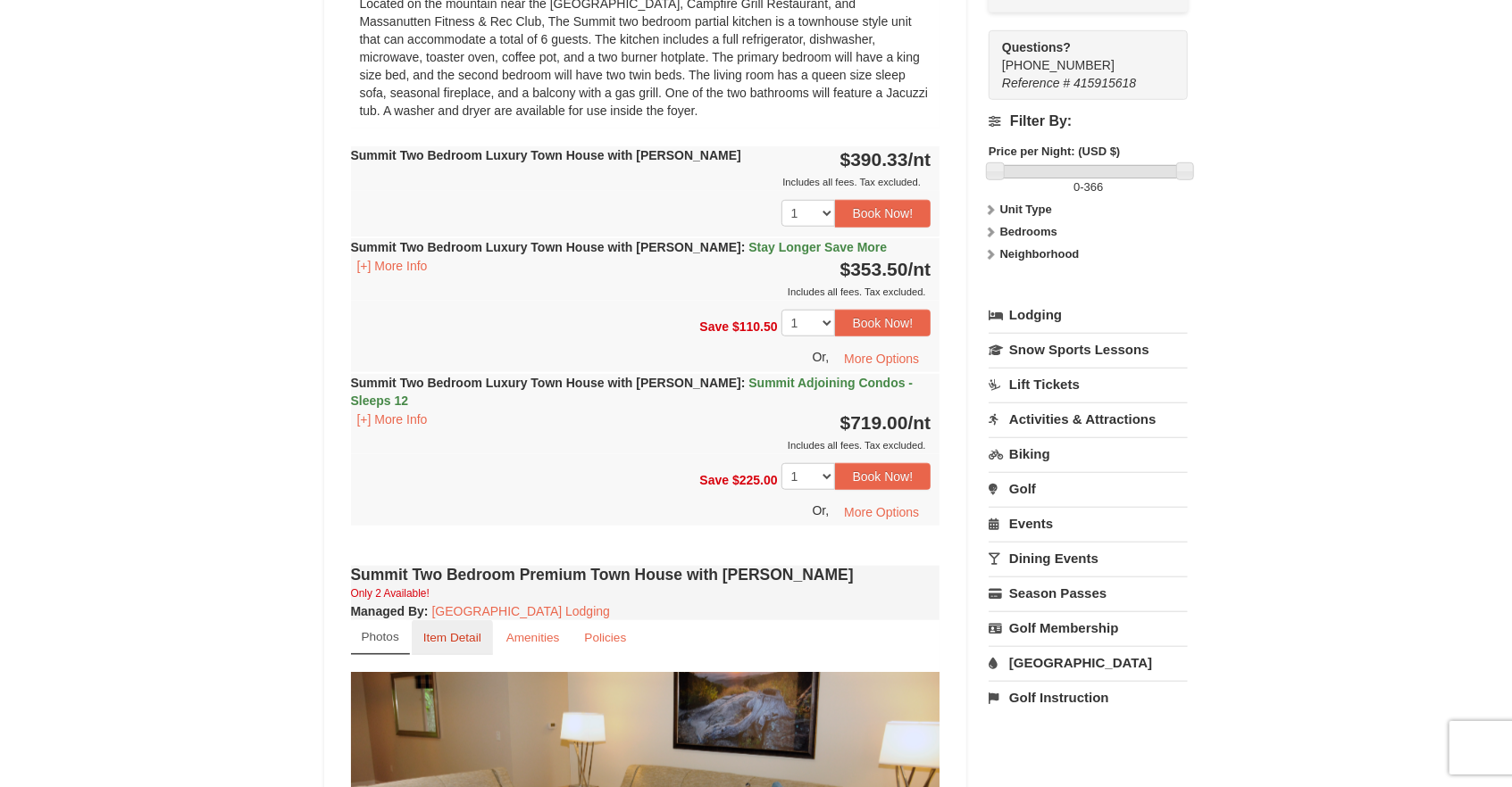
click at [449, 620] on link "Item Detail" at bounding box center [452, 637] width 81 height 35
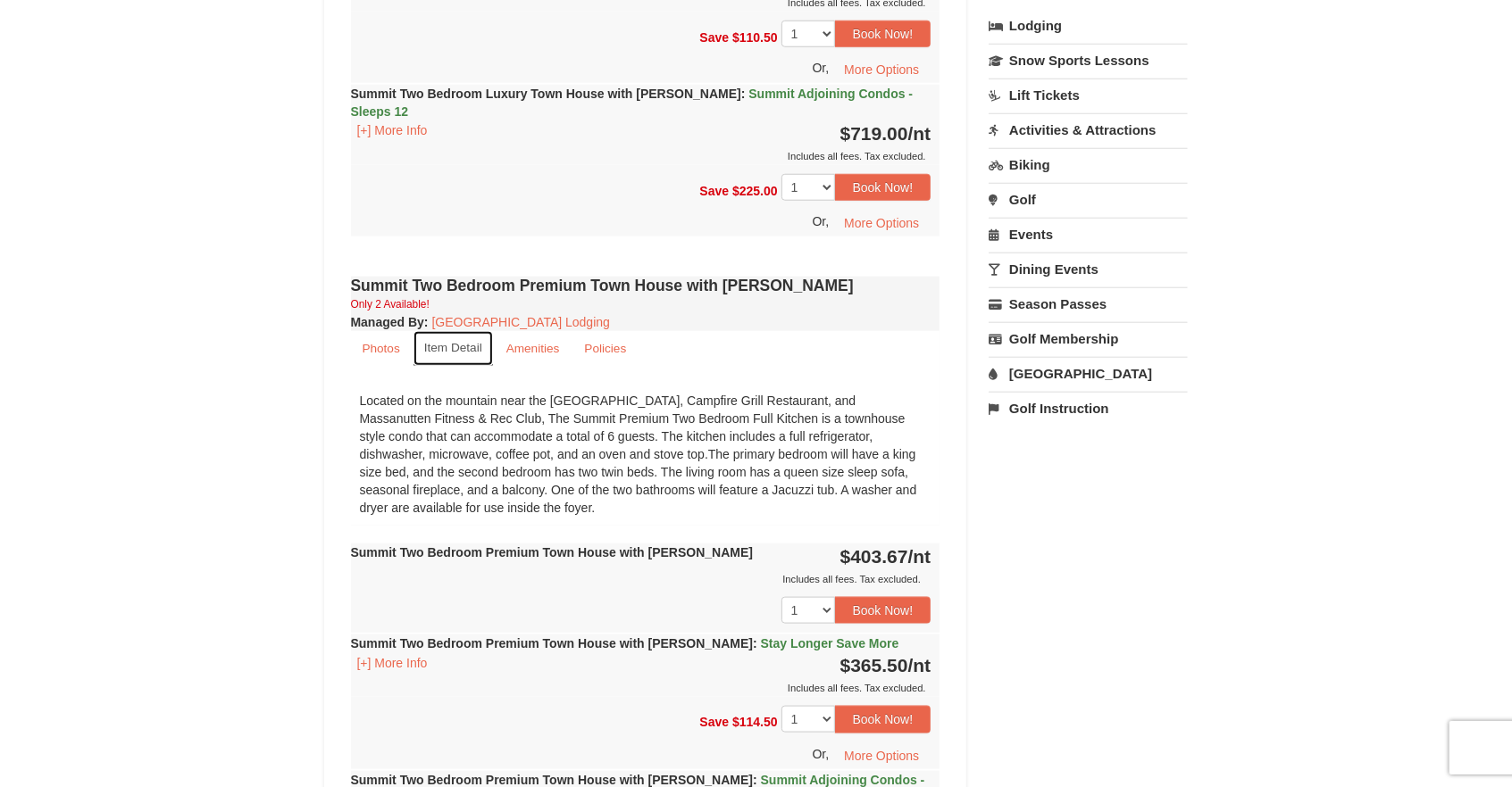
scroll to position [649, 0]
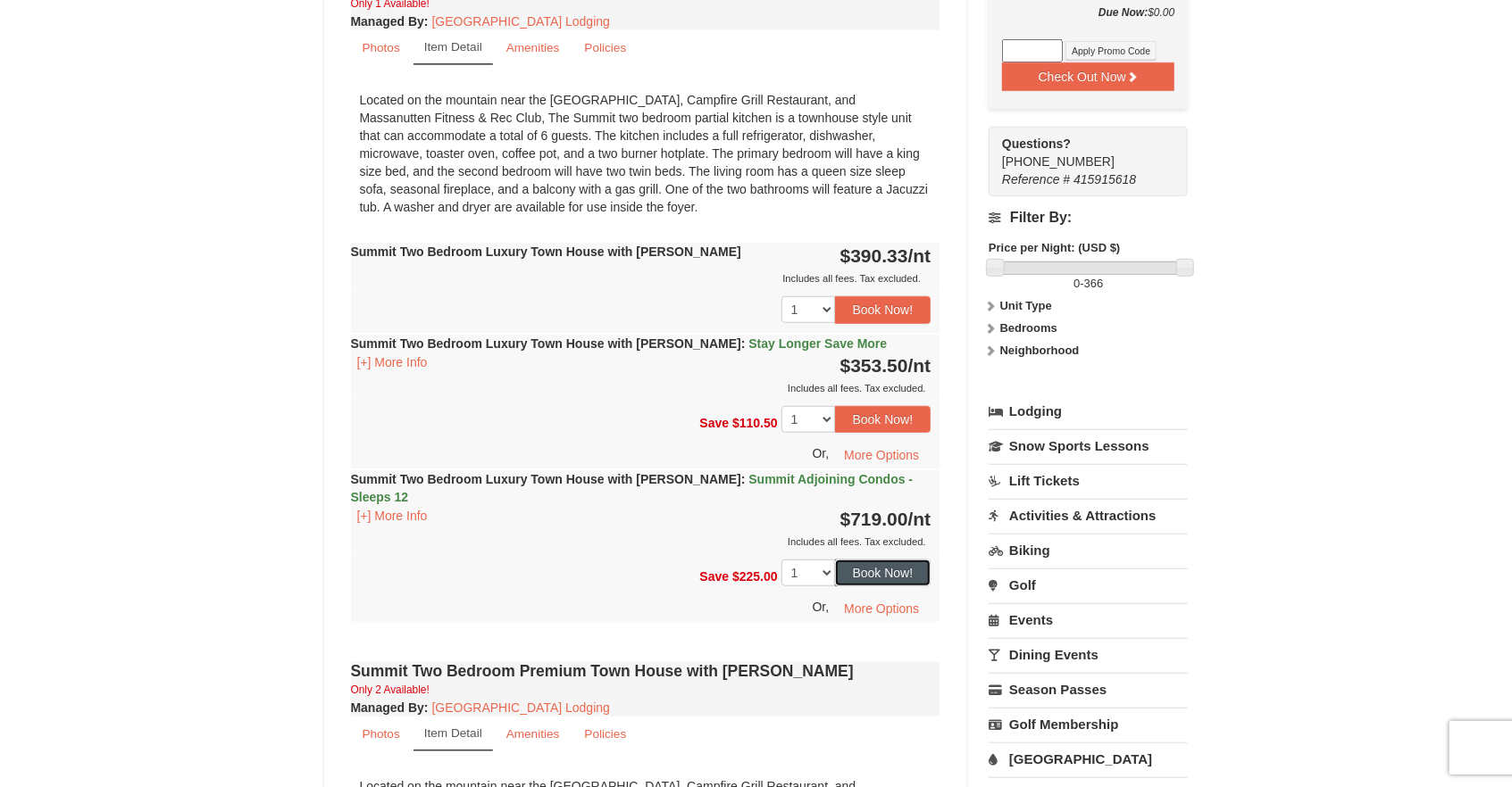
click at [882, 560] on button "Book Now!" at bounding box center [883, 573] width 97 height 26
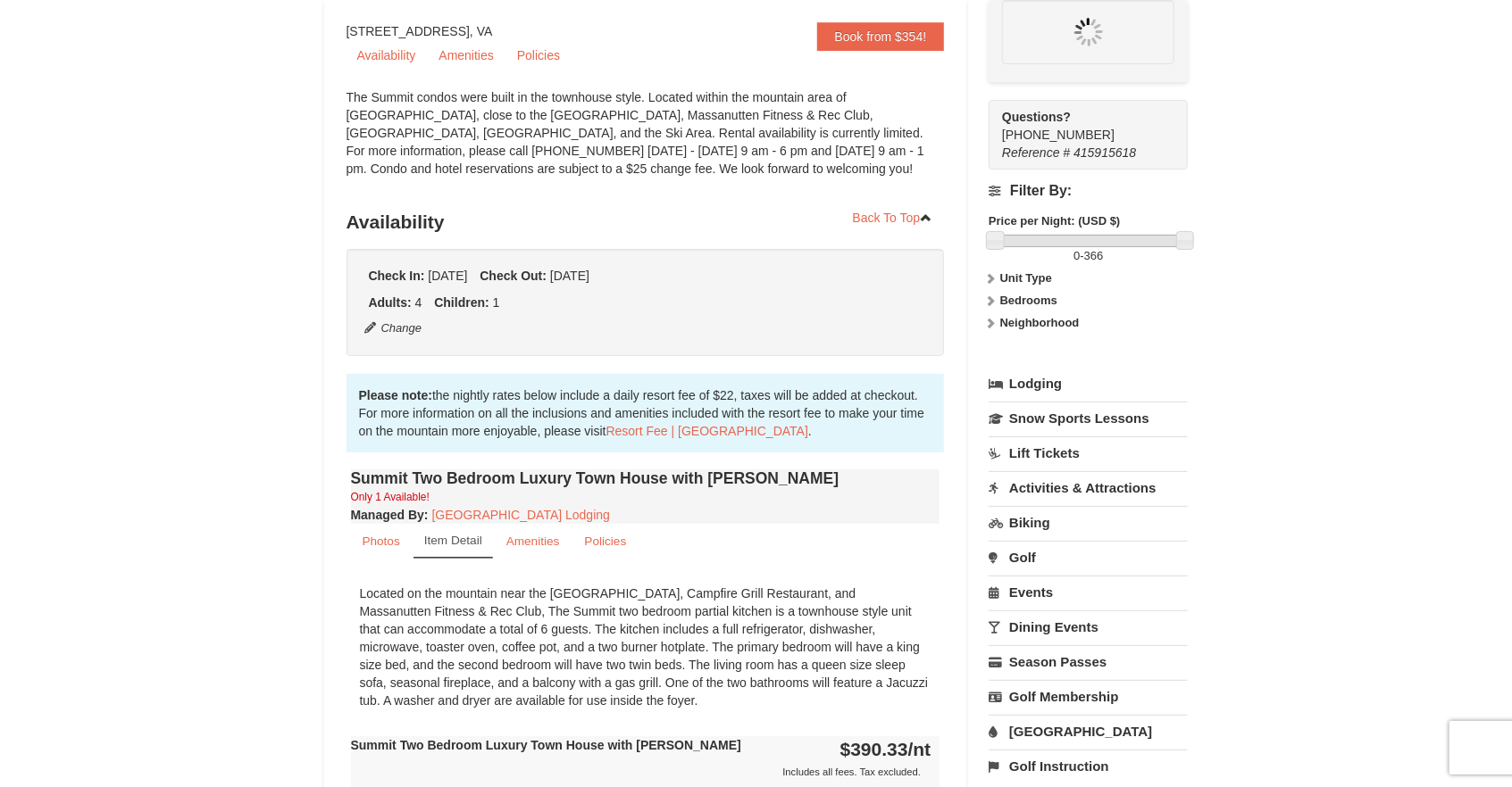
scroll to position [155, 0]
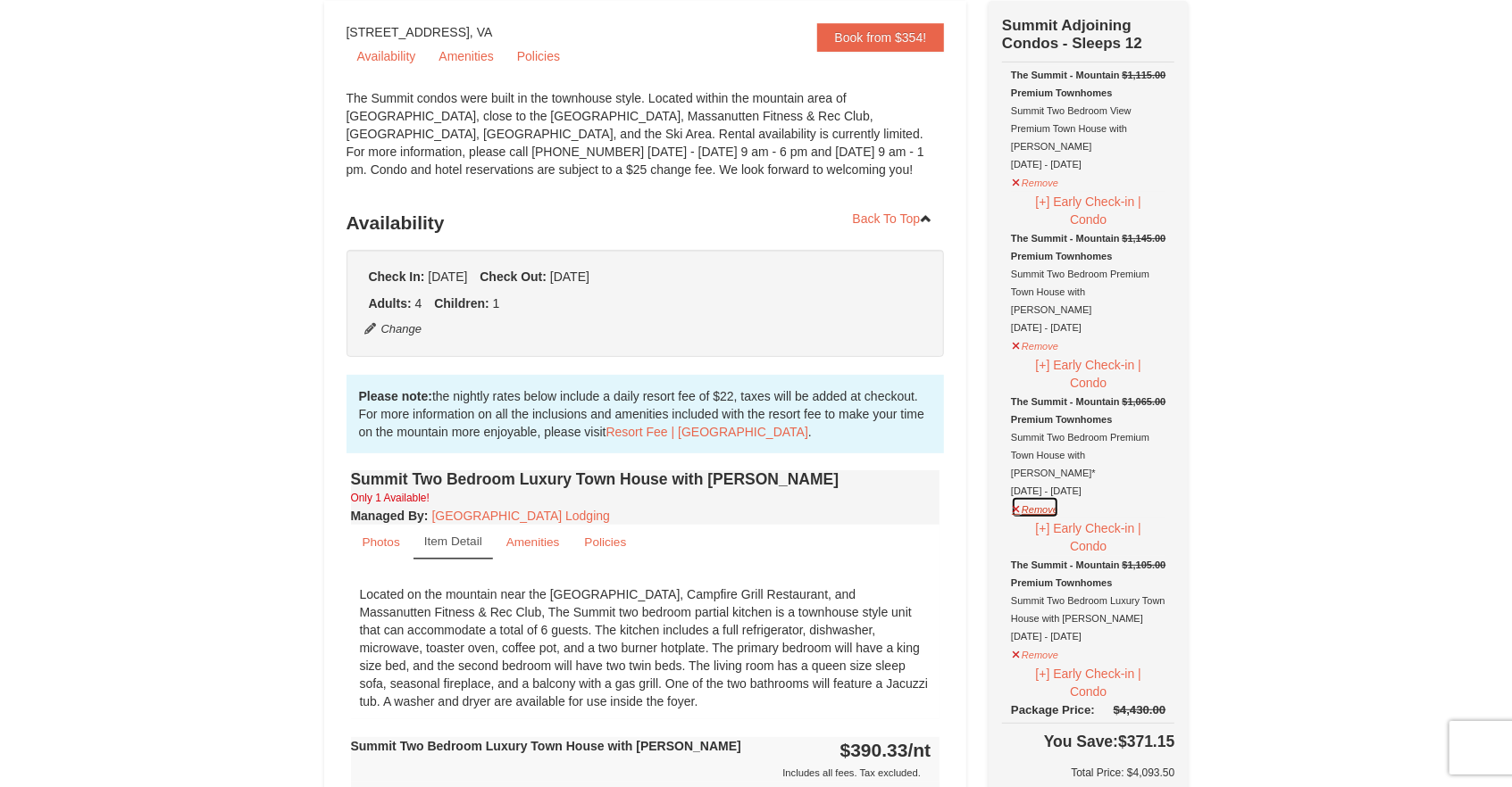
click at [1019, 496] on button "Remove" at bounding box center [1035, 507] width 48 height 22
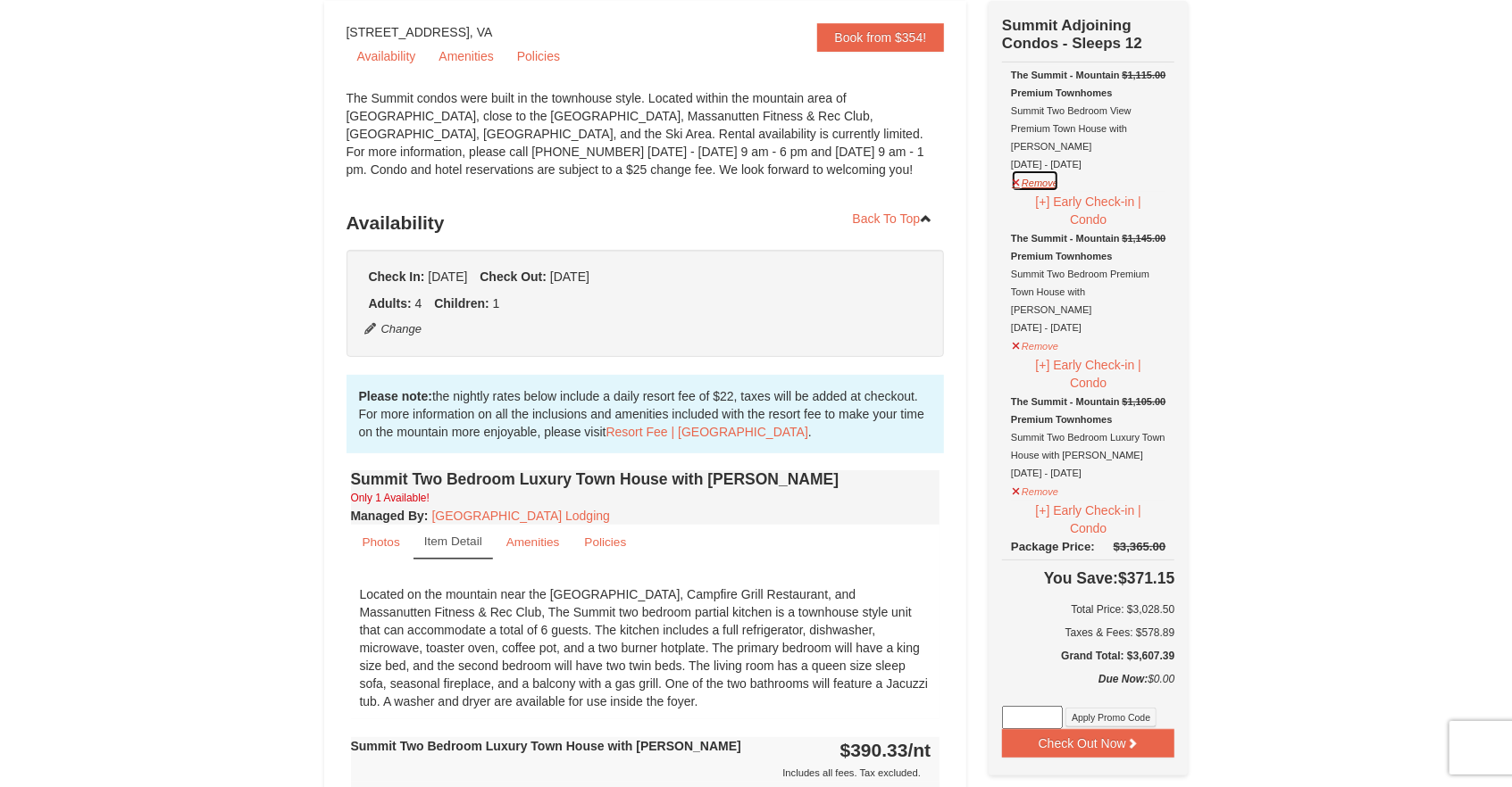
click at [1055, 170] on button "Remove" at bounding box center [1035, 181] width 48 height 22
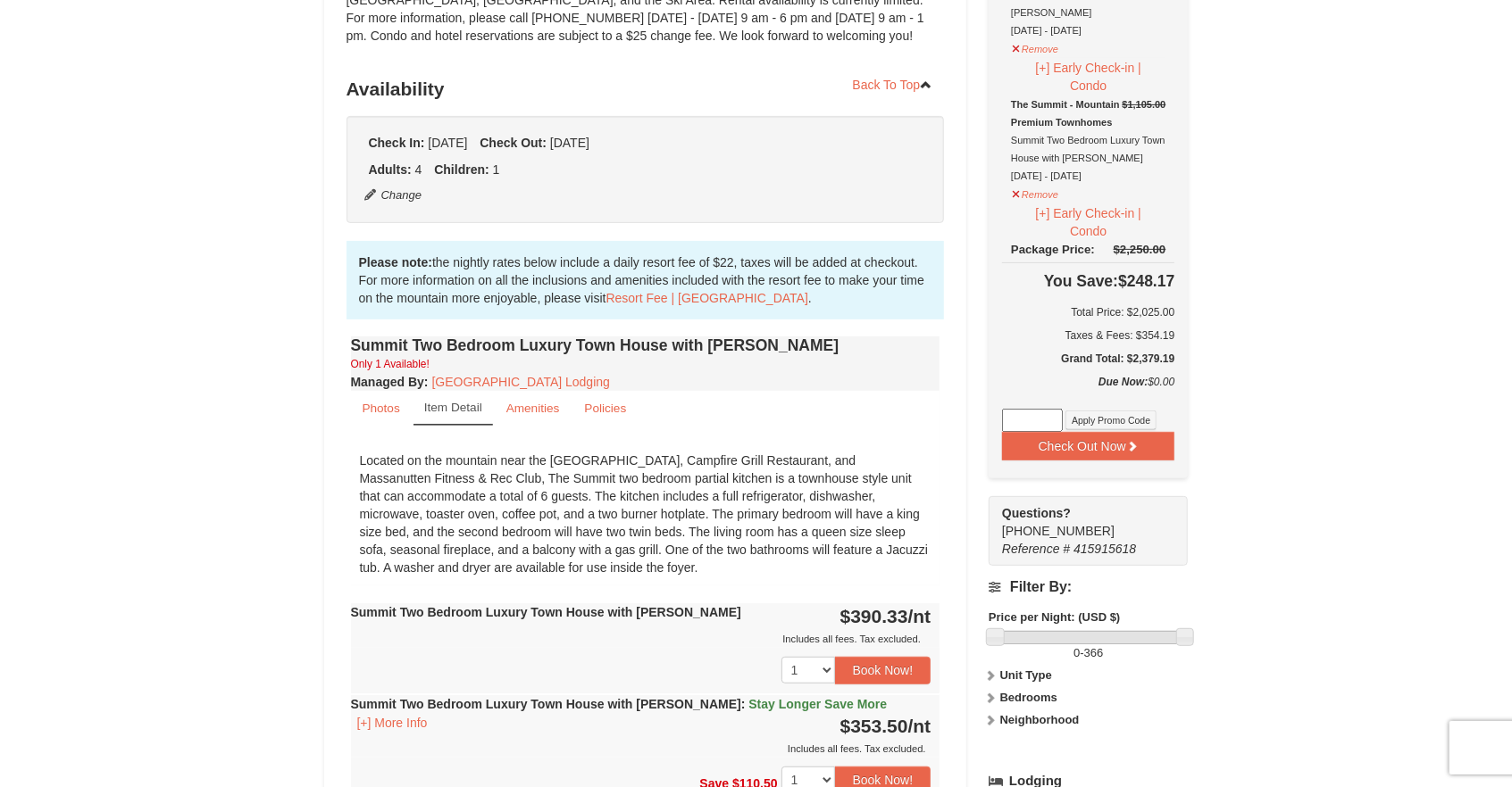
scroll to position [0, 0]
